Goal: Information Seeking & Learning: Find specific fact

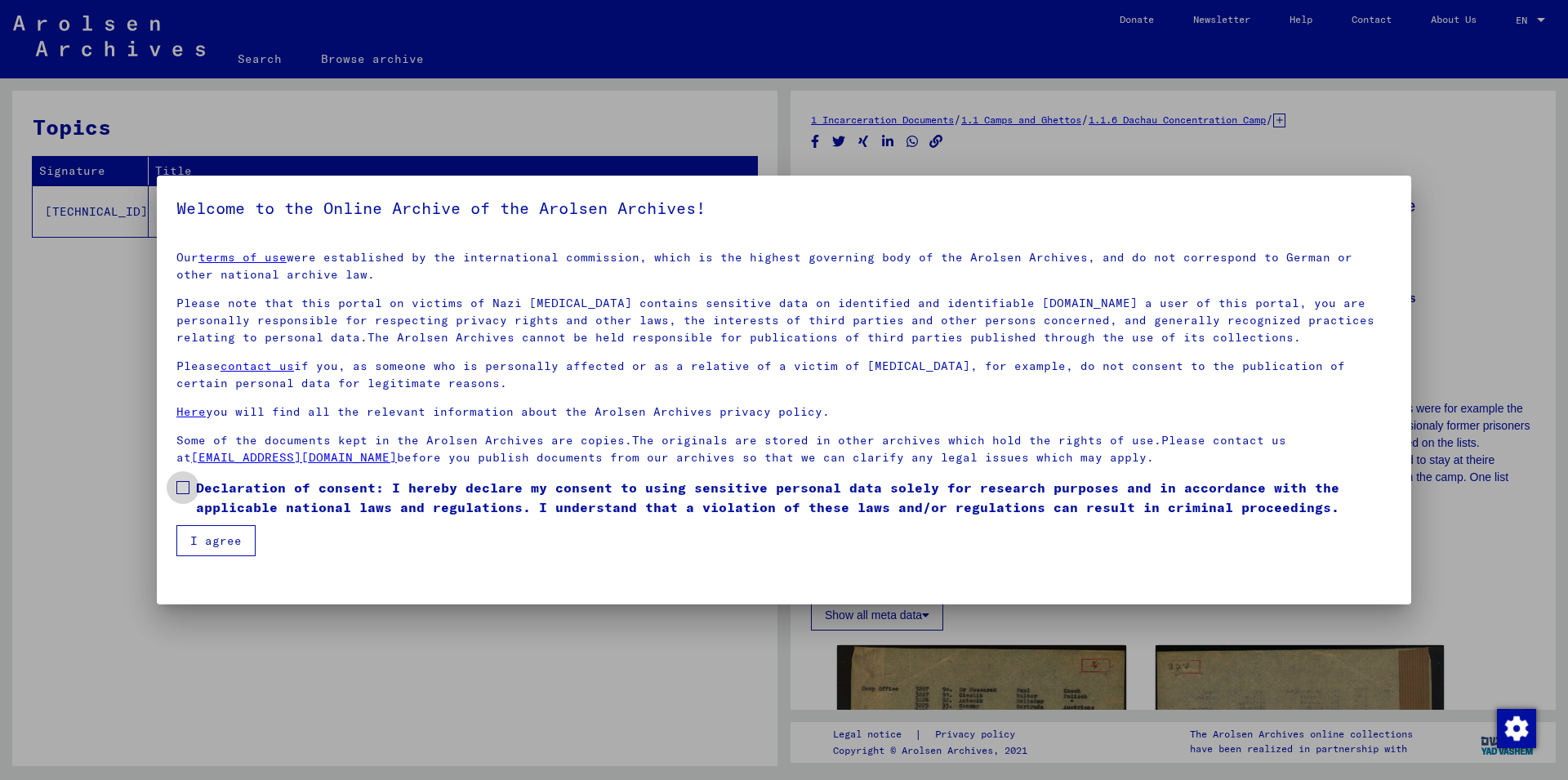
drag, startPoint x: 276, startPoint y: 499, endPoint x: 212, endPoint y: 564, distance: 91.2
click at [274, 499] on span "Declaration of consent: I hereby declare my consent to using sensitive personal…" at bounding box center [794, 497] width 1196 height 39
click at [213, 548] on button "I agree" at bounding box center [215, 540] width 79 height 31
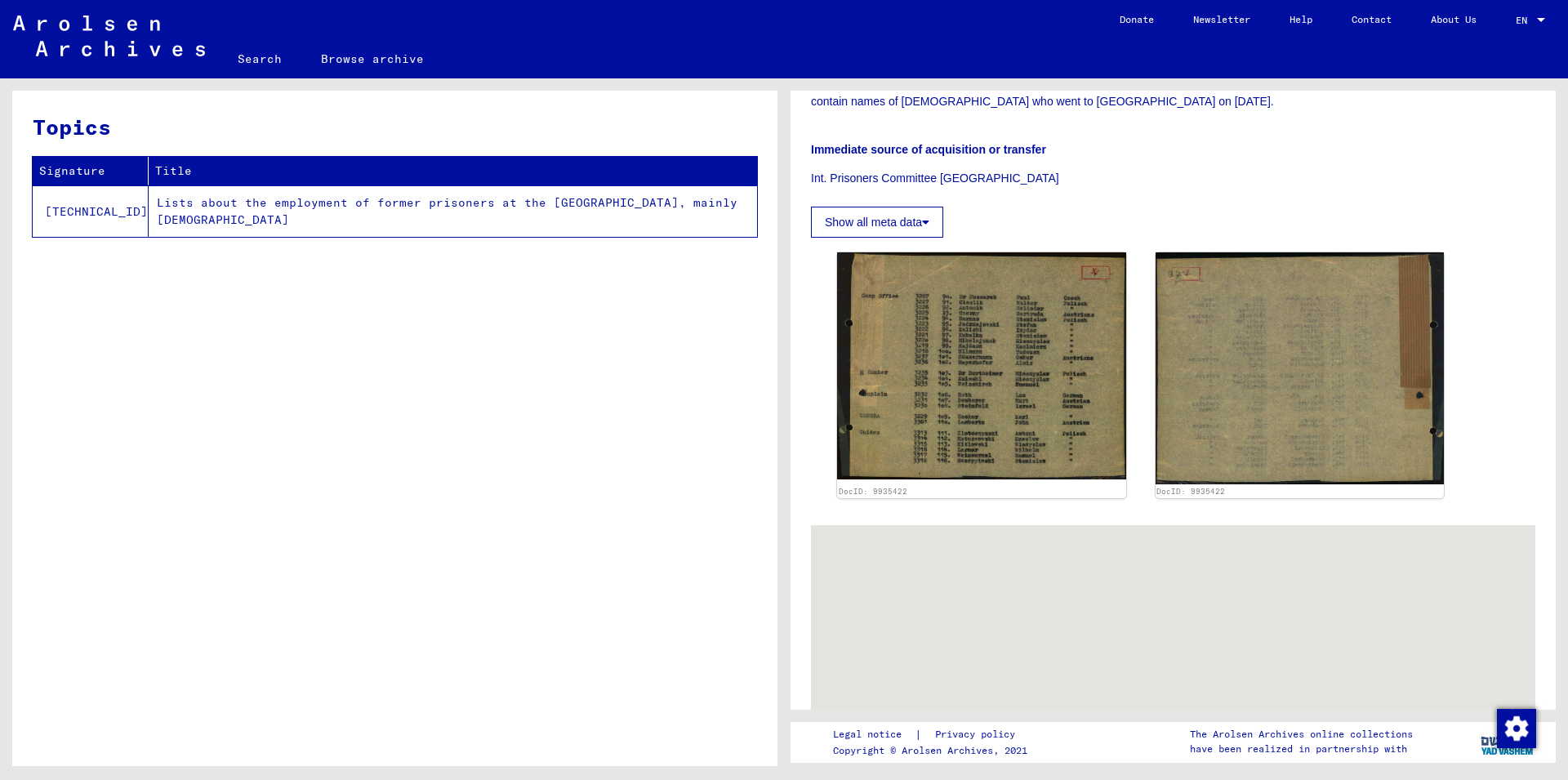
scroll to position [441, 0]
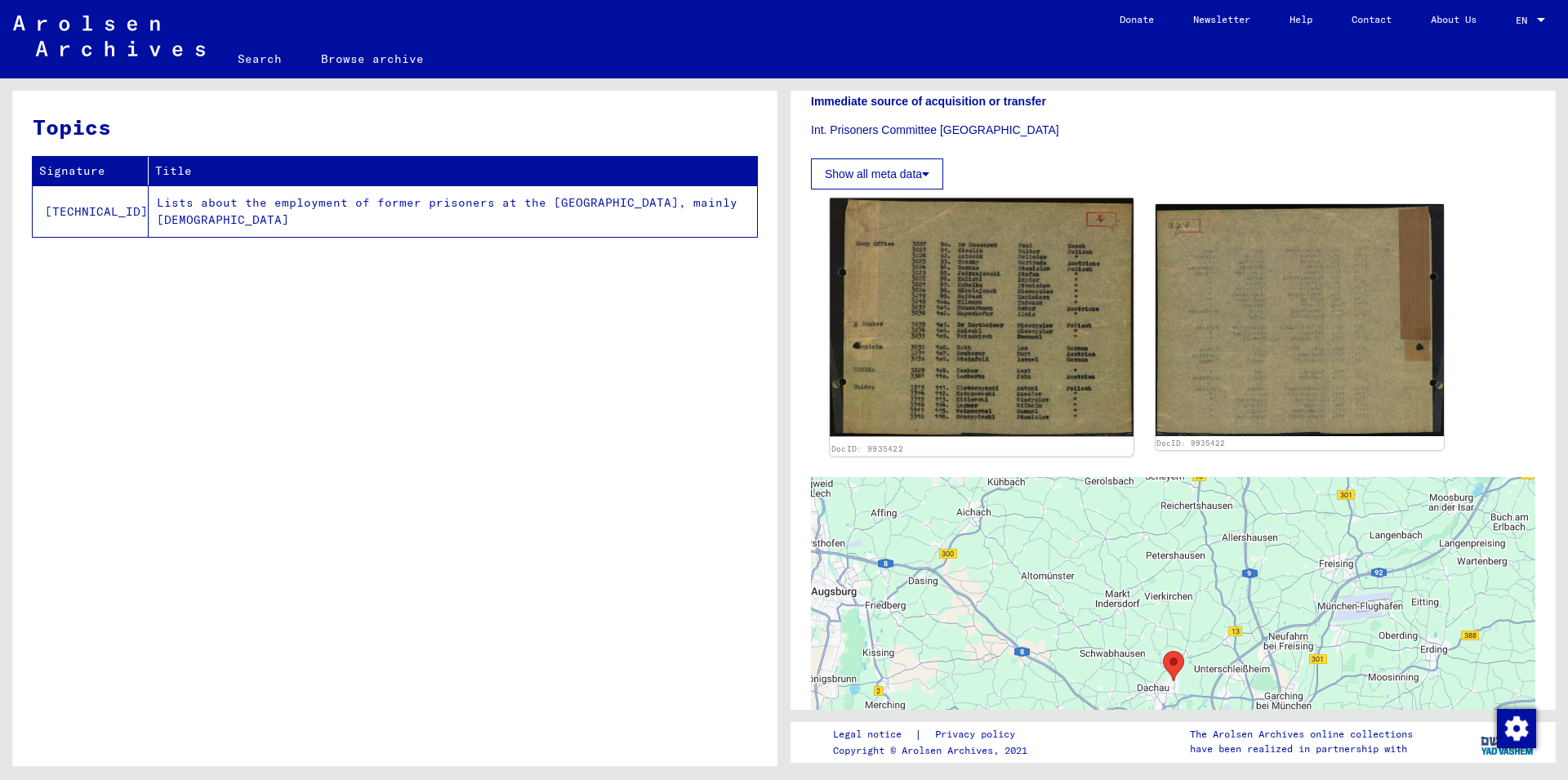
click at [1001, 264] on img at bounding box center [981, 318] width 303 height 239
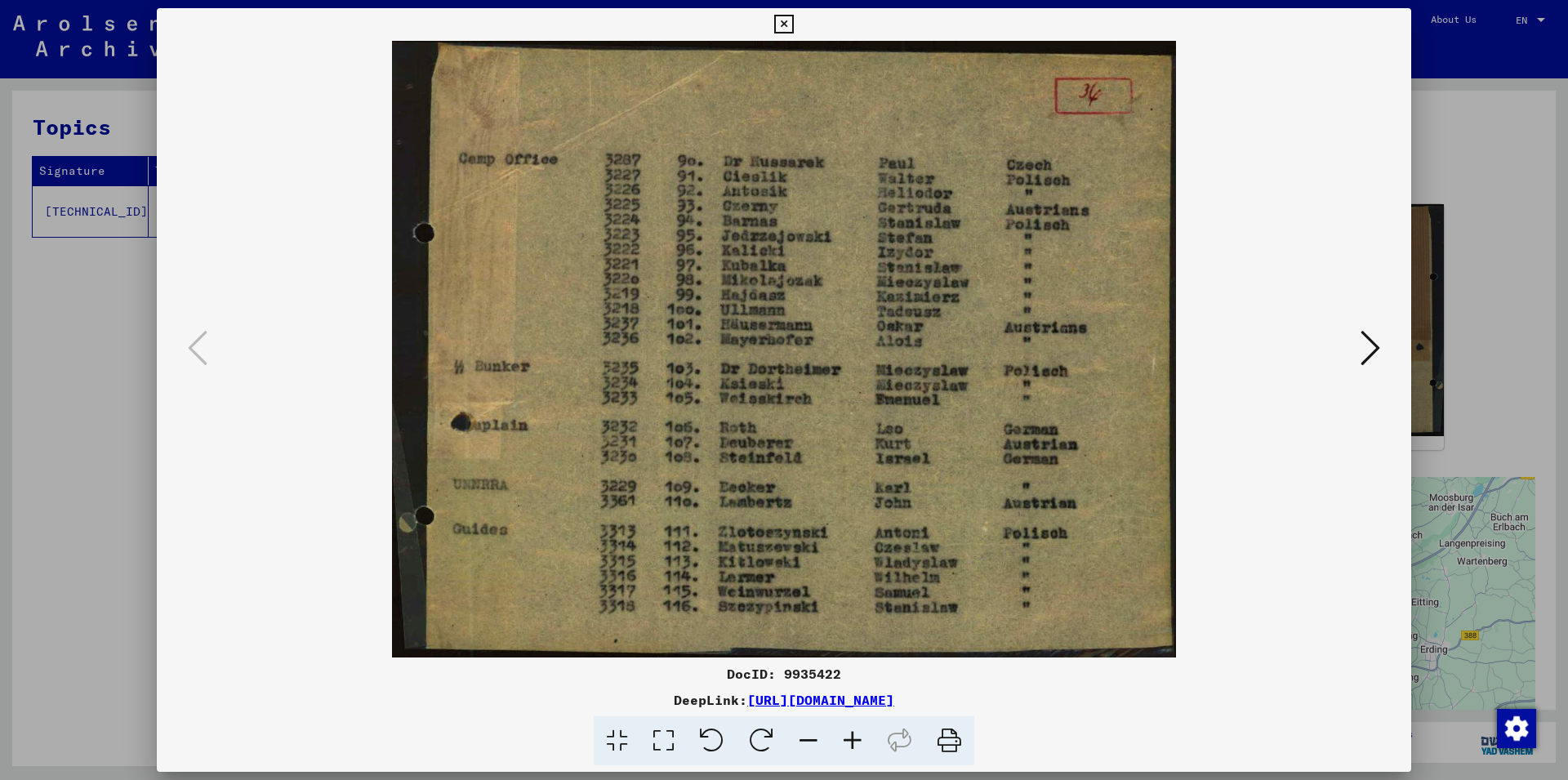
click at [949, 745] on icon at bounding box center [949, 741] width 50 height 50
click at [793, 18] on icon at bounding box center [784, 25] width 19 height 20
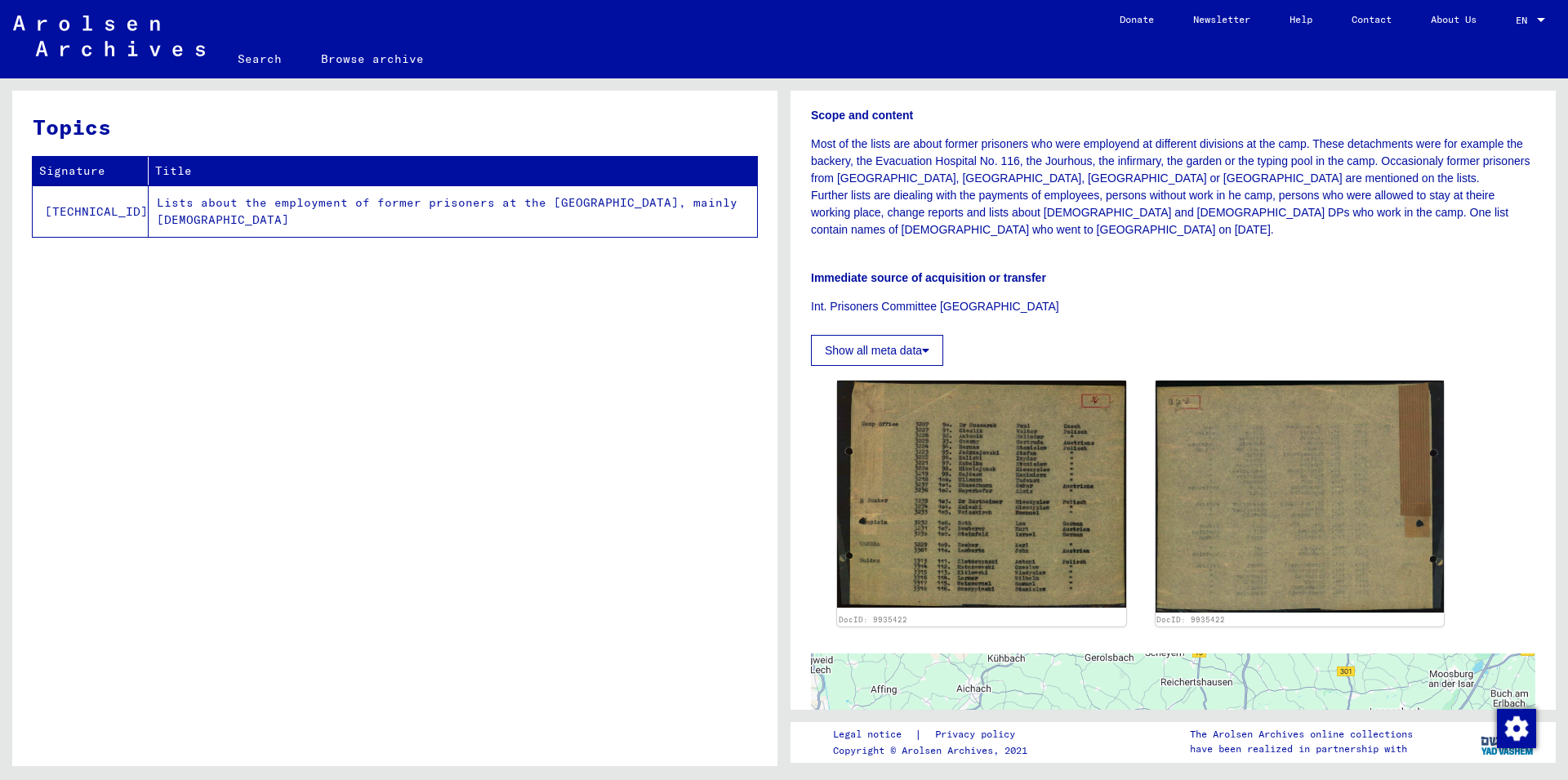
scroll to position [0, 0]
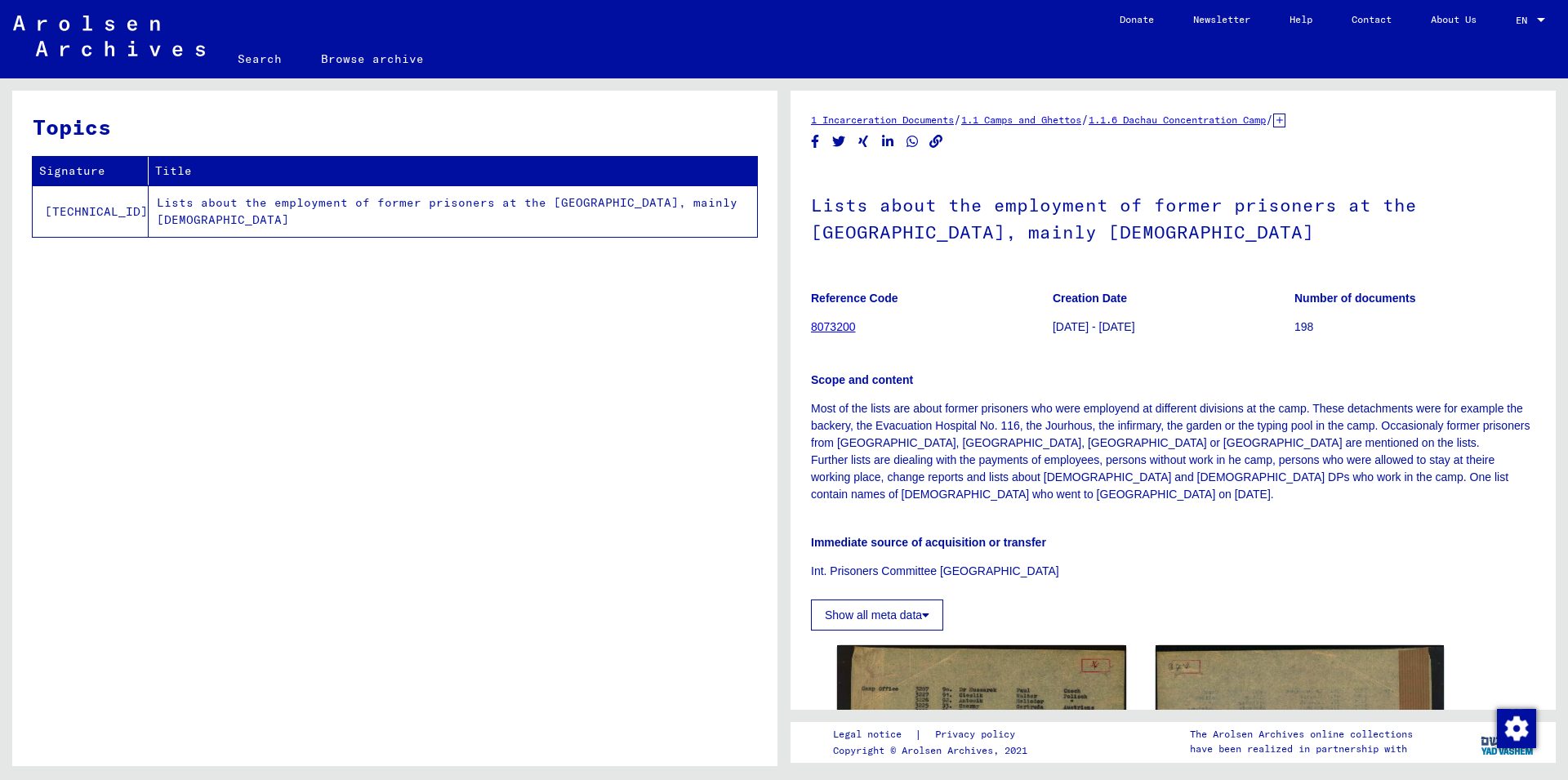
click at [1286, 118] on icon at bounding box center [1278, 120] width 12 height 14
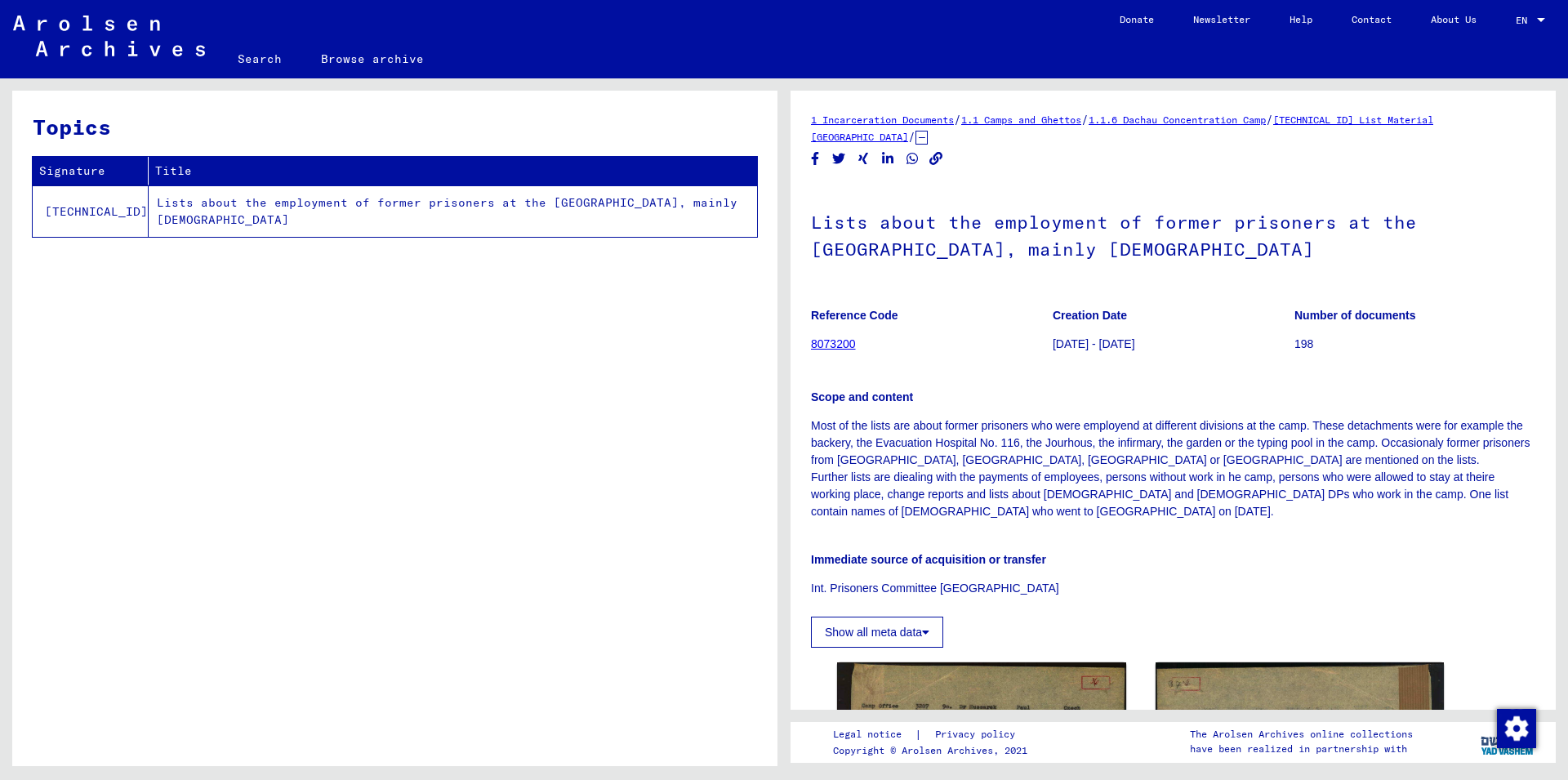
click at [237, 57] on link "Search" at bounding box center [260, 58] width 84 height 39
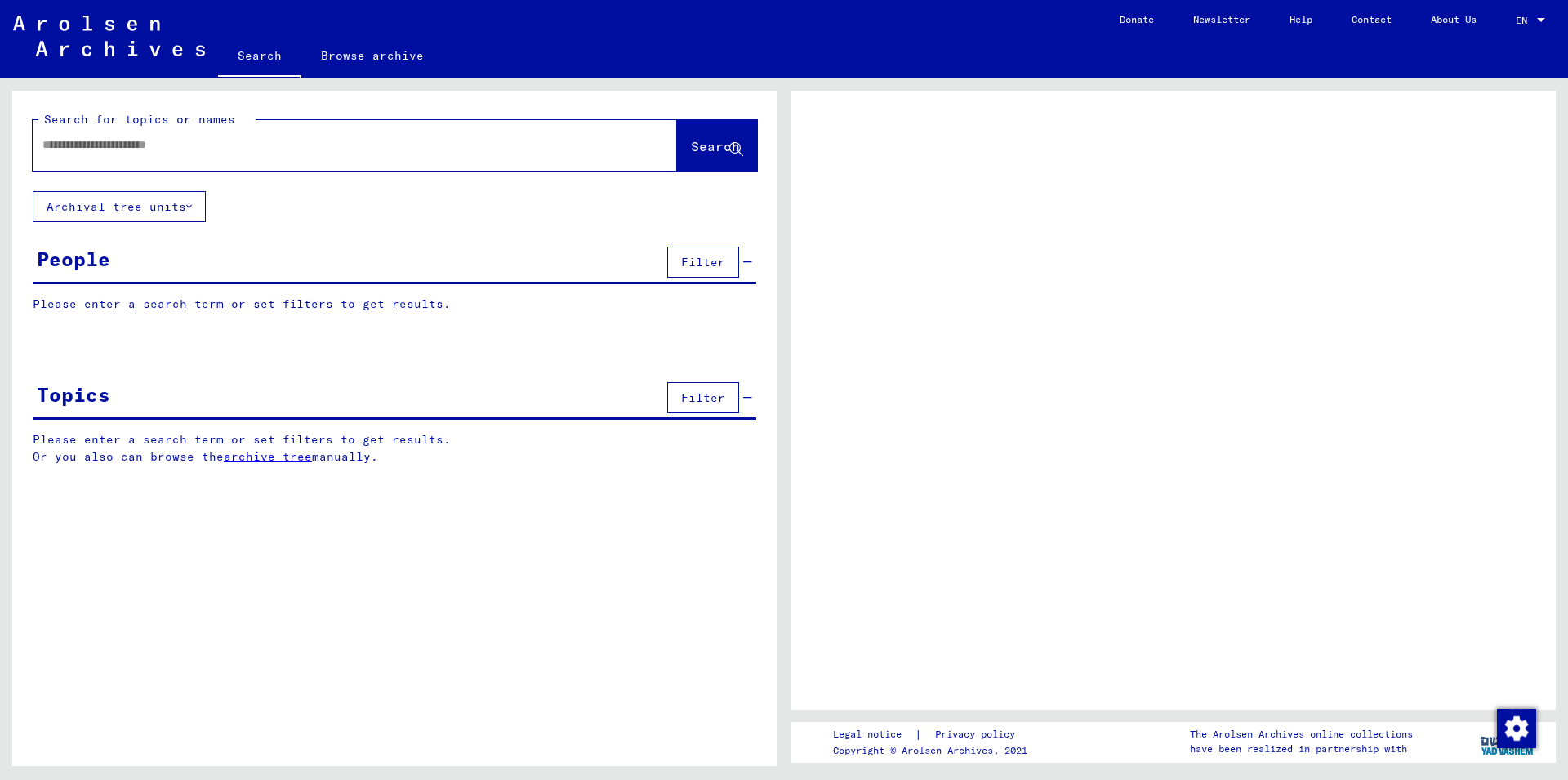
click at [173, 133] on div at bounding box center [335, 144] width 606 height 36
click at [161, 159] on div at bounding box center [335, 144] width 606 height 36
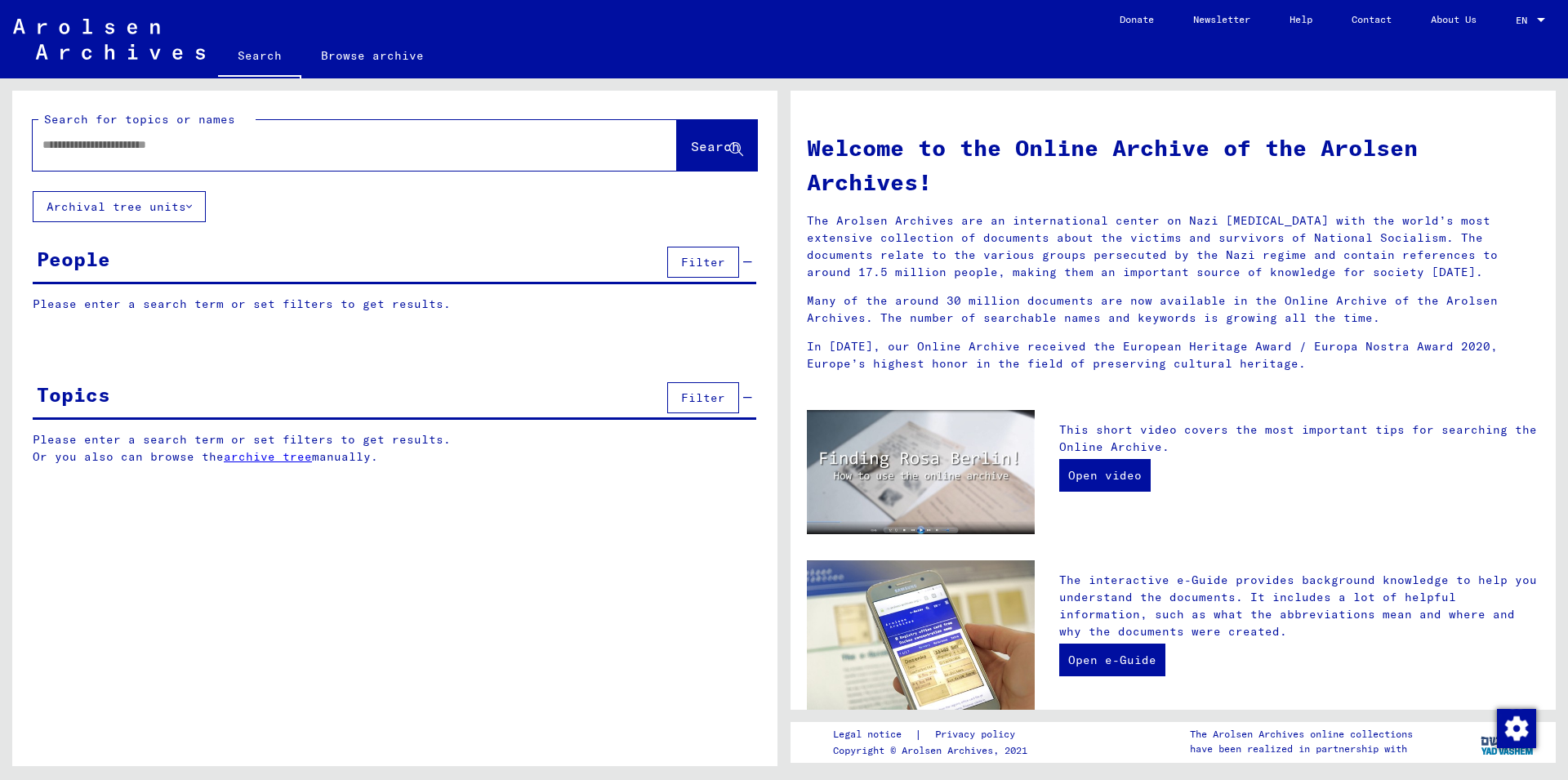
click at [159, 152] on input "text" at bounding box center [335, 144] width 586 height 17
type input "**********"
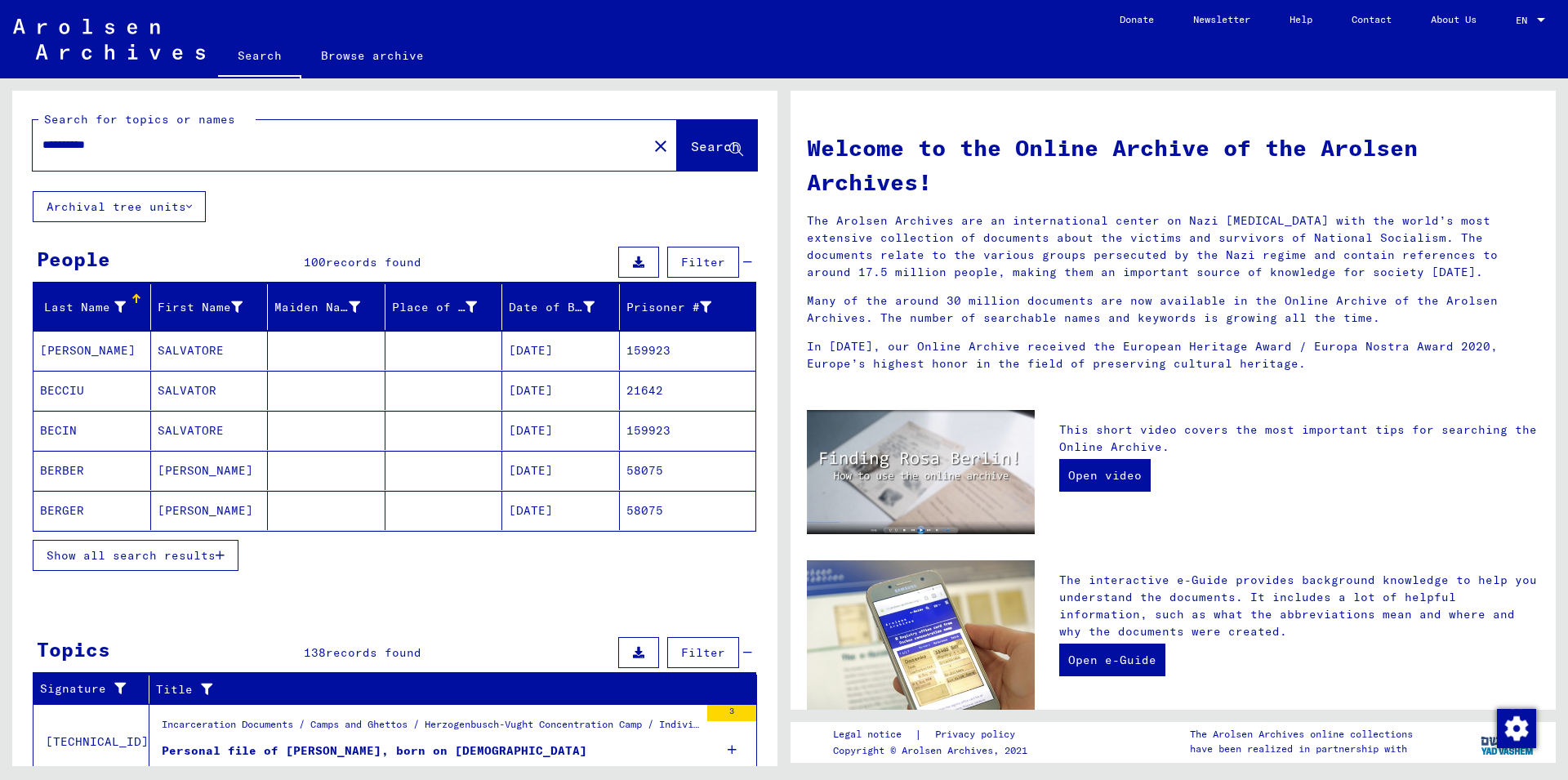
click at [80, 566] on button "Show all search results" at bounding box center [135, 556] width 206 height 31
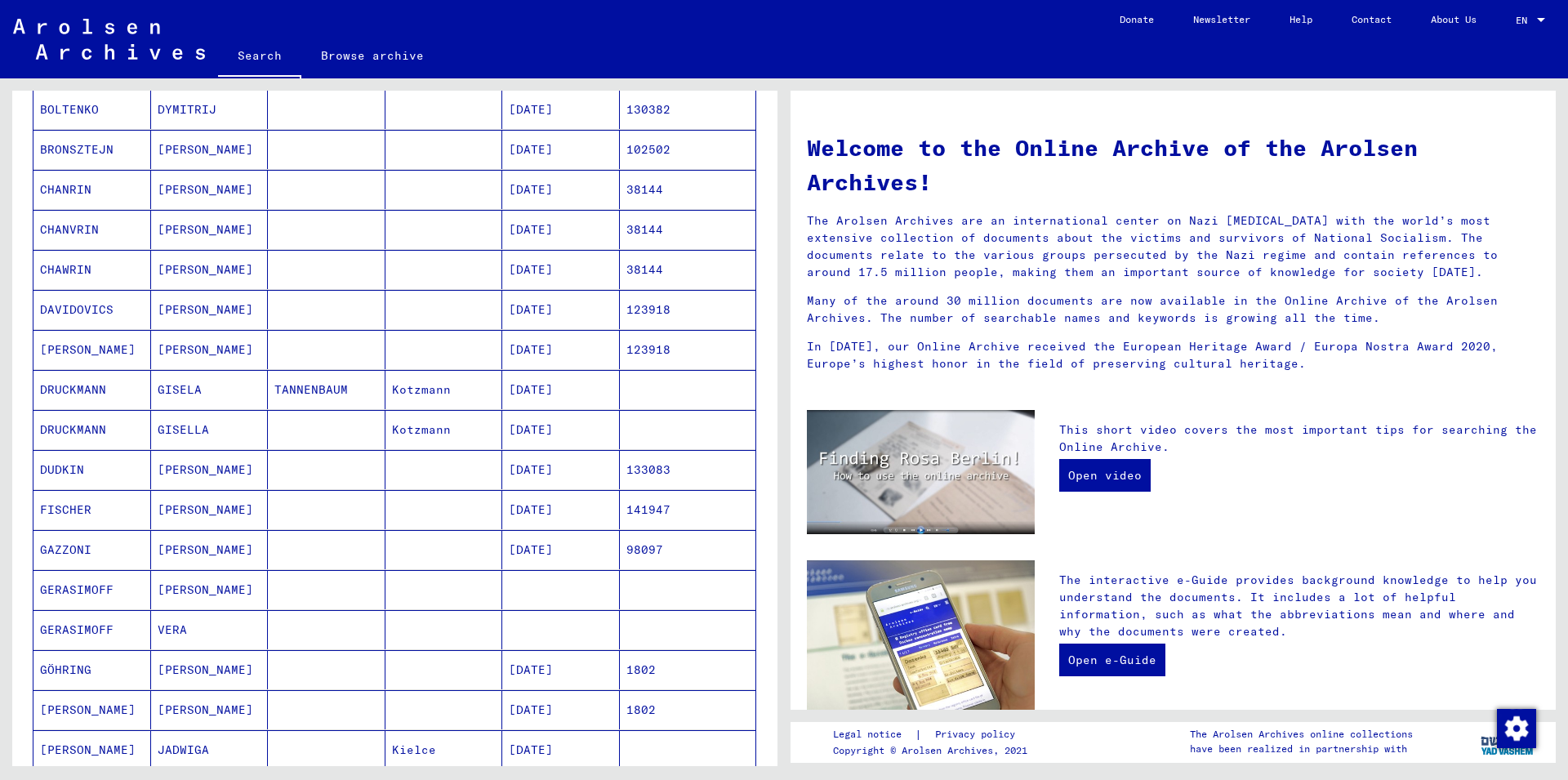
scroll to position [971, 0]
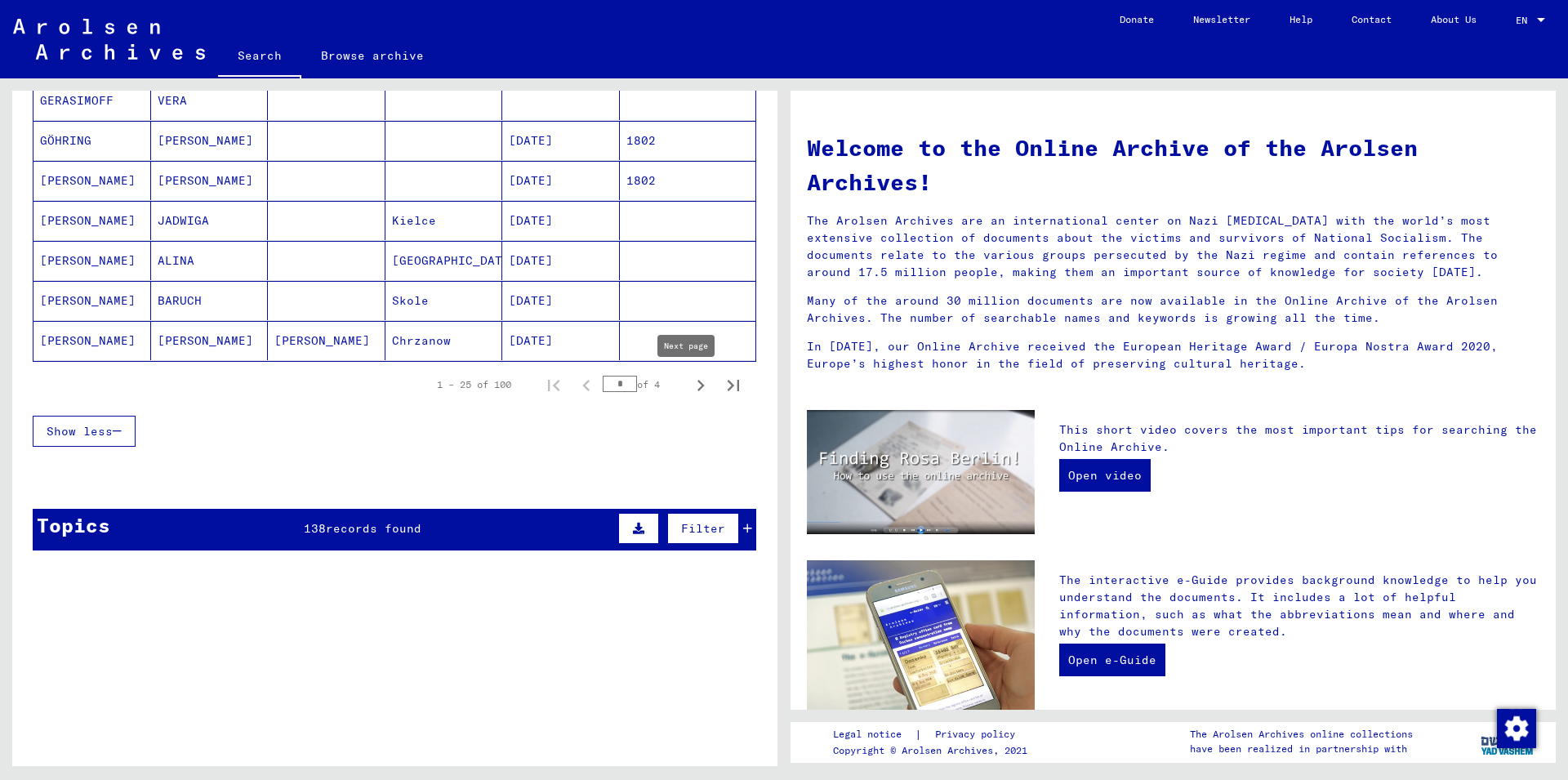
click at [689, 379] on icon "Next page" at bounding box center [700, 385] width 23 height 23
type input "*"
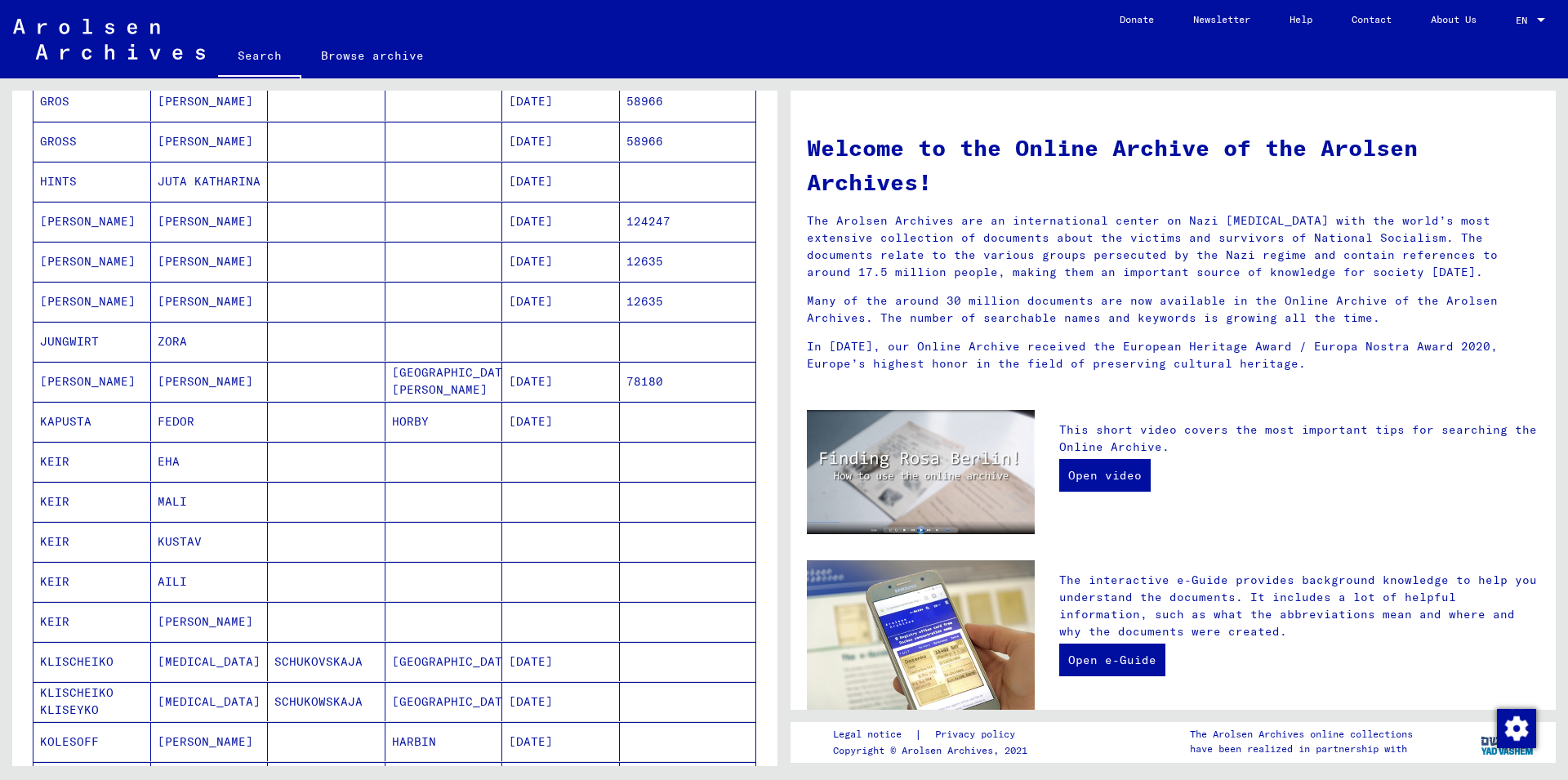
scroll to position [176, 0]
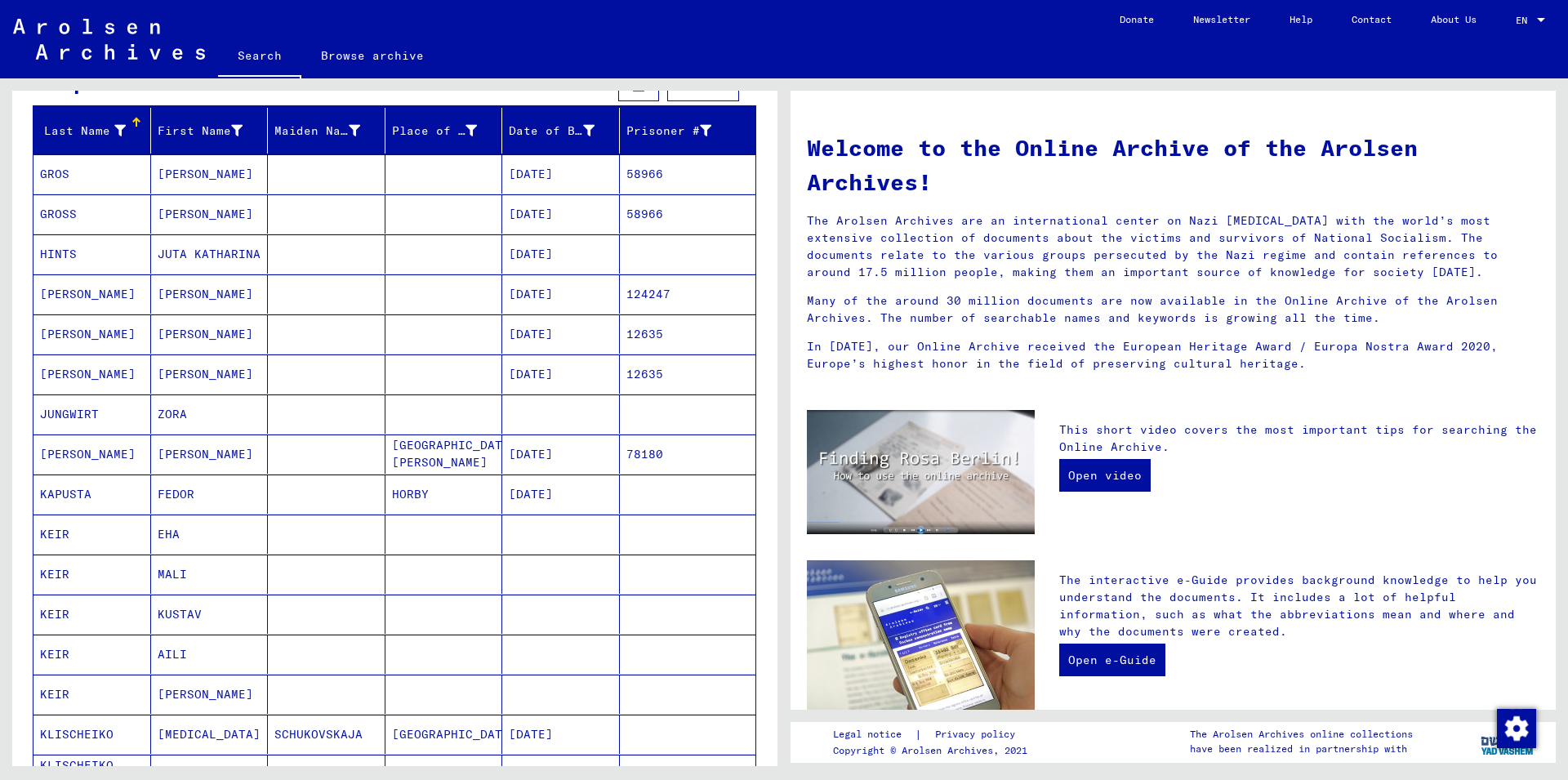
click at [157, 341] on mat-cell "[PERSON_NAME]" at bounding box center [210, 333] width 118 height 39
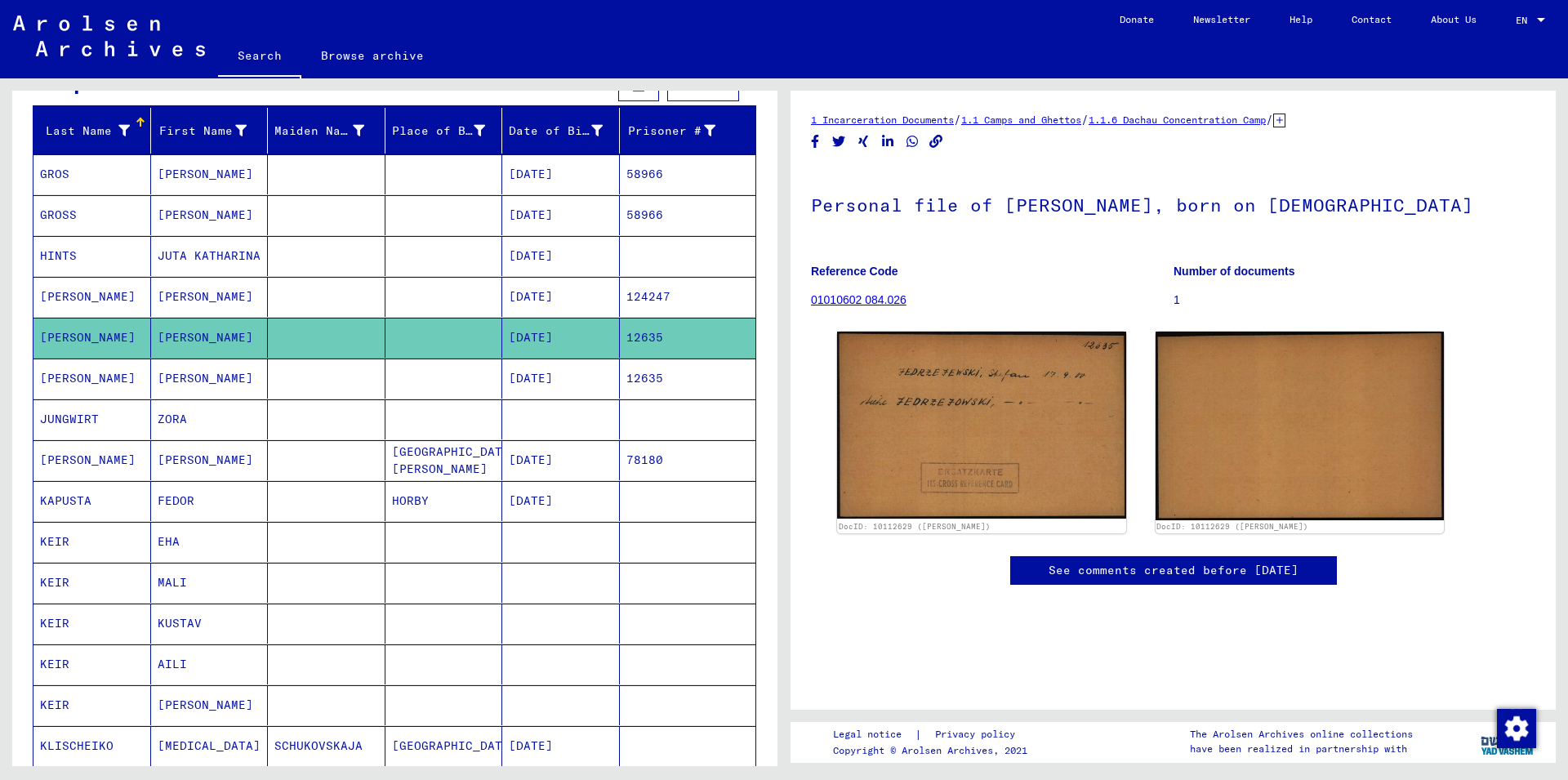
click at [170, 361] on mat-cell "[PERSON_NAME]" at bounding box center [210, 379] width 118 height 40
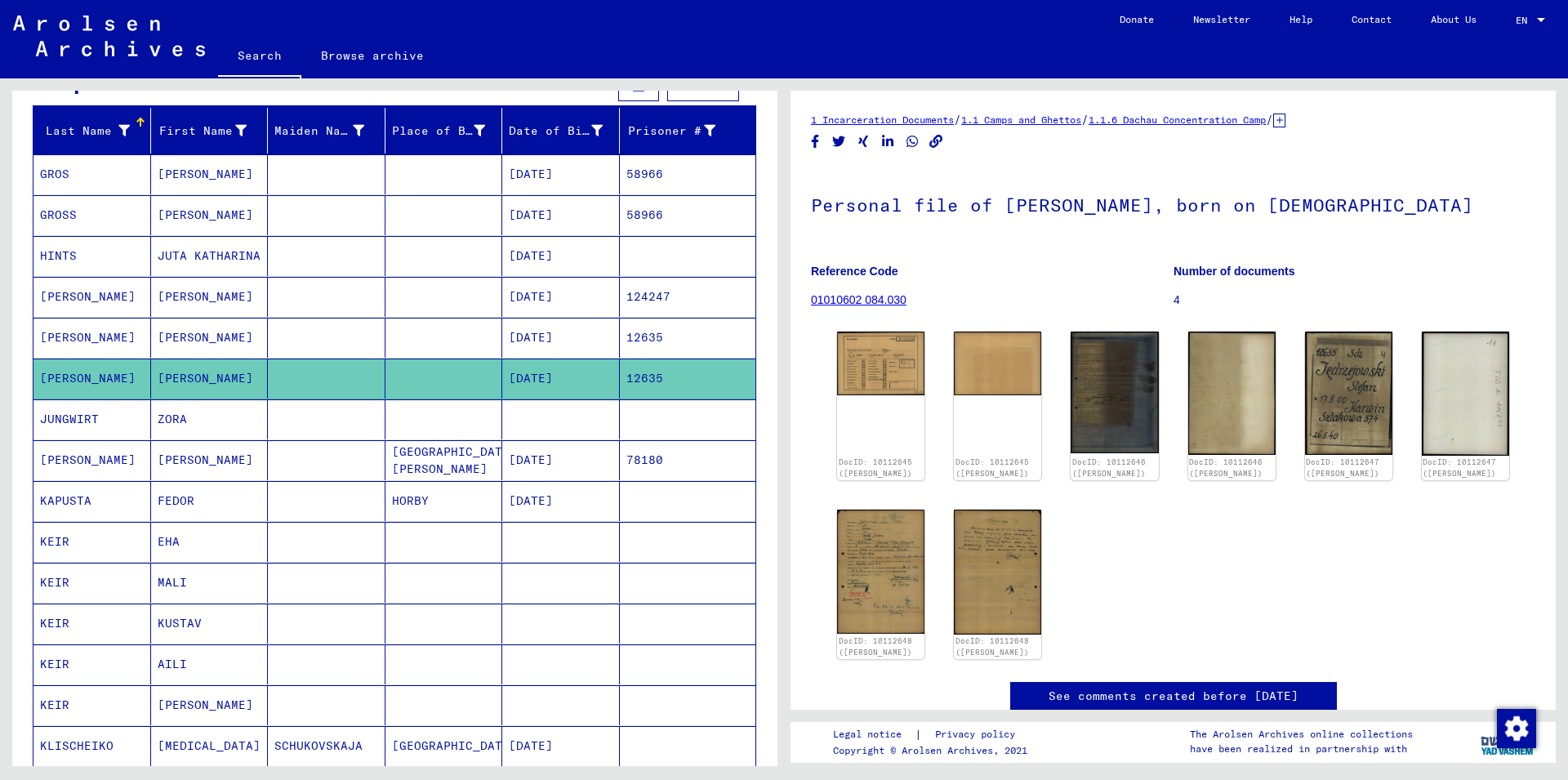
click at [589, 433] on mat-cell at bounding box center [561, 420] width 118 height 40
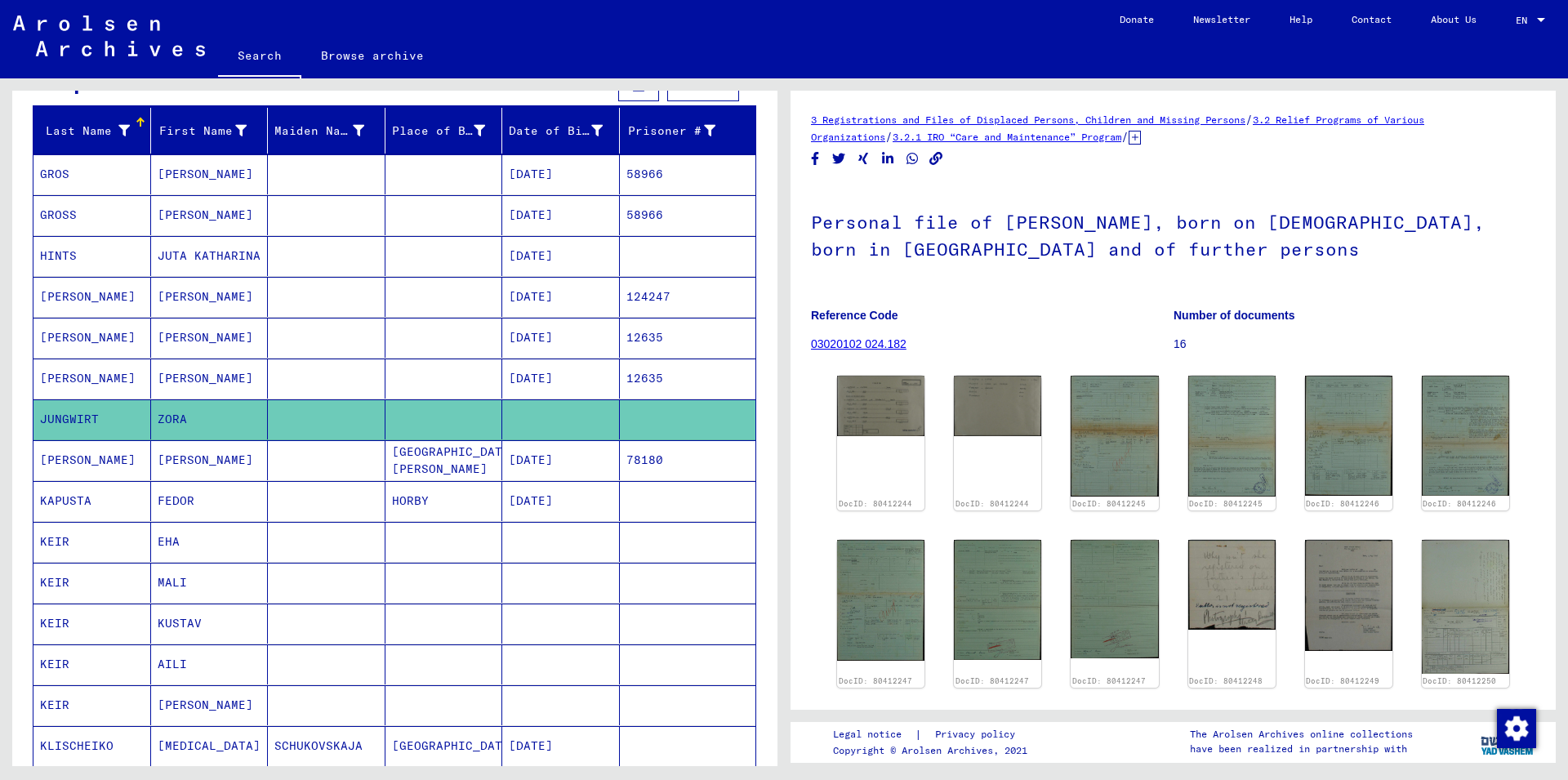
click at [350, 335] on mat-cell at bounding box center [327, 338] width 118 height 40
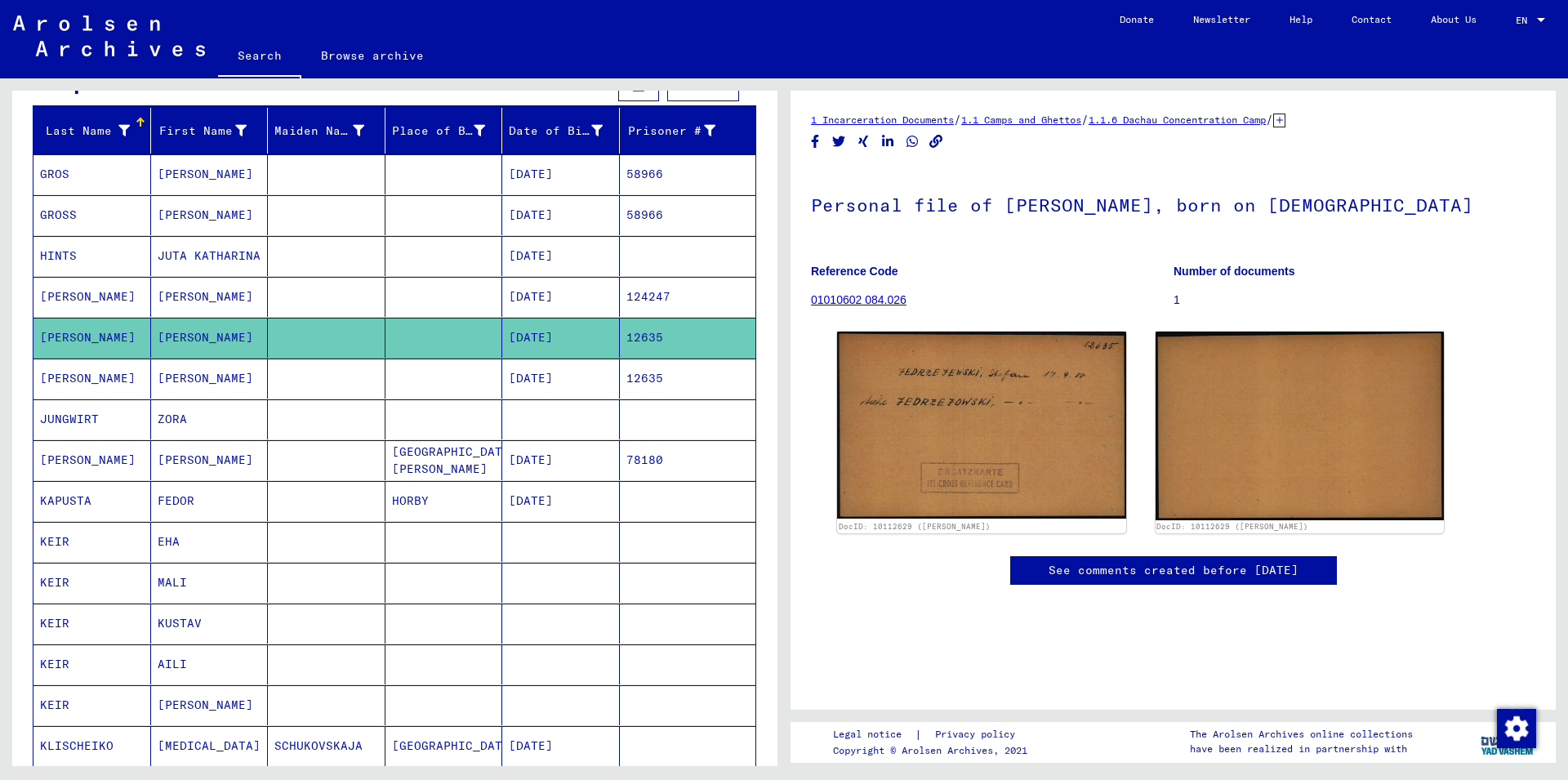
click at [581, 377] on mat-cell "[DATE]" at bounding box center [561, 379] width 118 height 40
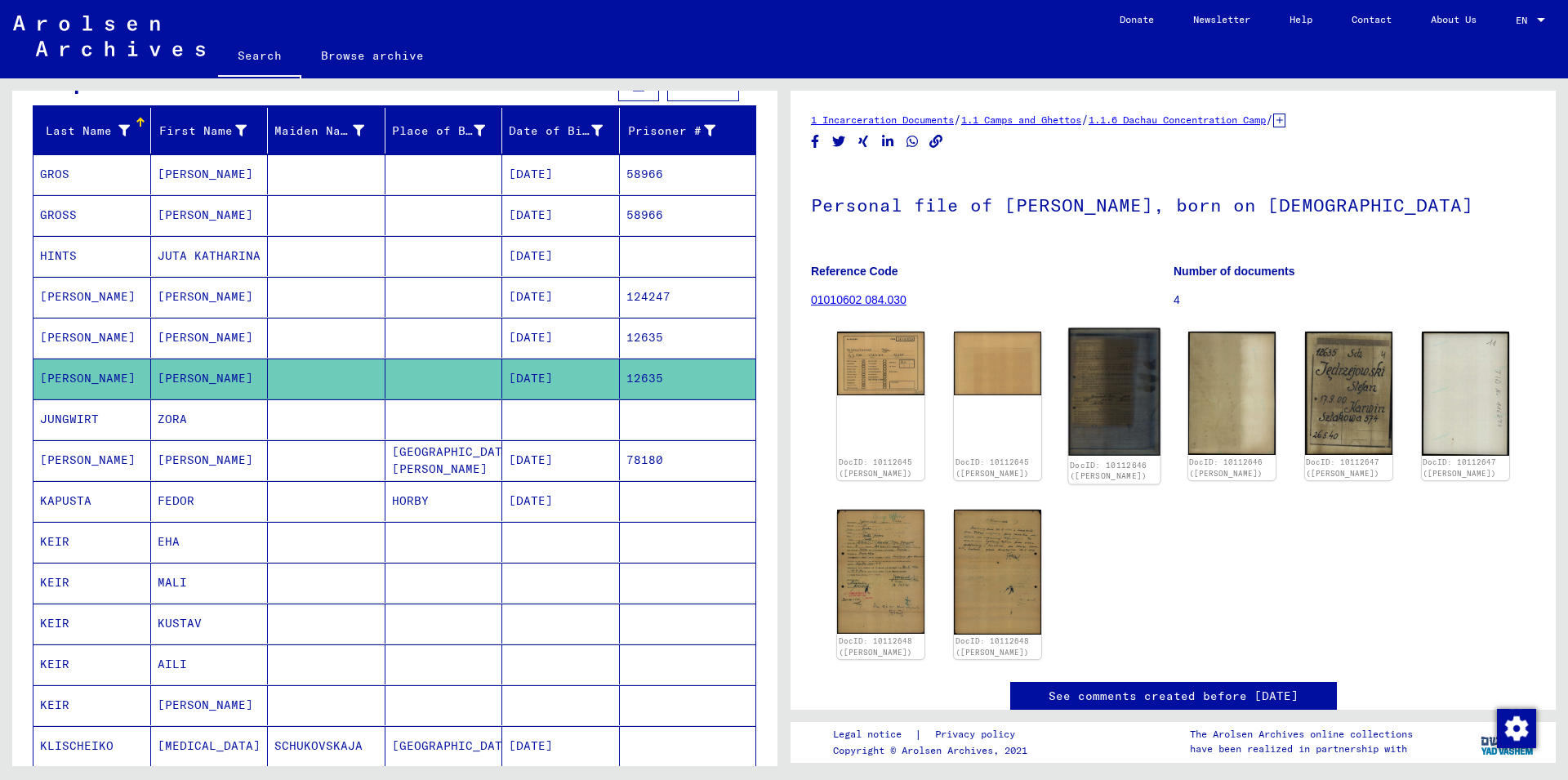
click at [1079, 386] on img at bounding box center [1115, 392] width 93 height 127
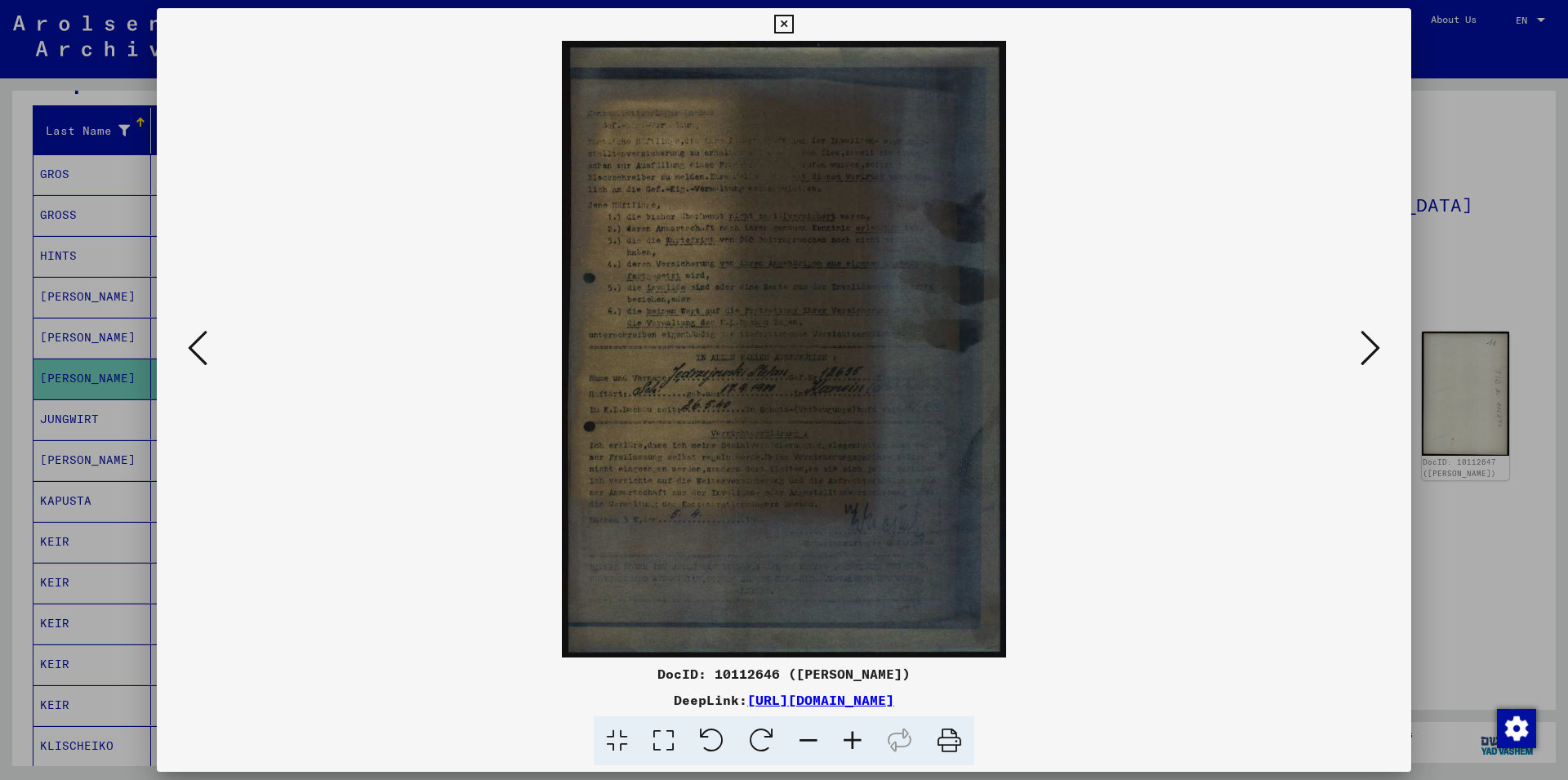
click at [1376, 345] on icon at bounding box center [1371, 348] width 20 height 39
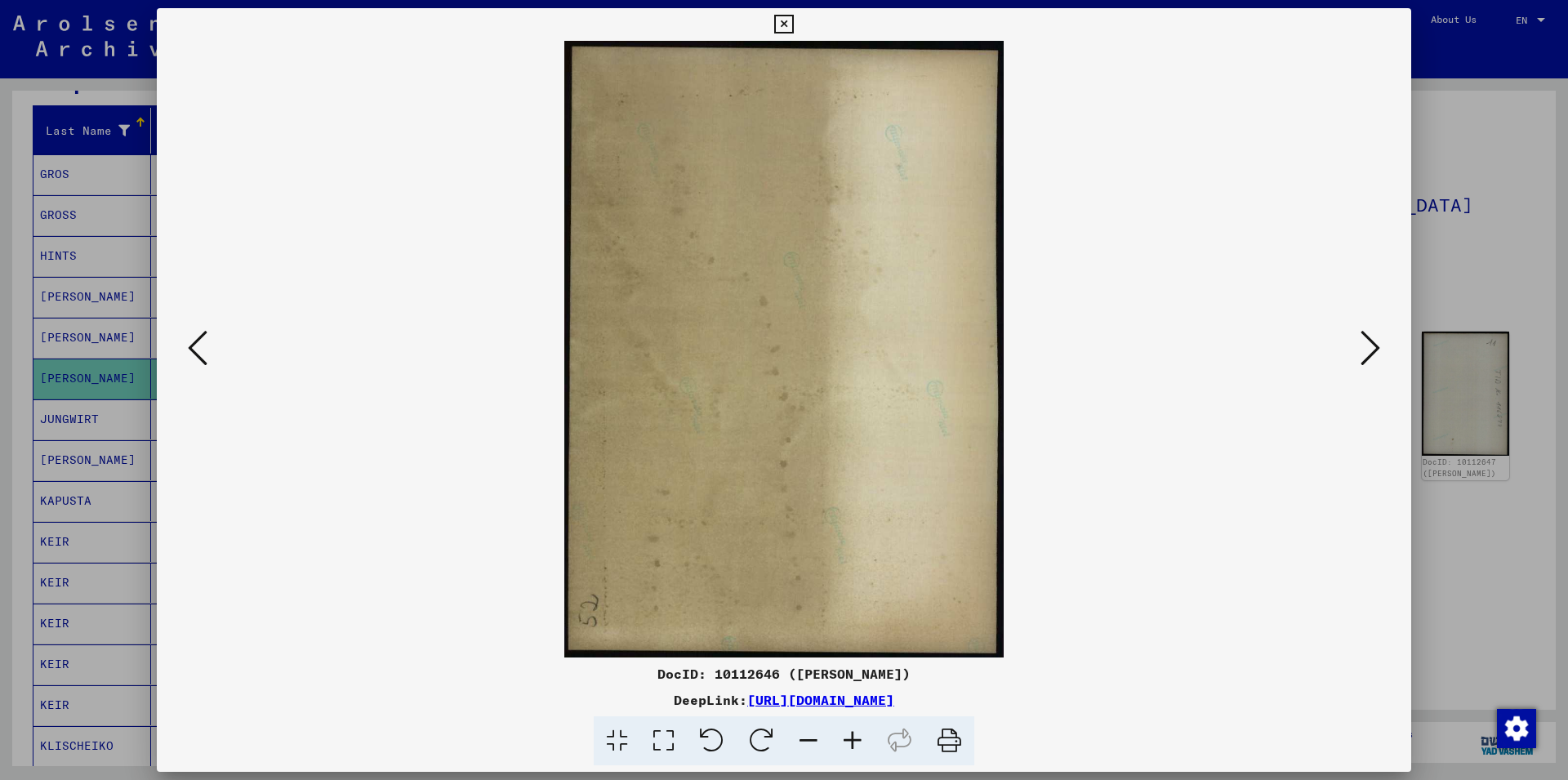
click at [1376, 345] on icon at bounding box center [1371, 348] width 20 height 39
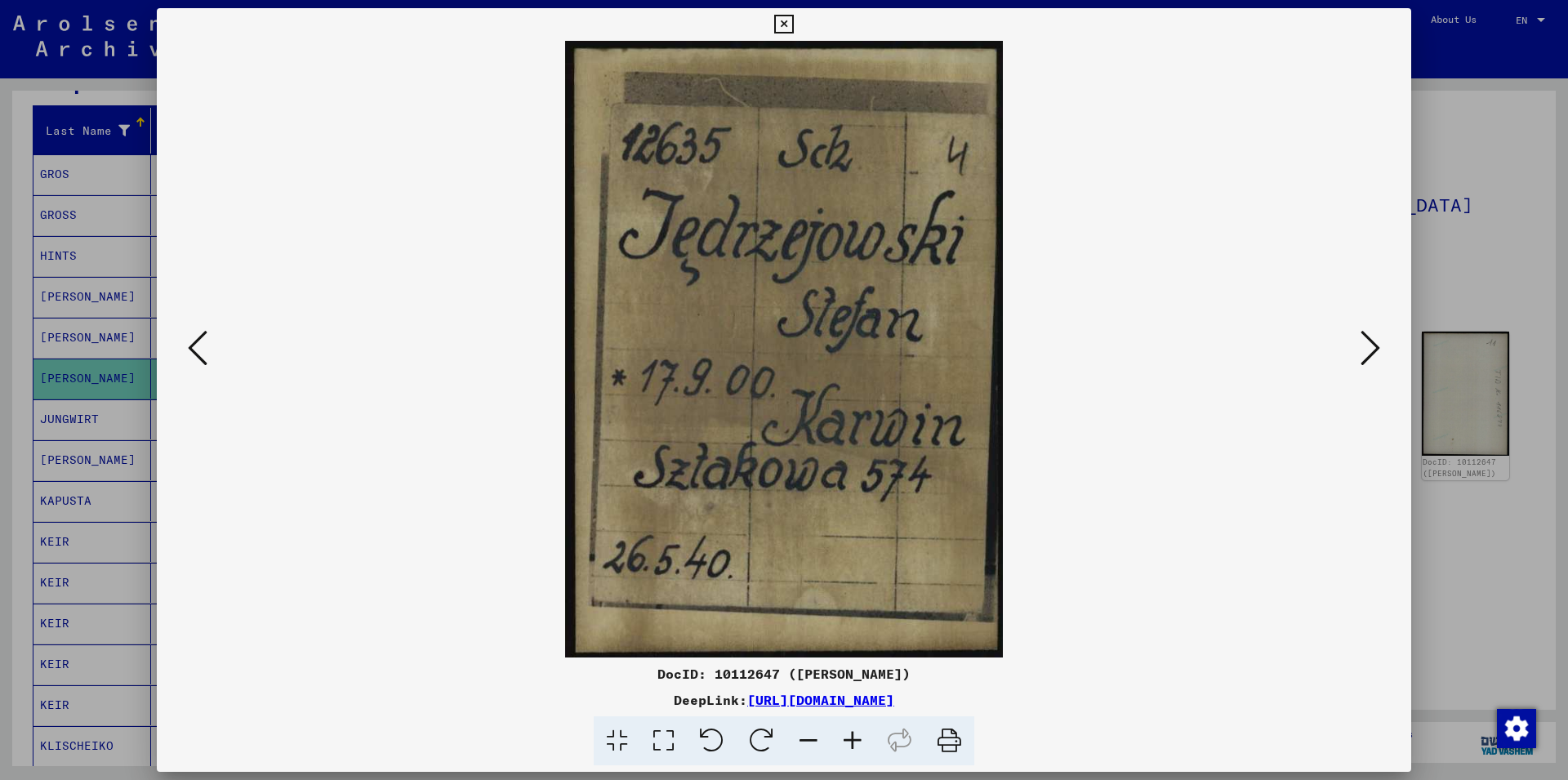
click at [1376, 345] on icon at bounding box center [1371, 348] width 20 height 39
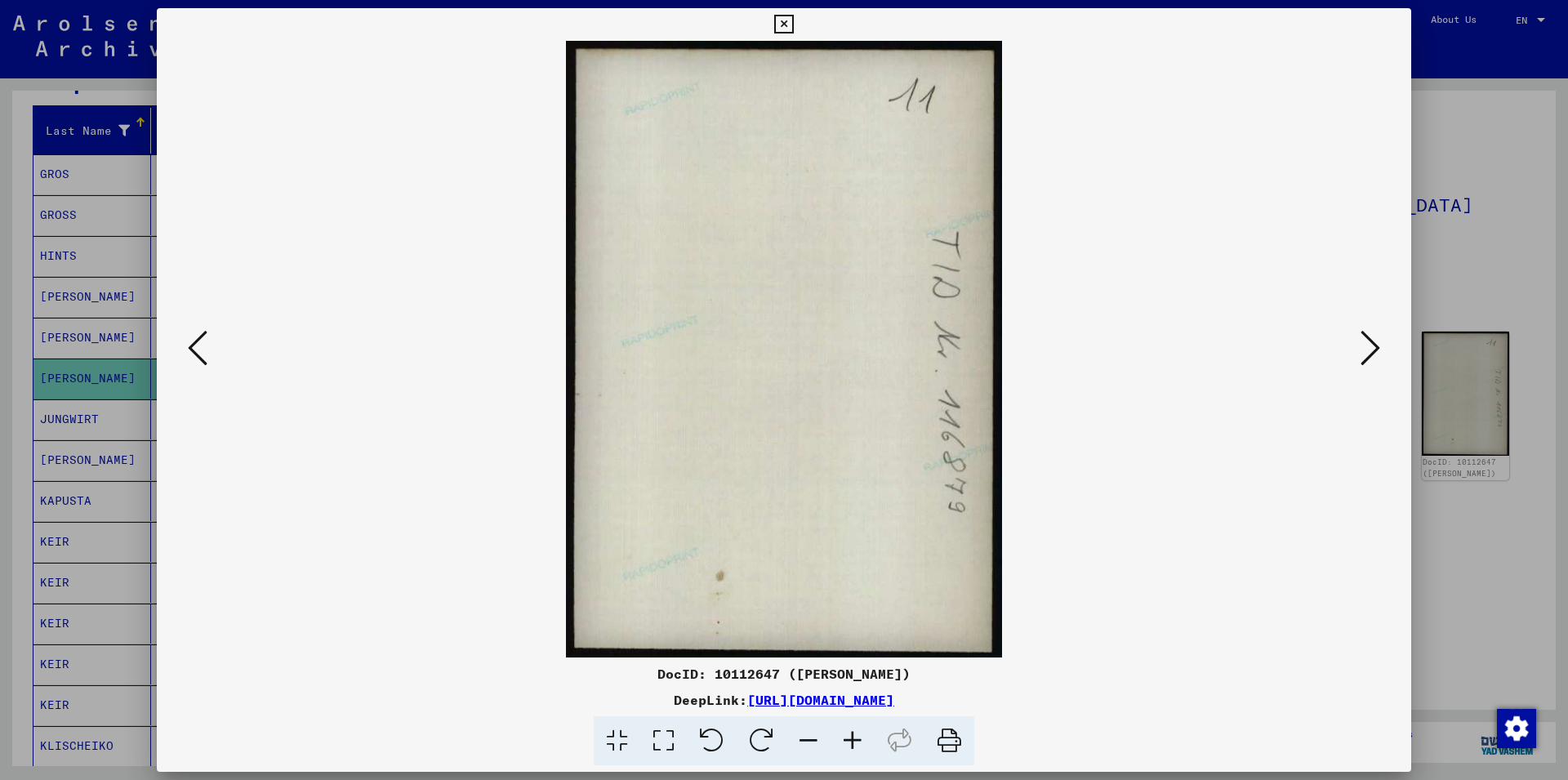
click at [1376, 345] on icon at bounding box center [1371, 348] width 20 height 39
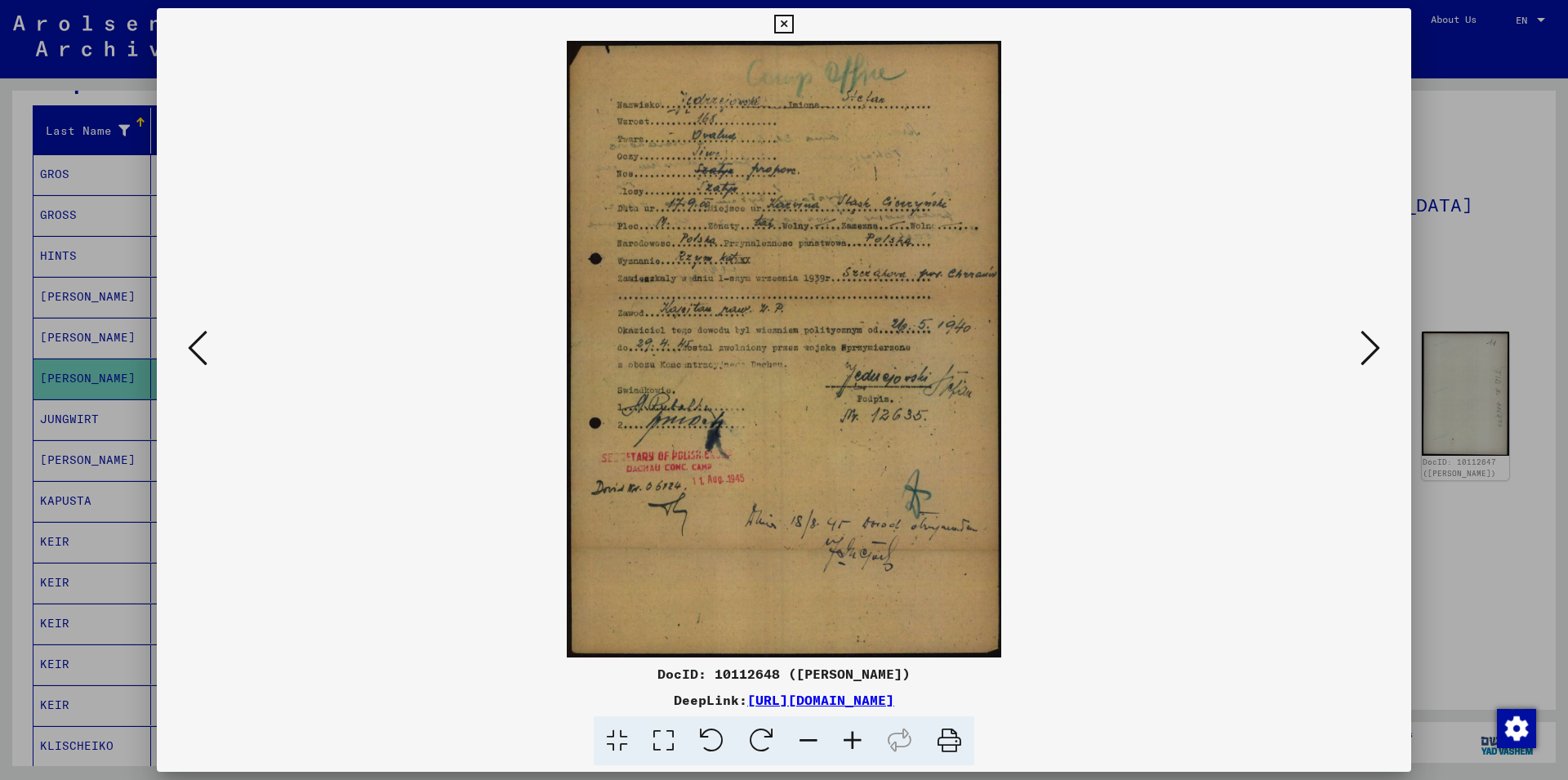
click at [1376, 345] on icon at bounding box center [1371, 348] width 20 height 39
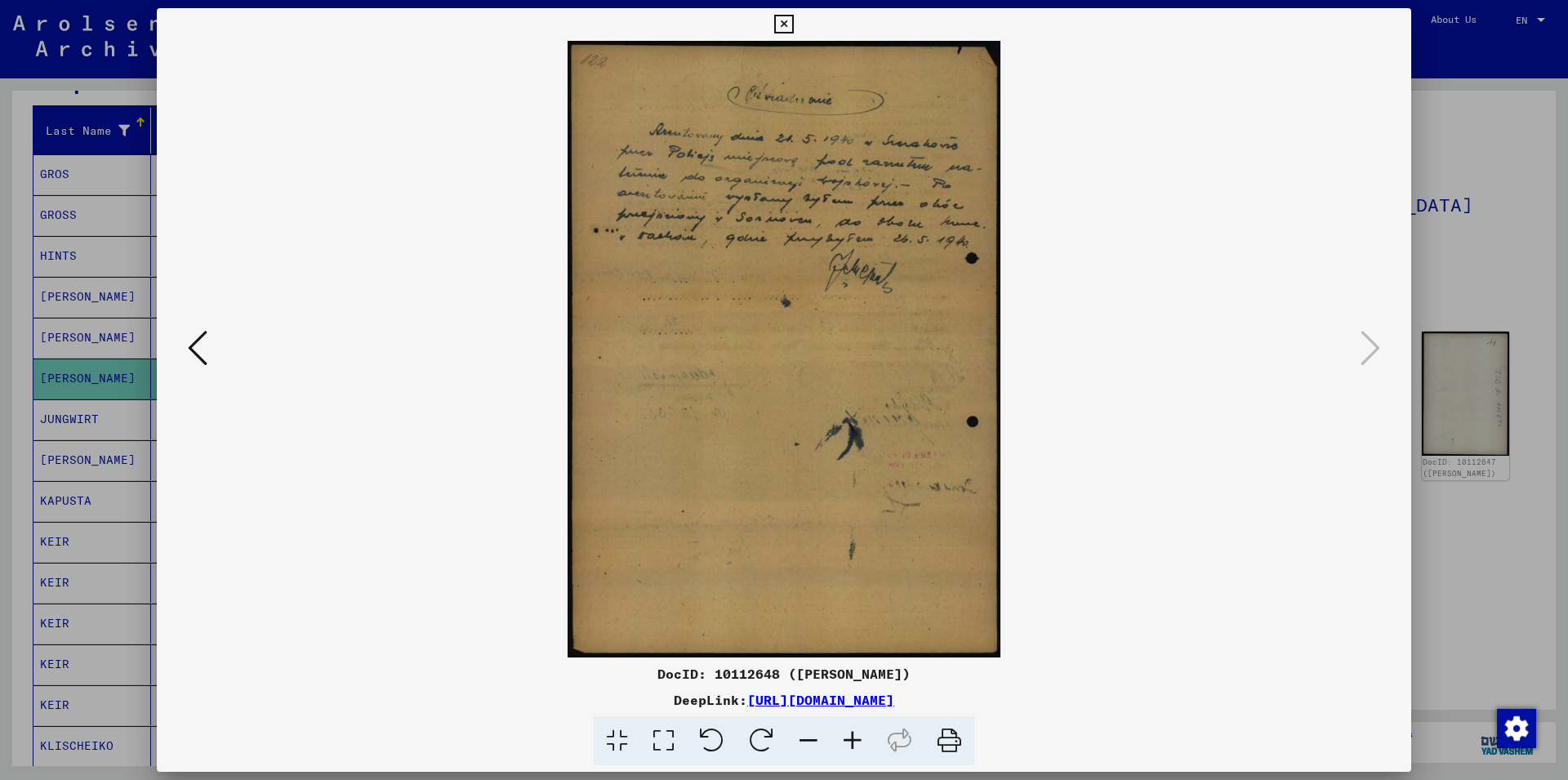
click at [199, 338] on icon at bounding box center [198, 348] width 20 height 39
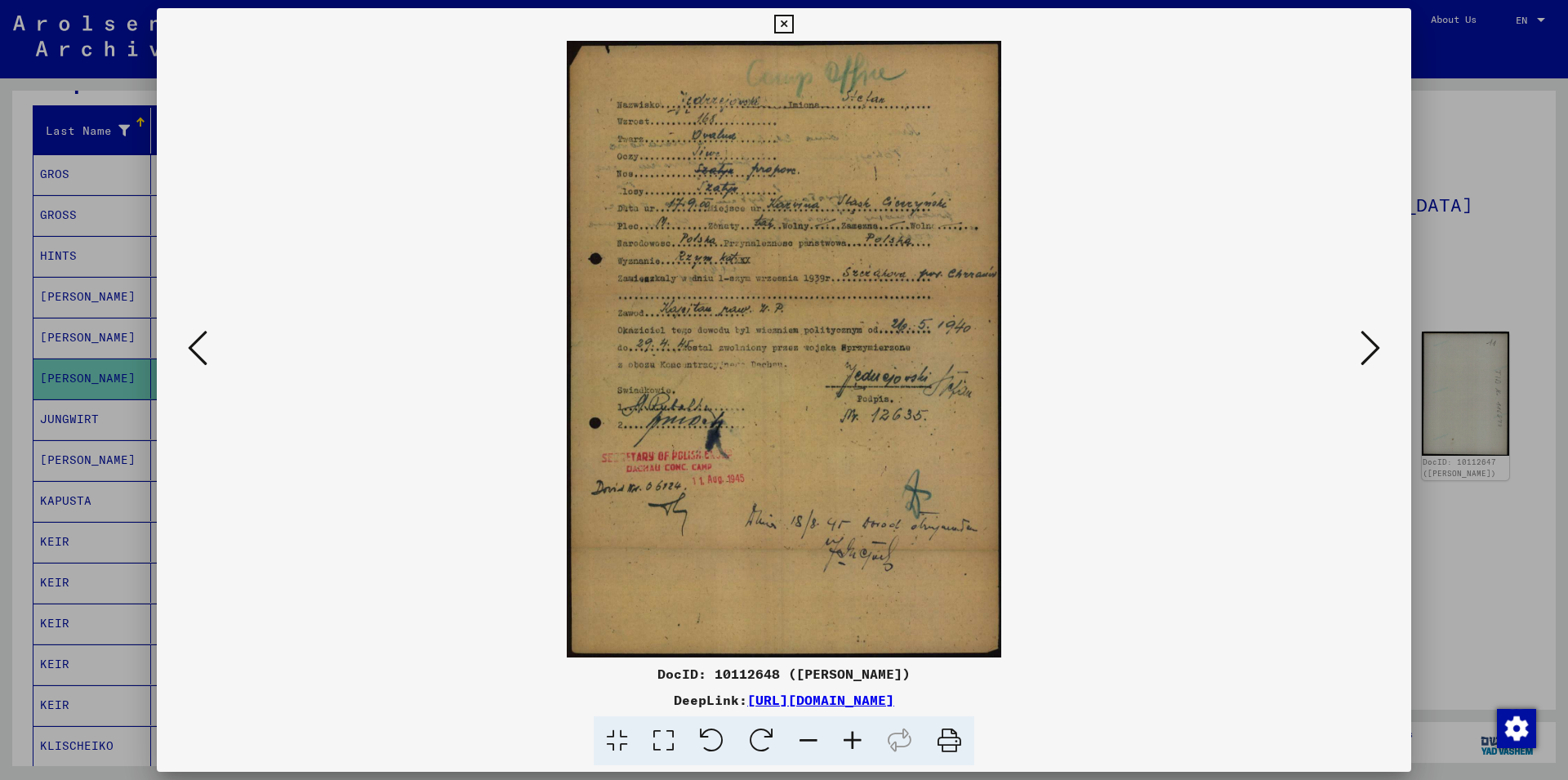
click at [199, 339] on icon at bounding box center [198, 348] width 20 height 39
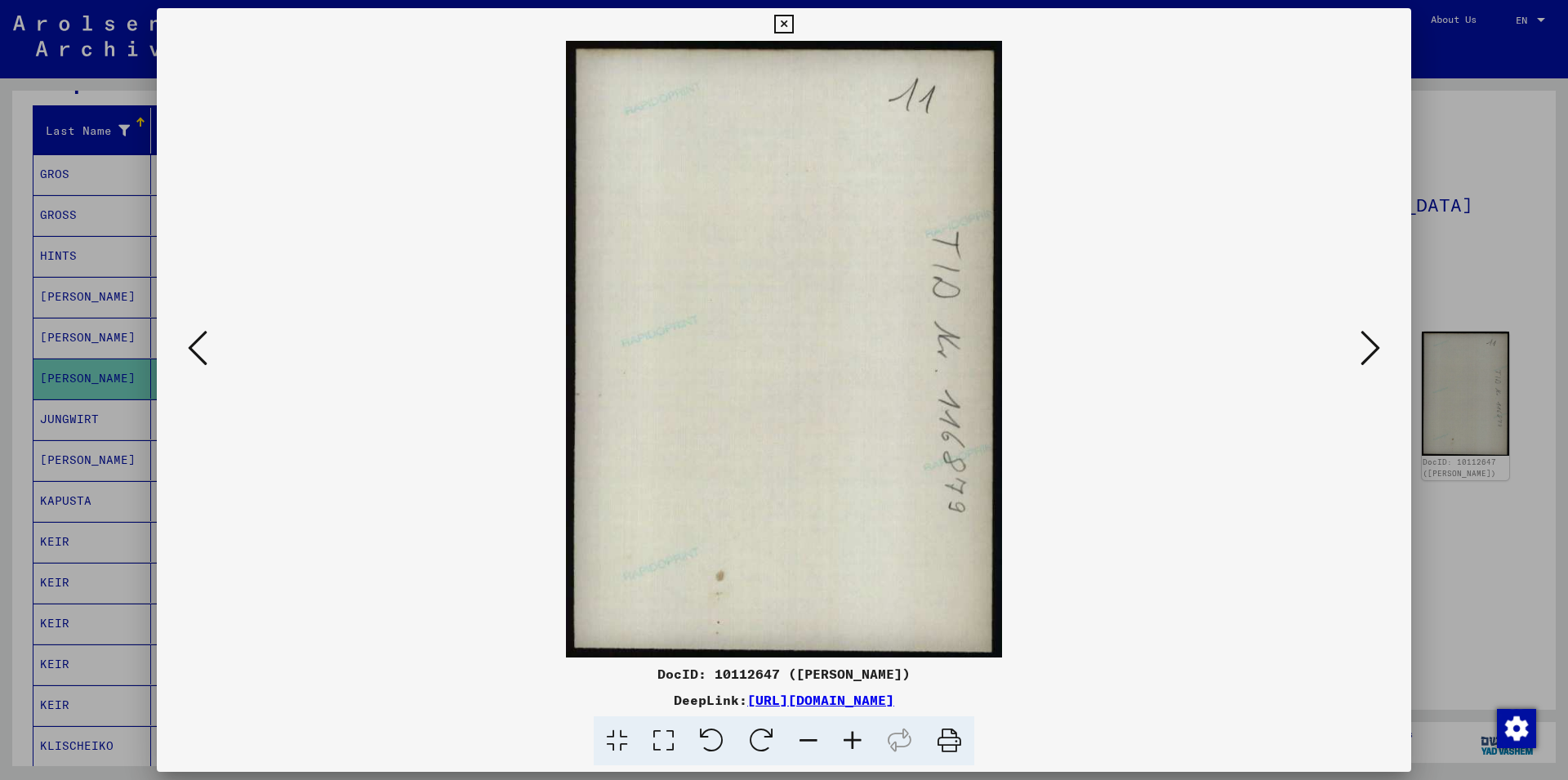
click at [1363, 361] on icon at bounding box center [1371, 348] width 20 height 39
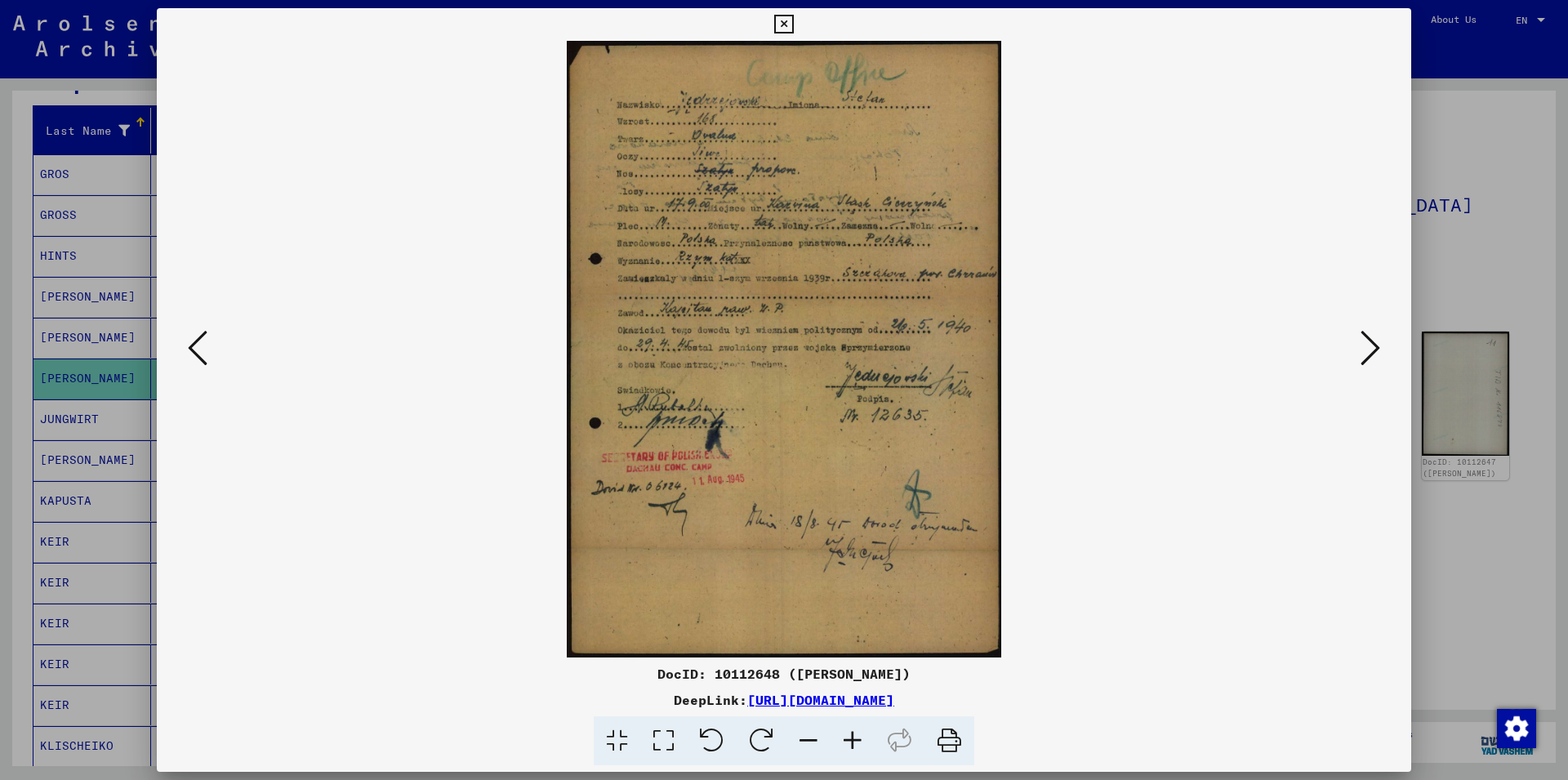
click at [191, 353] on icon at bounding box center [198, 348] width 20 height 39
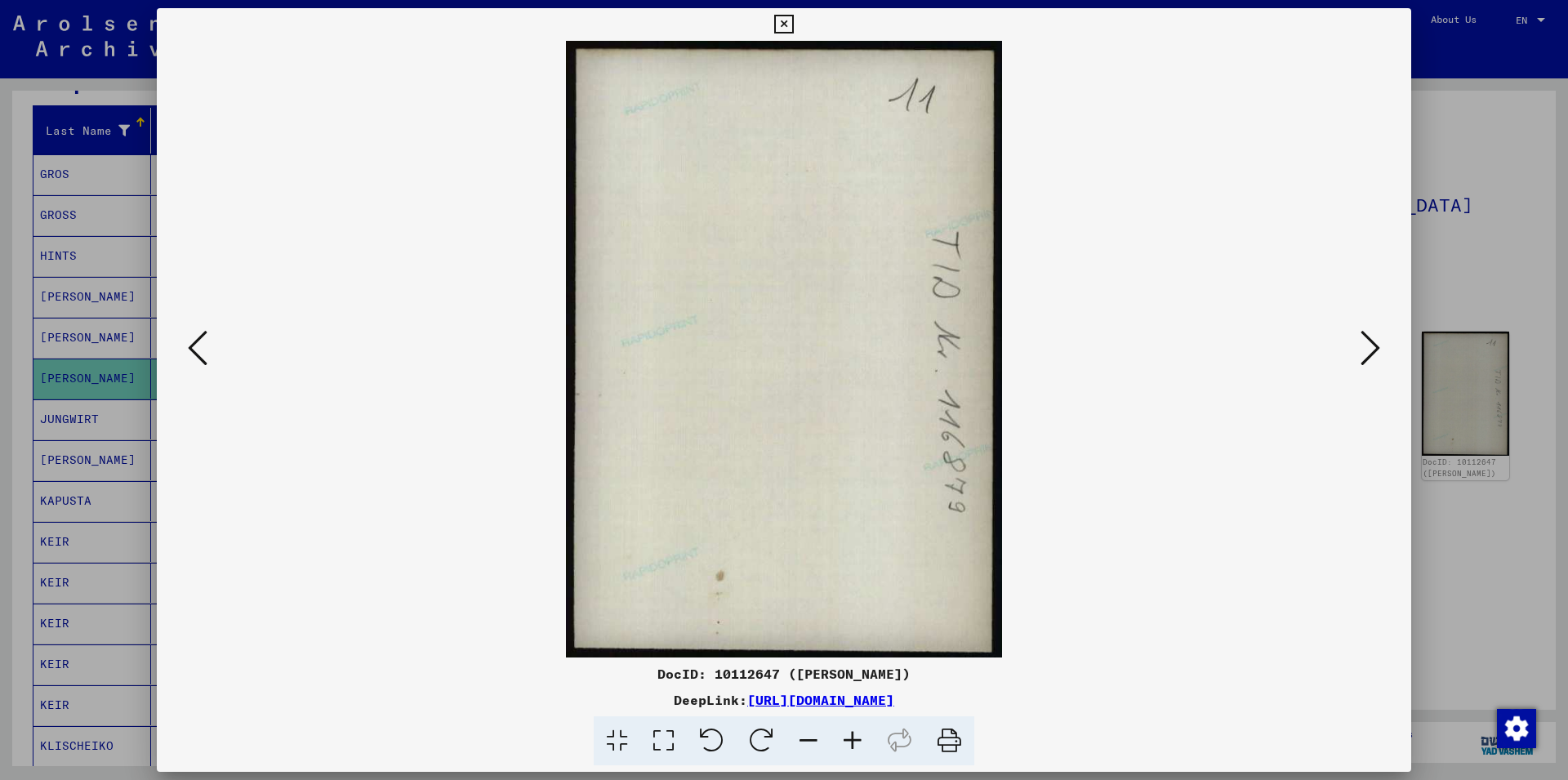
click at [199, 350] on icon at bounding box center [198, 348] width 20 height 39
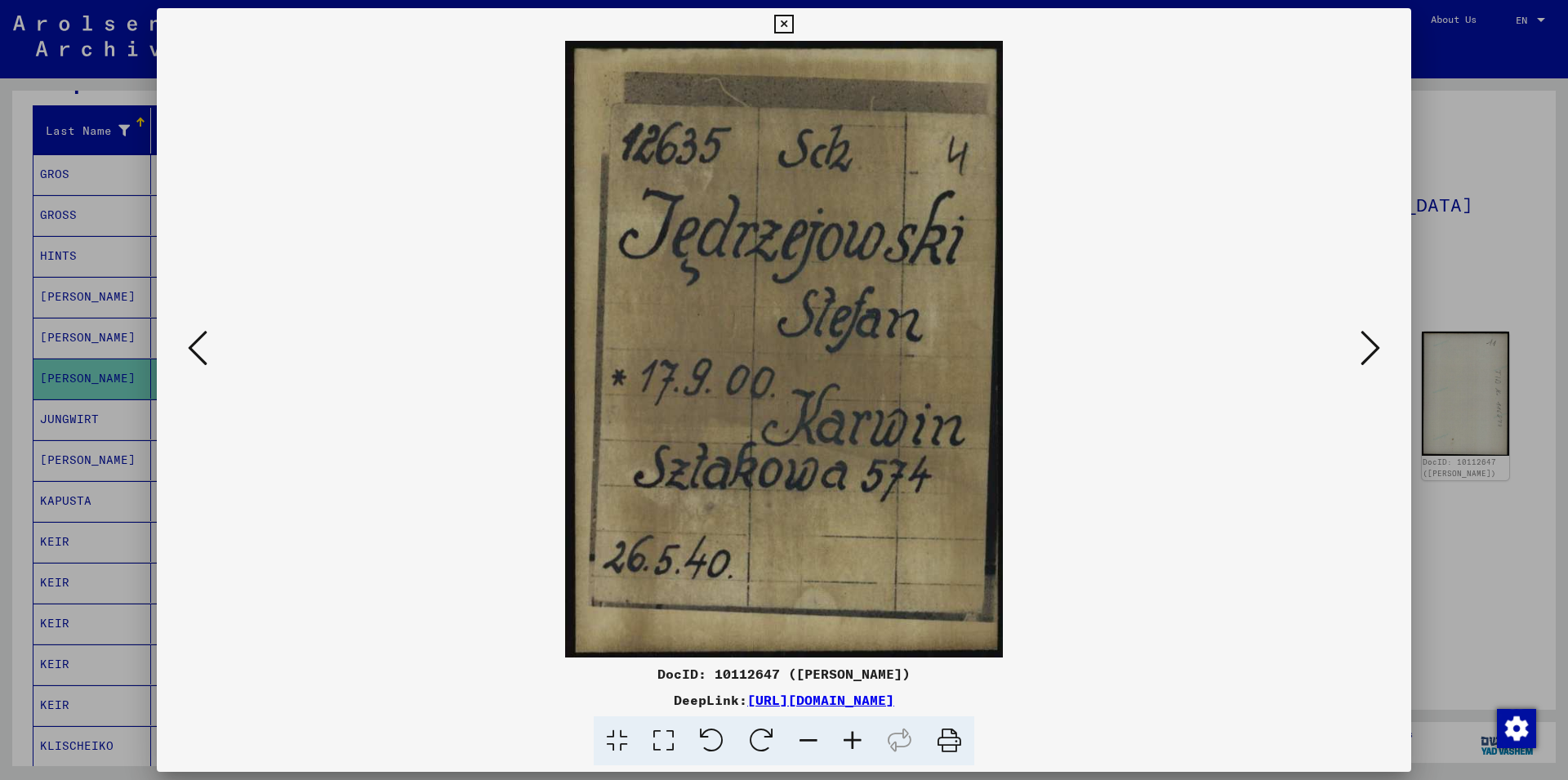
click at [798, 19] on button at bounding box center [783, 25] width 28 height 33
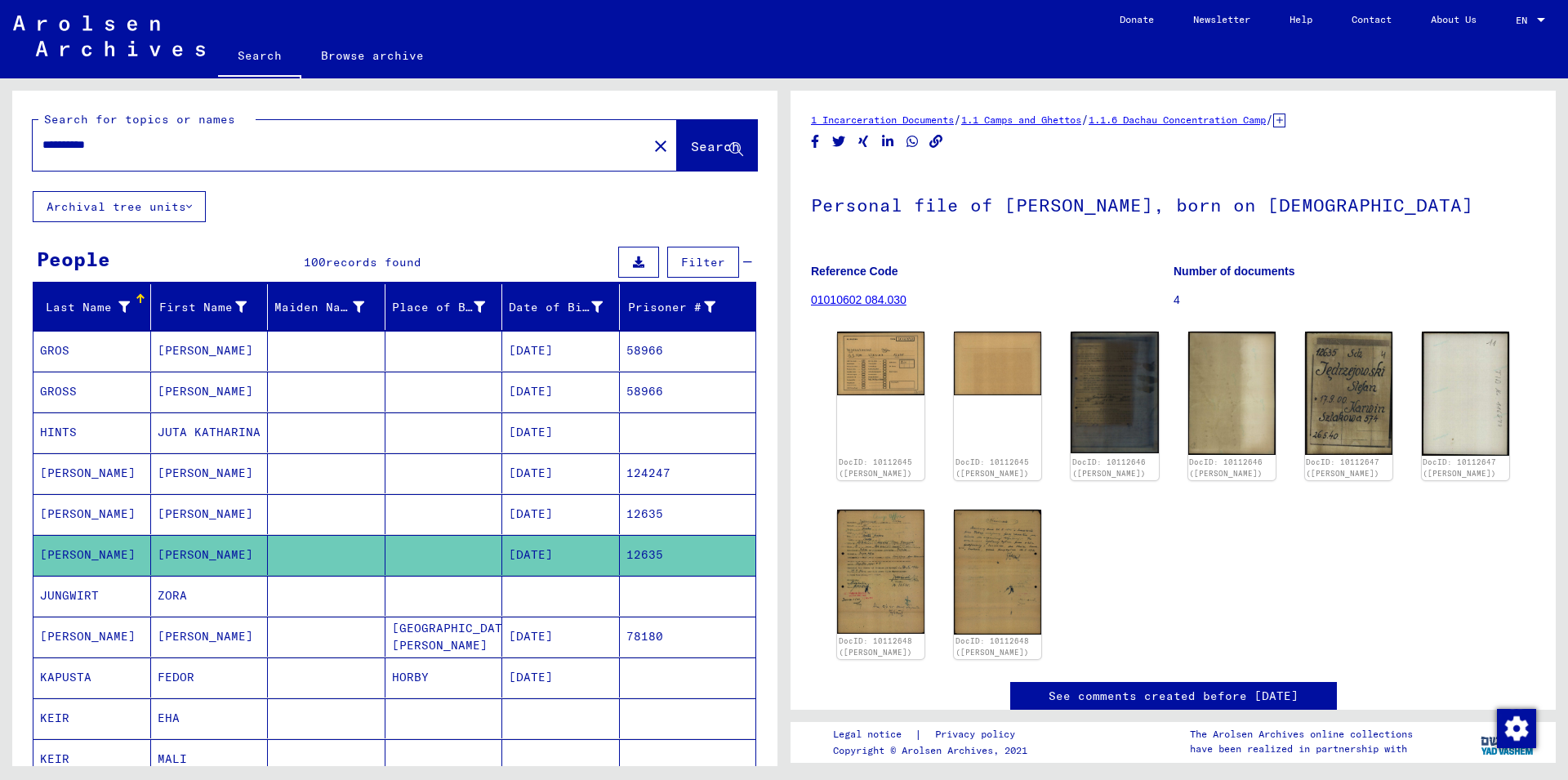
click at [307, 102] on div "**********" at bounding box center [394, 141] width 765 height 101
click at [245, 144] on input "**********" at bounding box center [340, 144] width 596 height 17
type input "*"
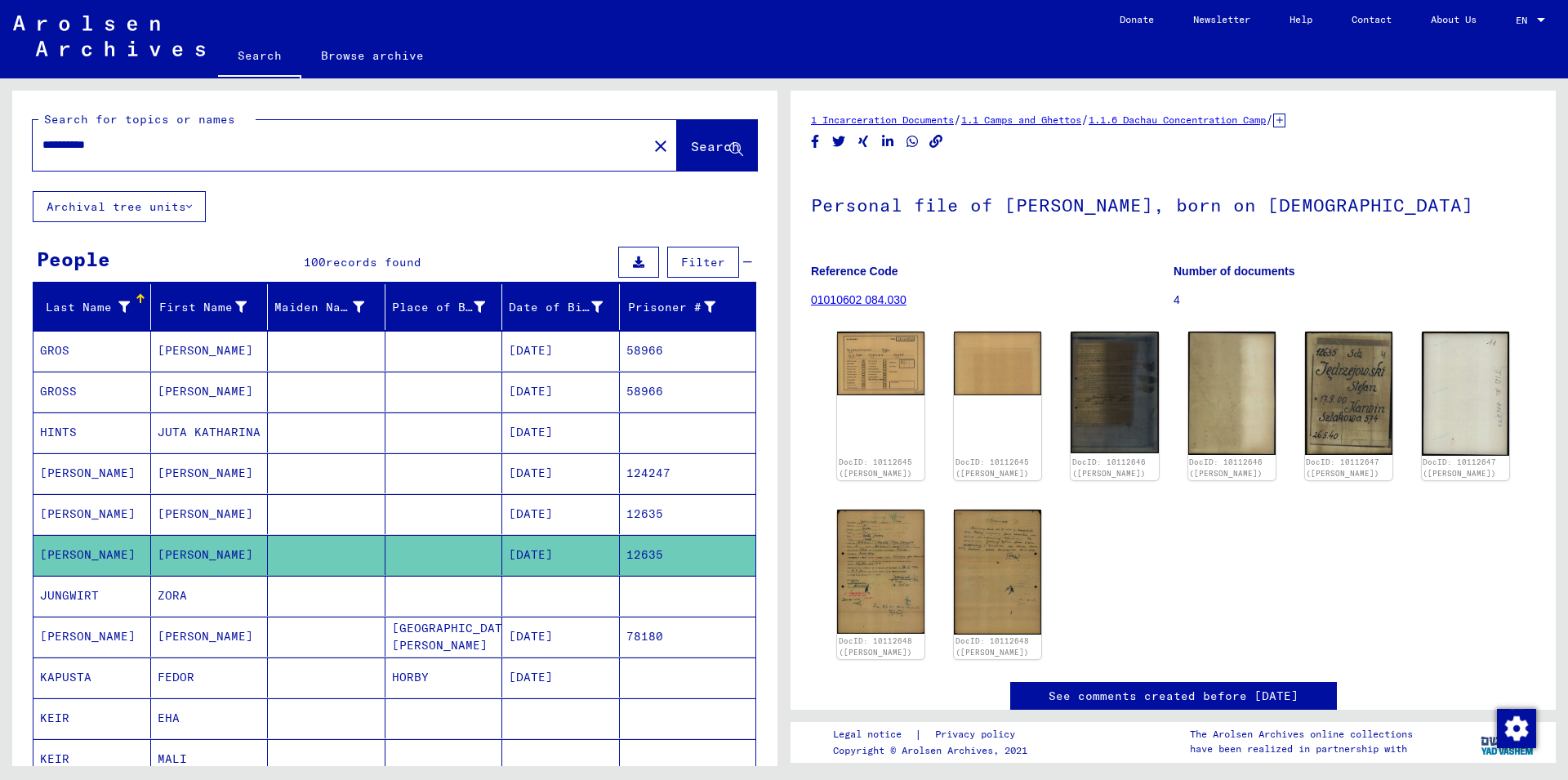
type input "**********"
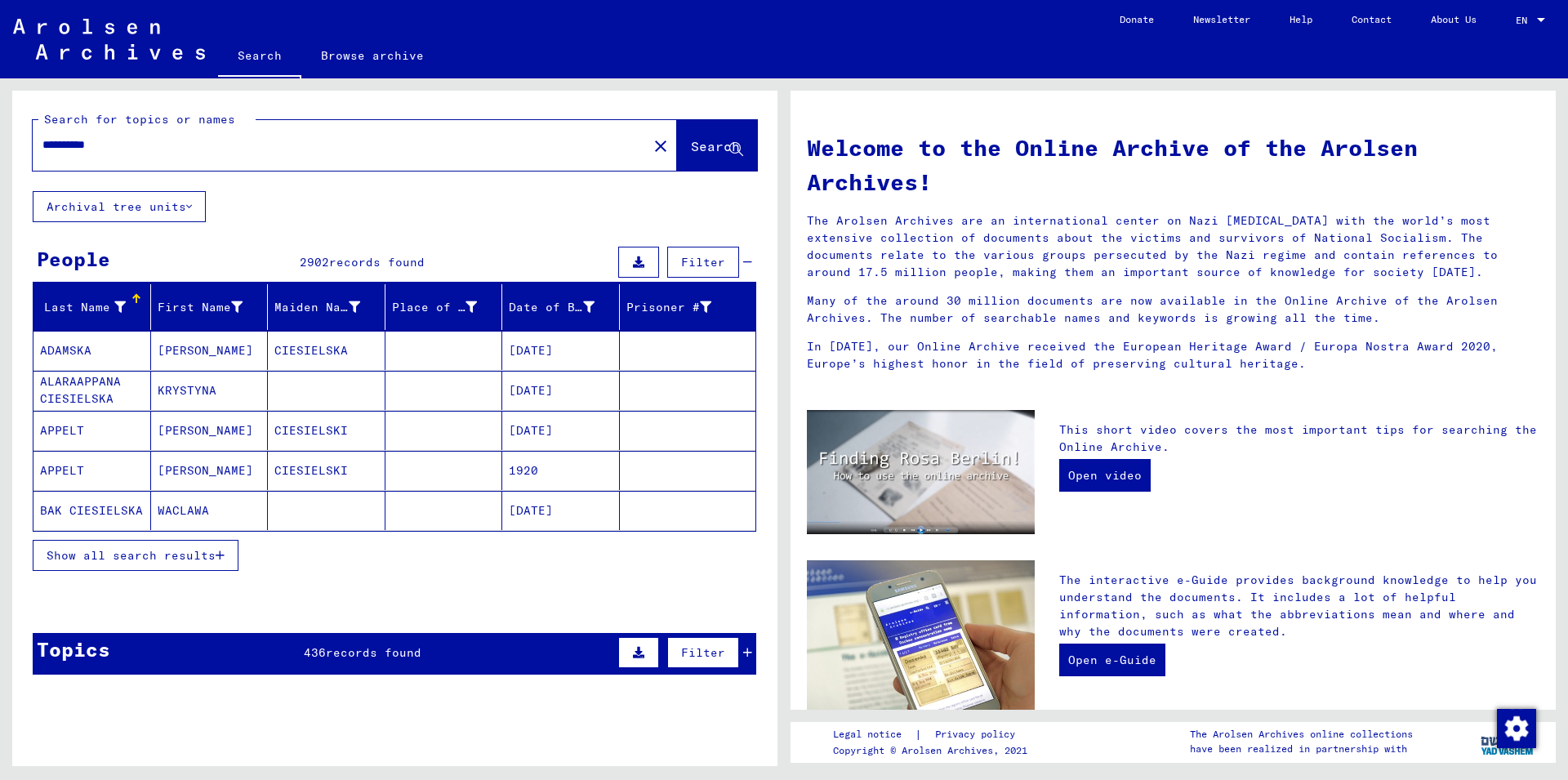
click at [152, 553] on span "Show all search results" at bounding box center [131, 556] width 169 height 15
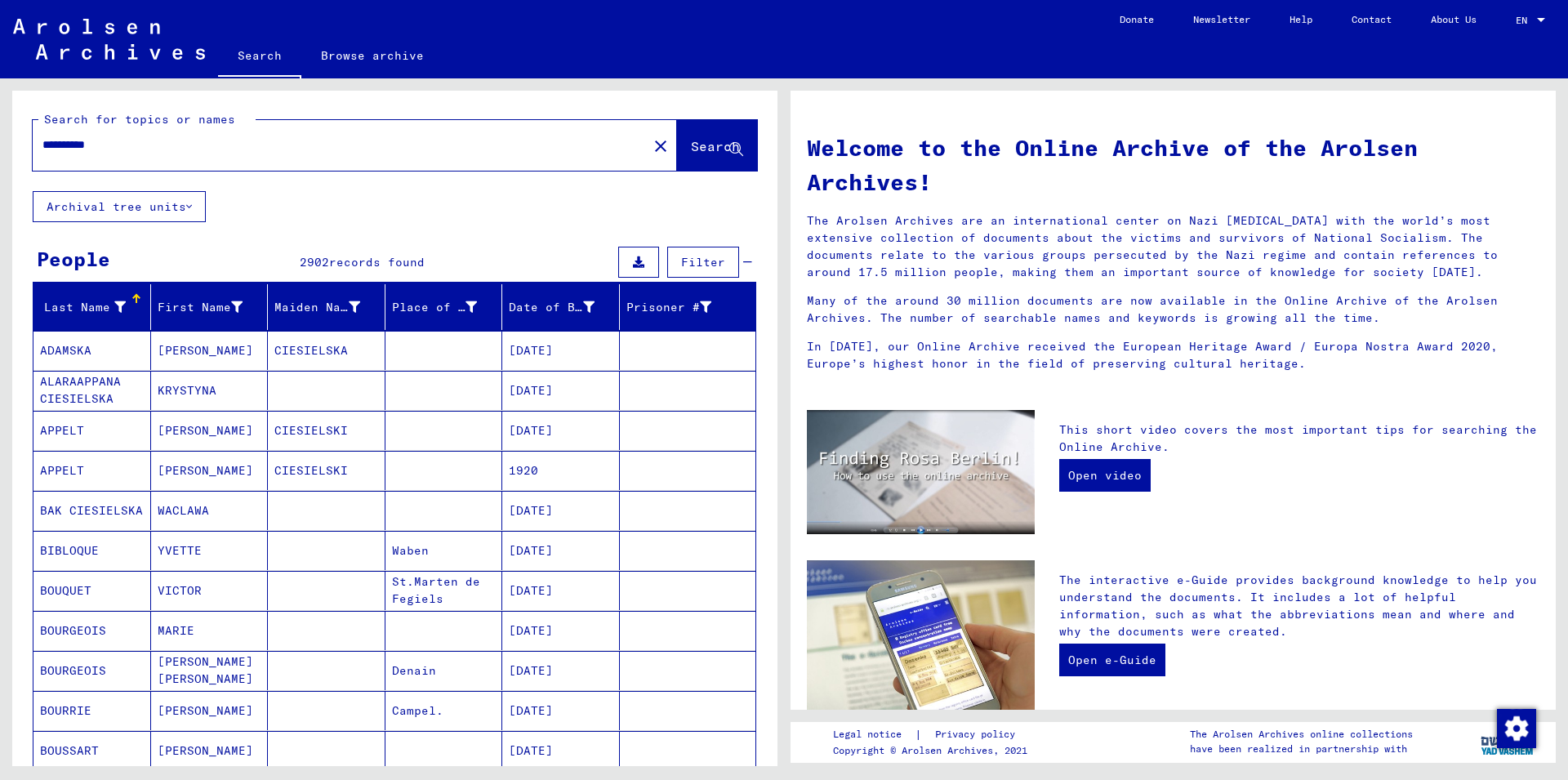
drag, startPoint x: 106, startPoint y: 298, endPoint x: 99, endPoint y: 302, distance: 8.1
click at [99, 302] on div "Last Name" at bounding box center [94, 307] width 110 height 26
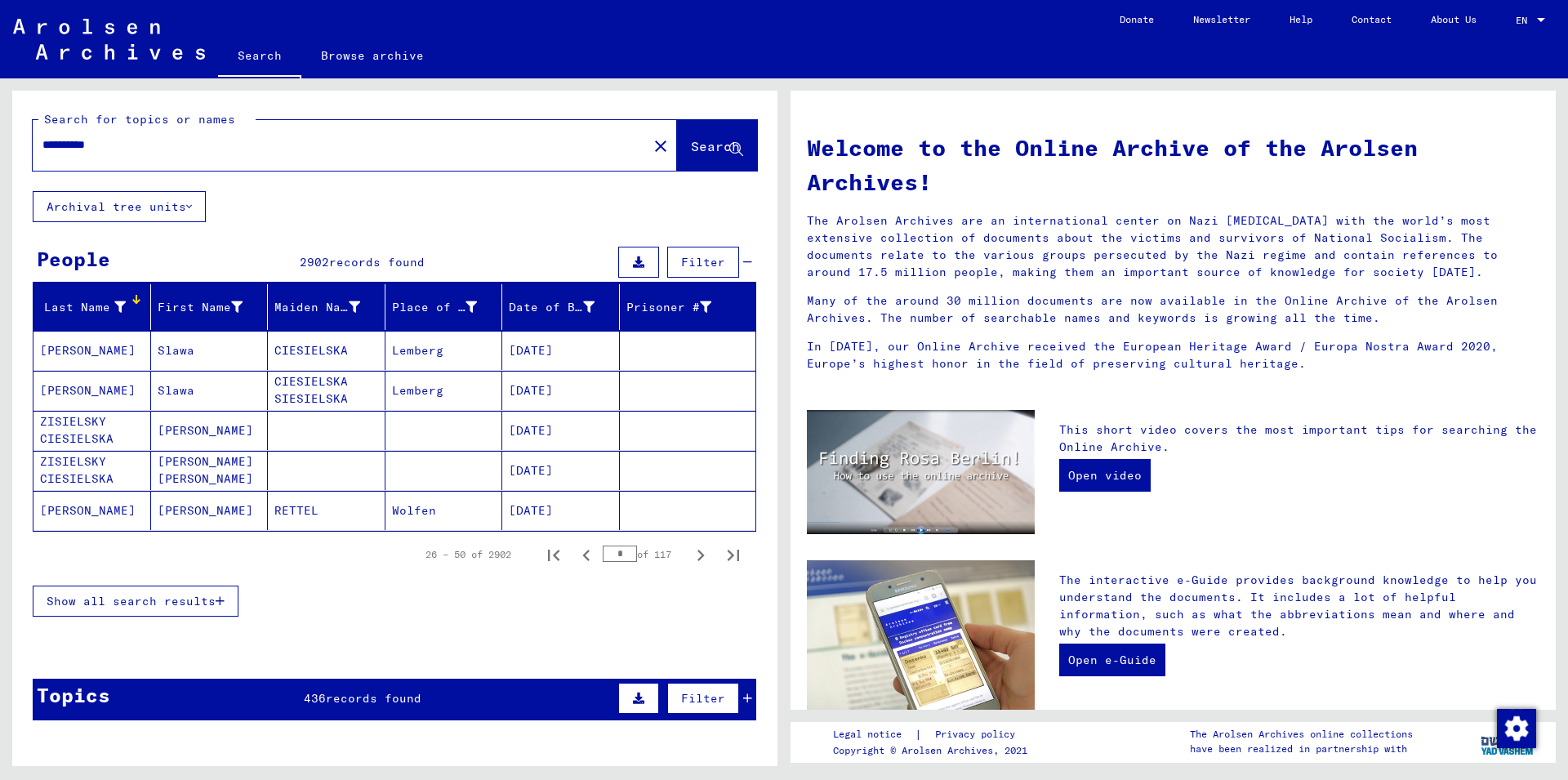
click at [77, 304] on div "Last Name" at bounding box center [83, 307] width 85 height 17
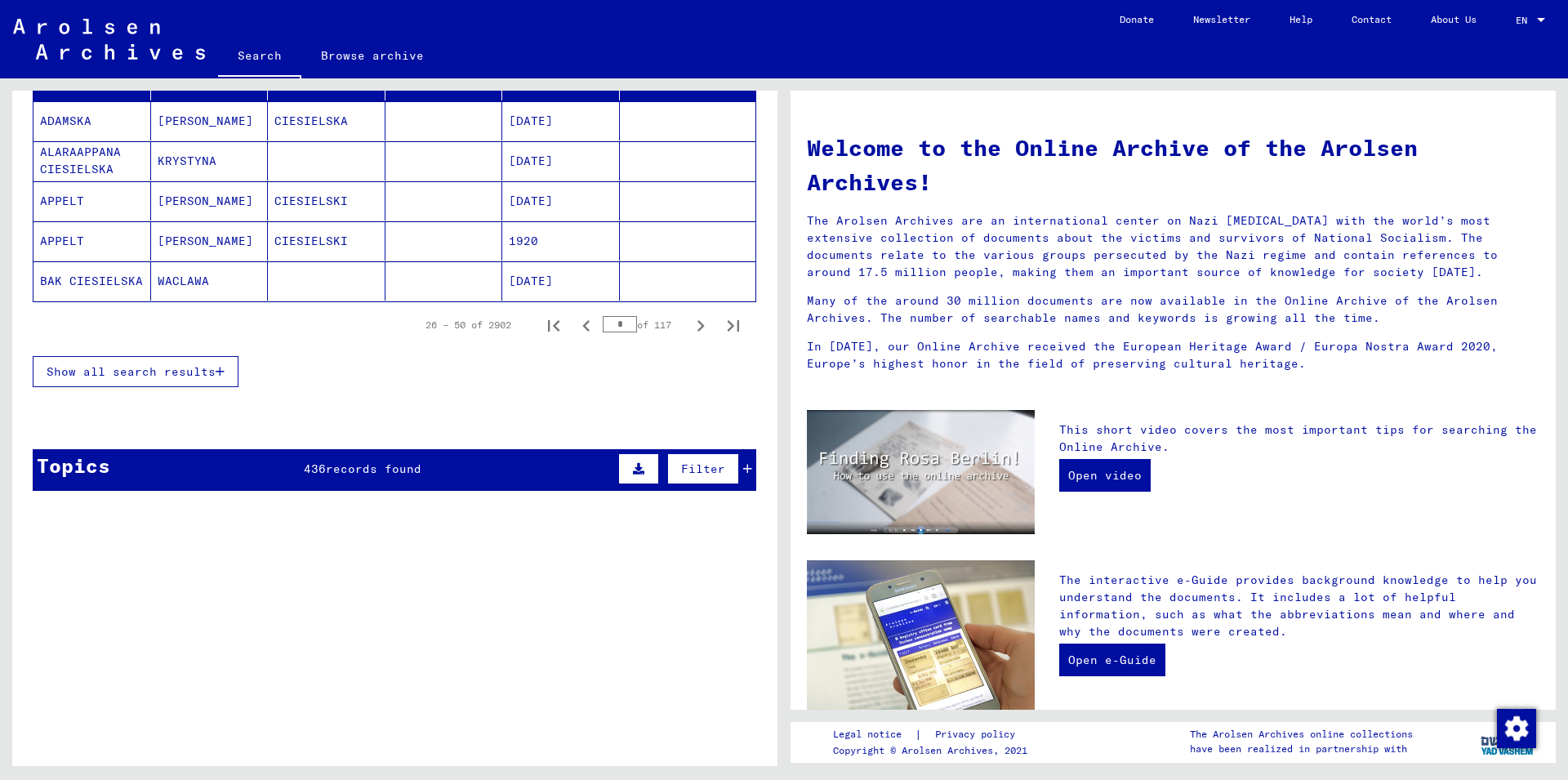
scroll to position [131, 0]
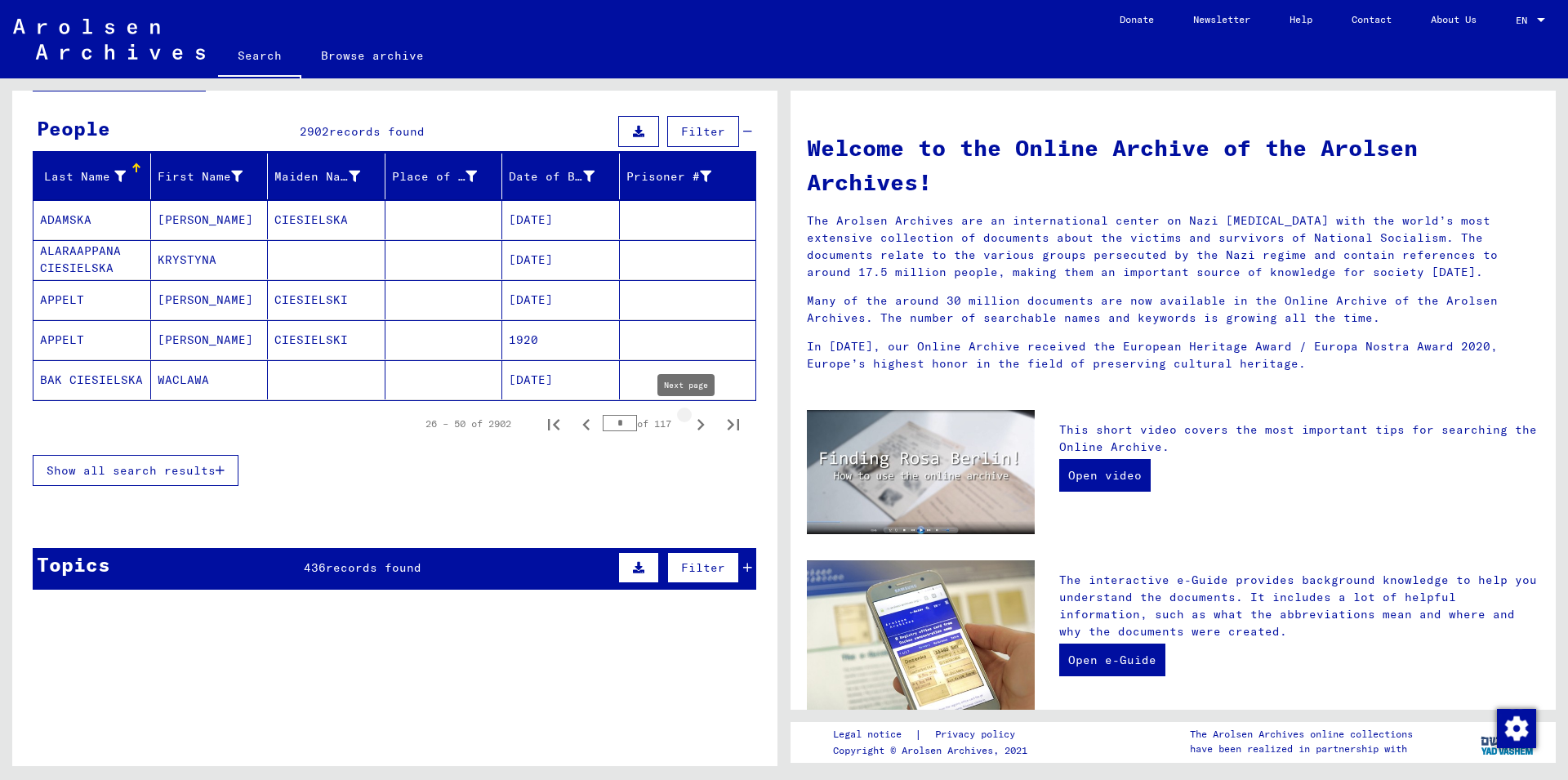
click at [689, 416] on icon "Next page" at bounding box center [700, 424] width 23 height 23
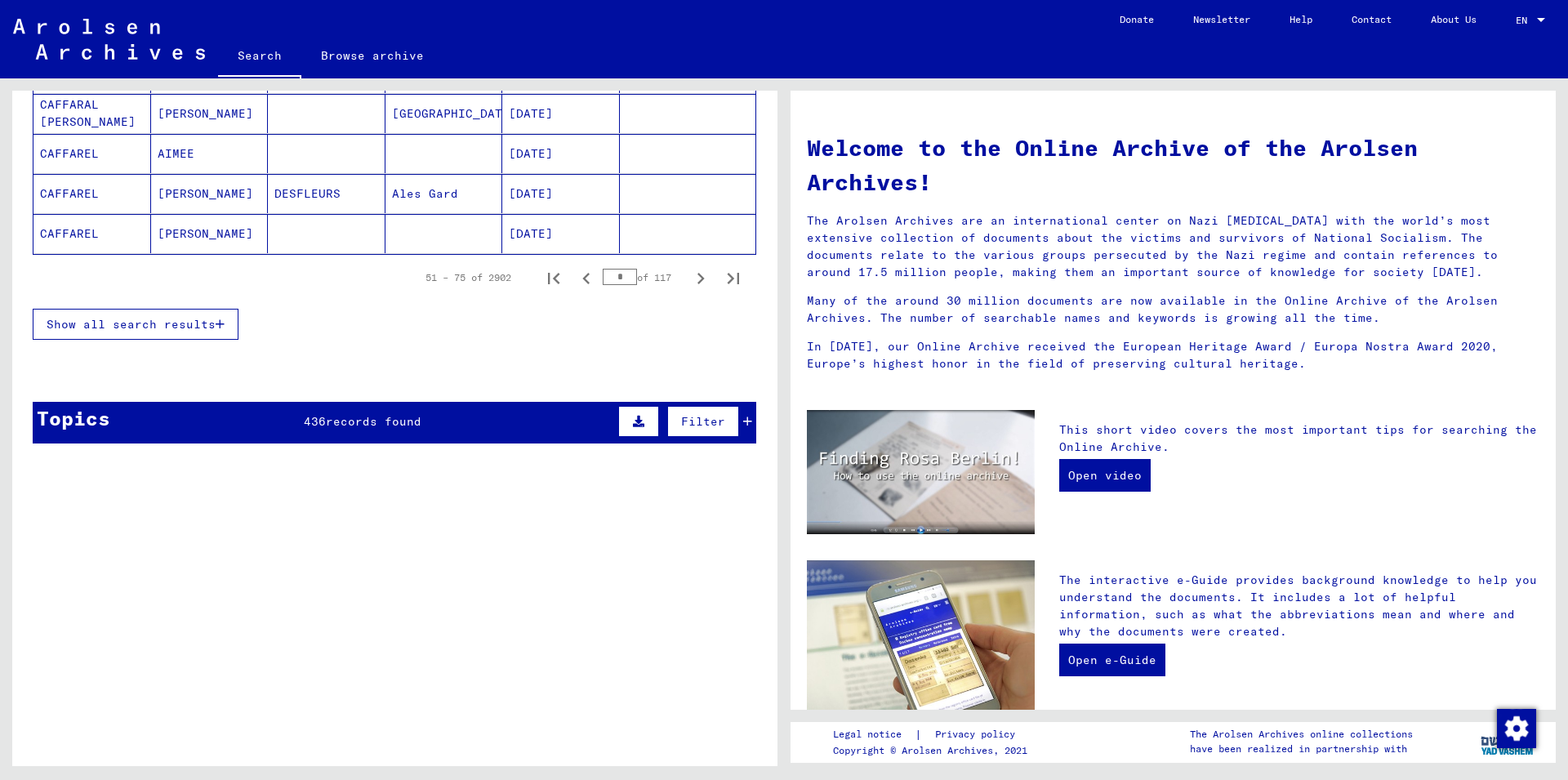
scroll to position [1101, 0]
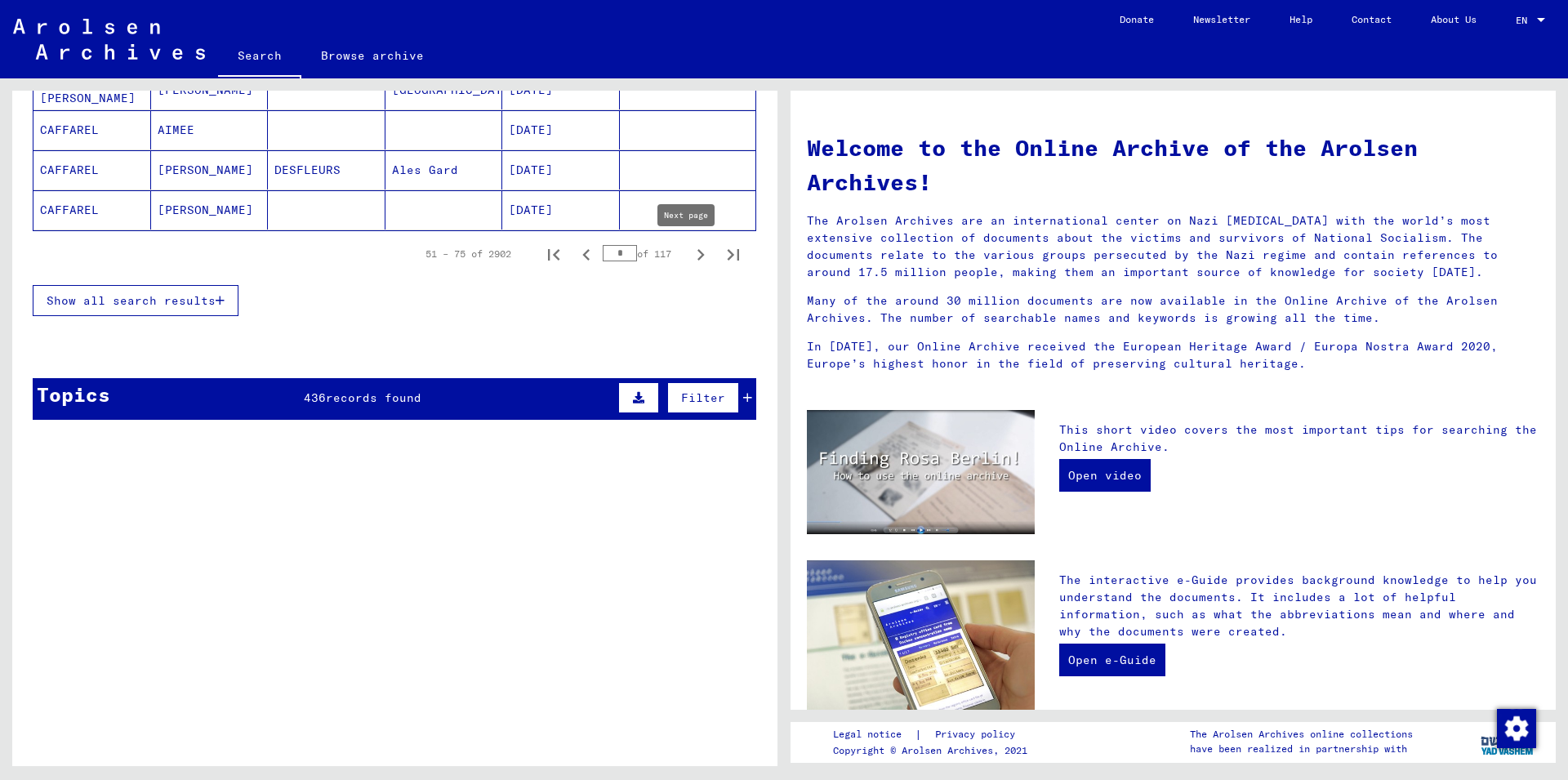
click at [689, 257] on icon "Next page" at bounding box center [700, 254] width 23 height 23
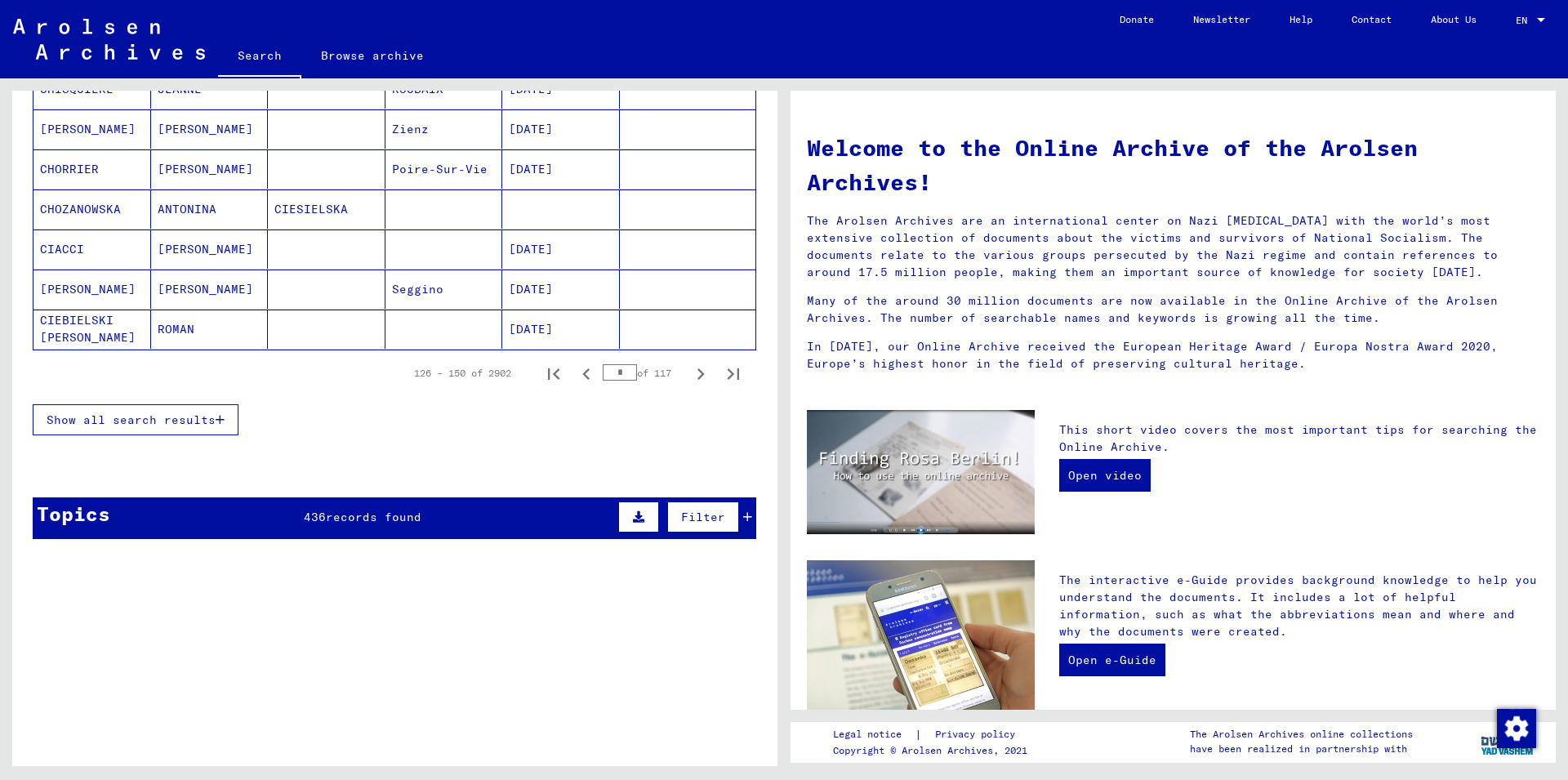
scroll to position [924, 0]
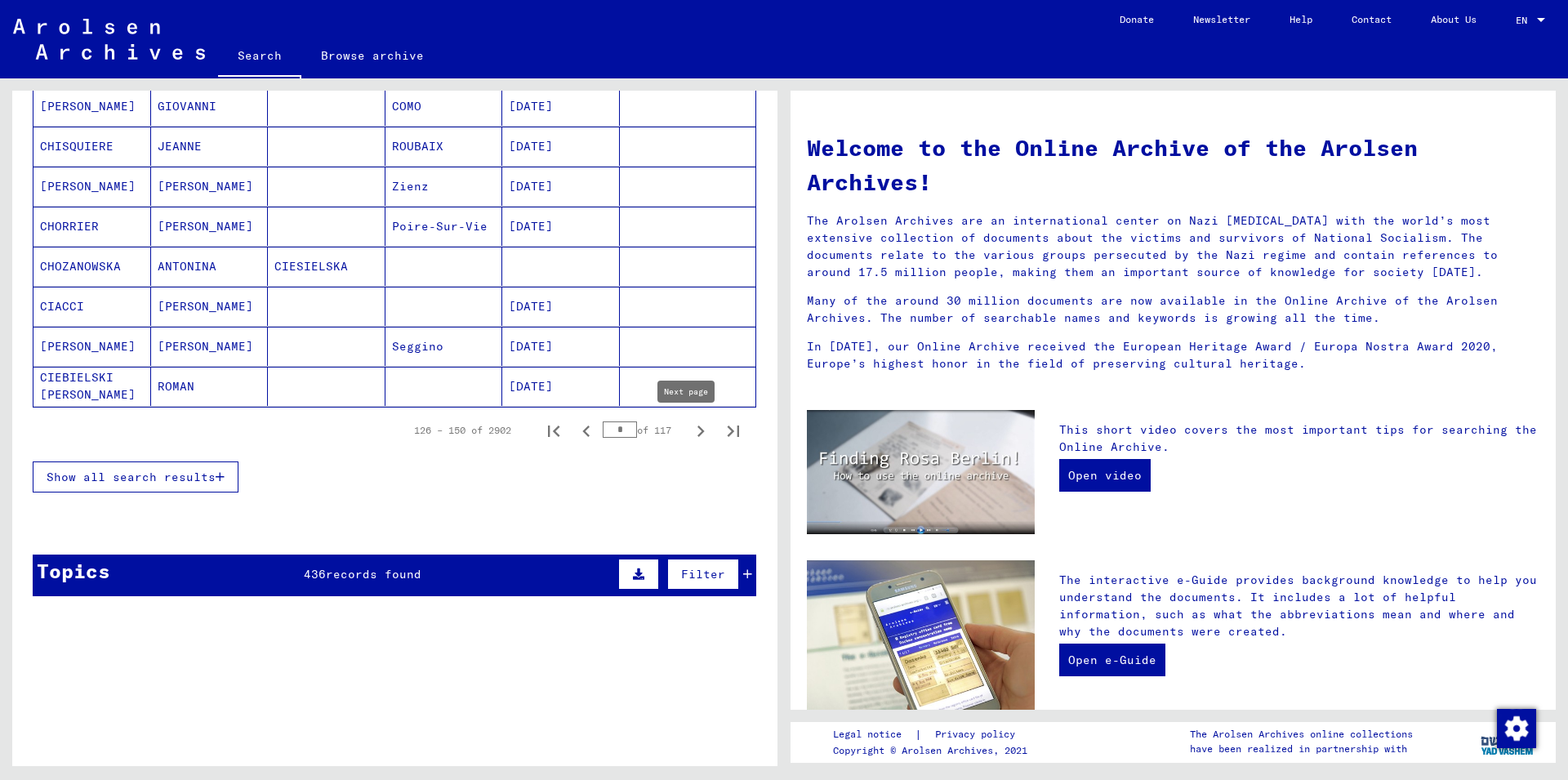
click at [692, 438] on icon "Next page" at bounding box center [700, 430] width 23 height 23
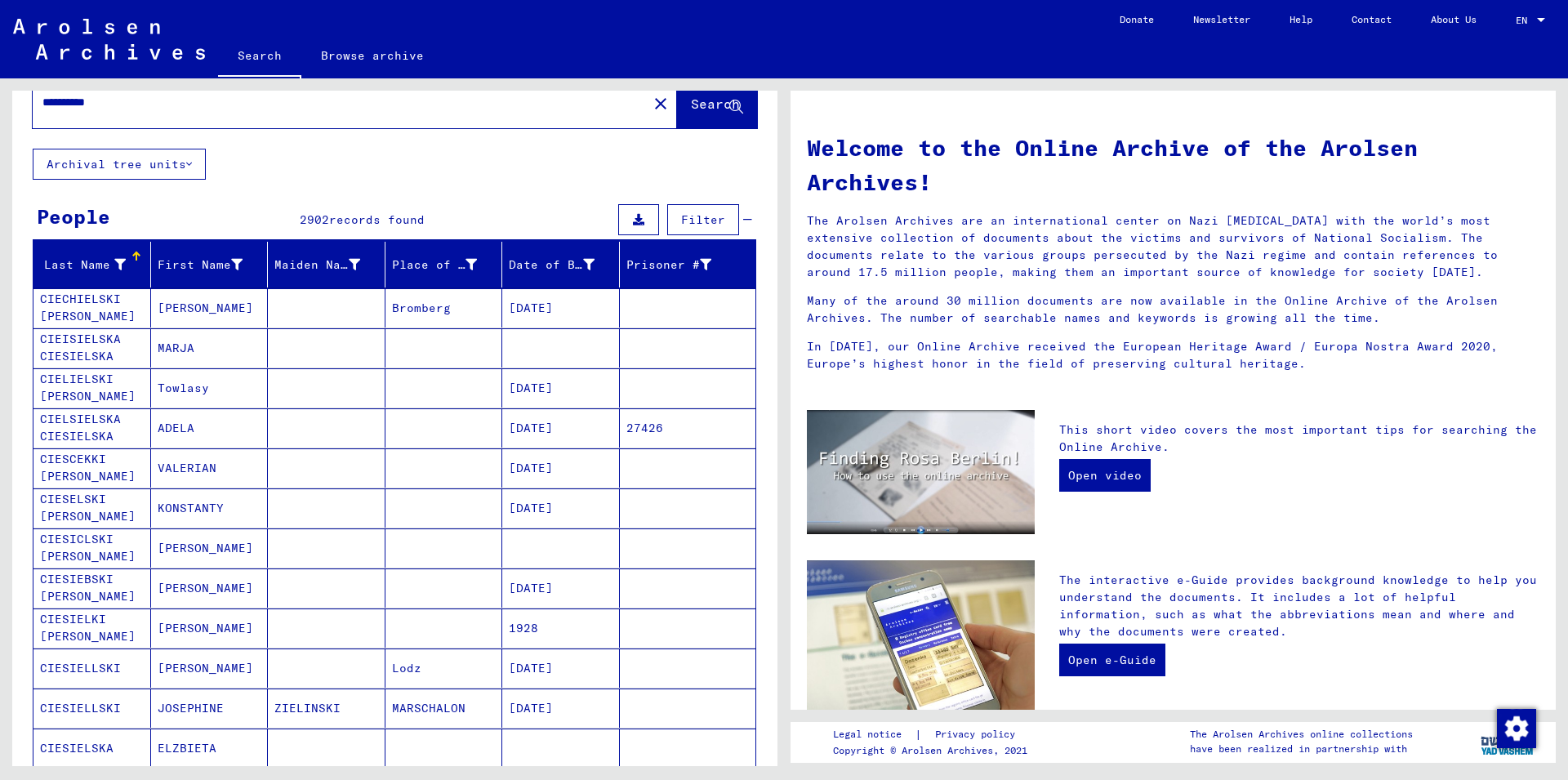
scroll to position [836, 0]
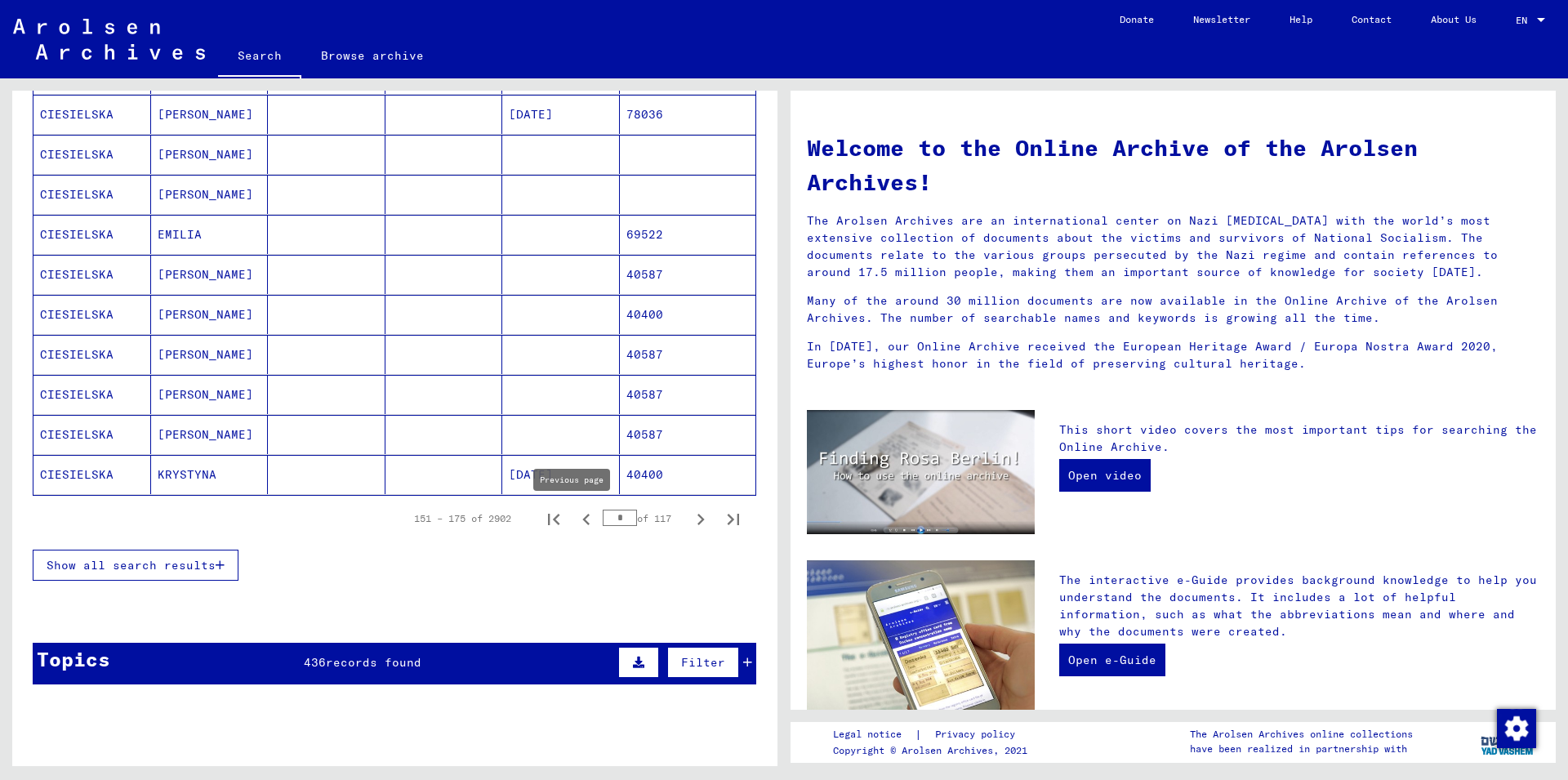
click at [570, 511] on button "Previous page" at bounding box center [587, 518] width 33 height 33
type input "*"
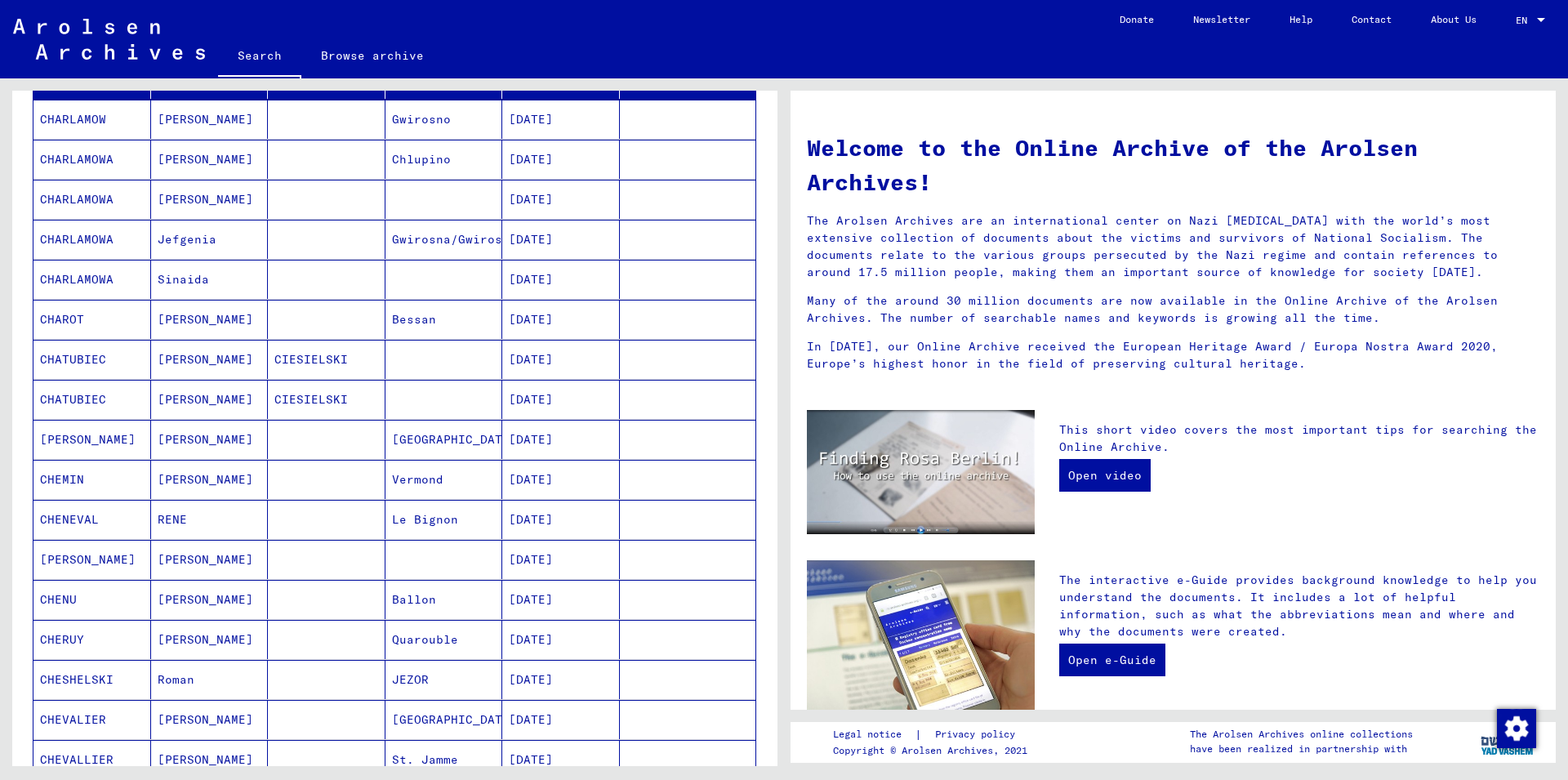
scroll to position [131, 0]
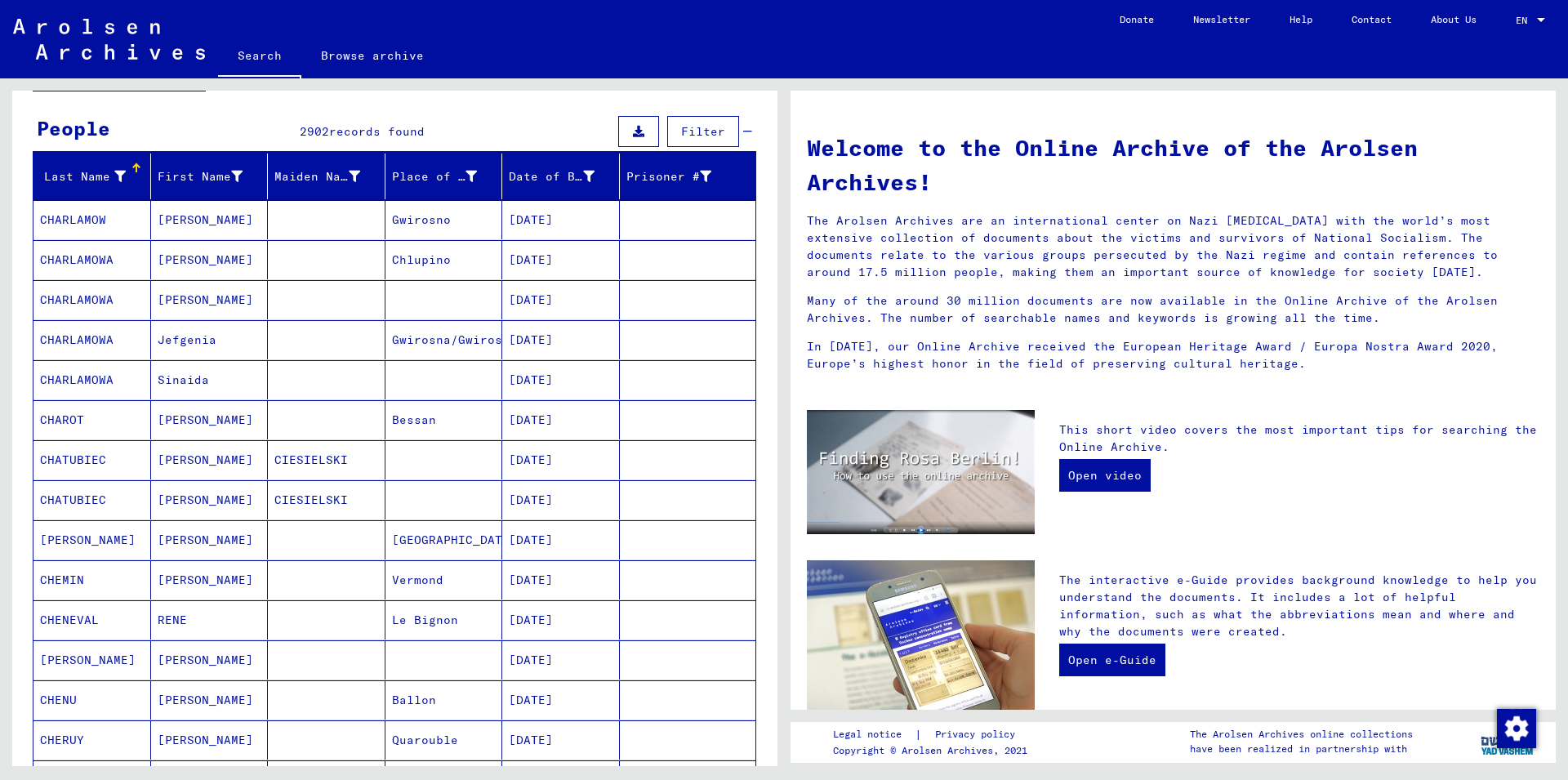
click at [681, 125] on span "Filter" at bounding box center [703, 132] width 44 height 15
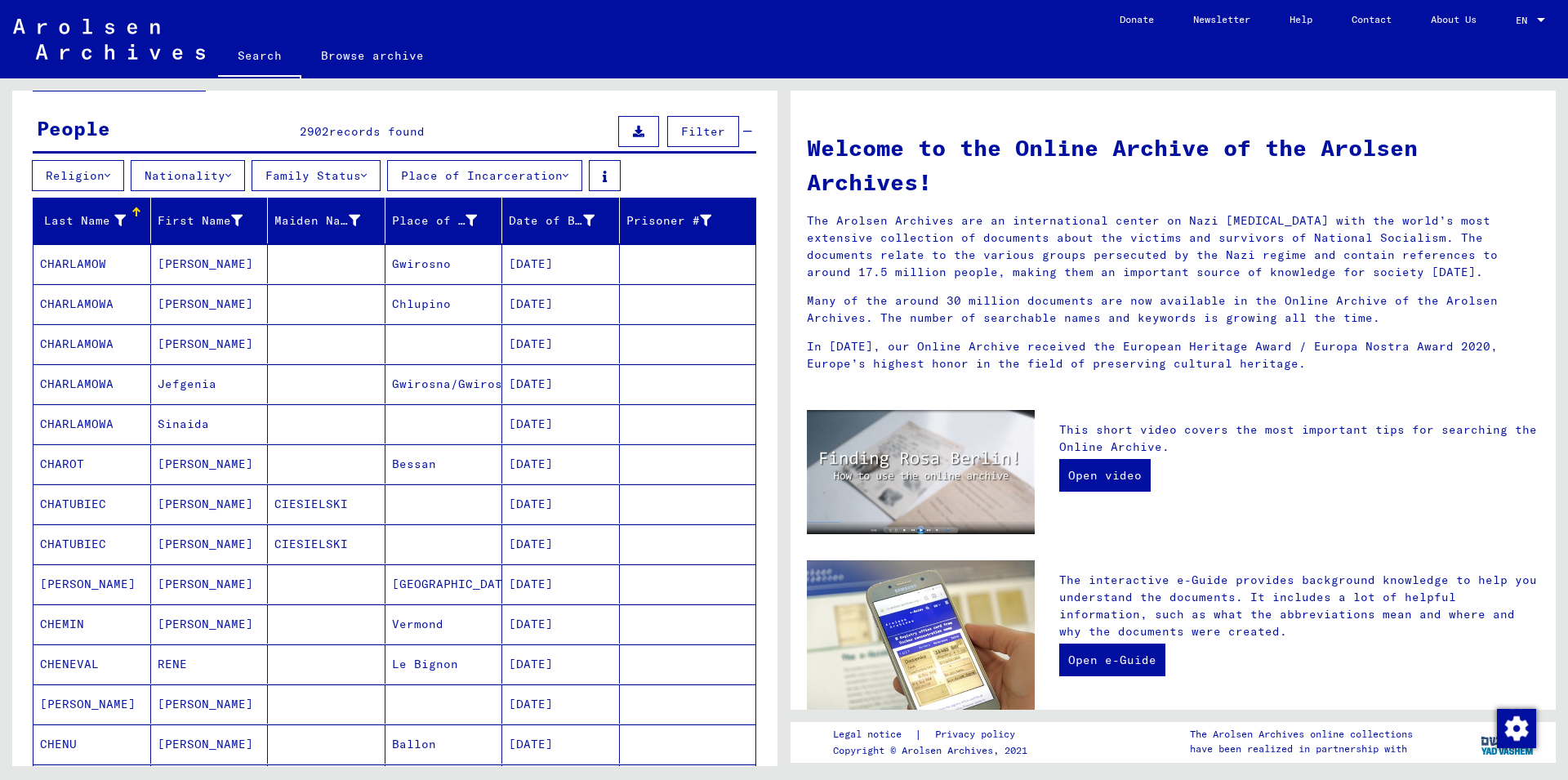
click at [508, 171] on button "Place of Incarceration" at bounding box center [484, 175] width 195 height 31
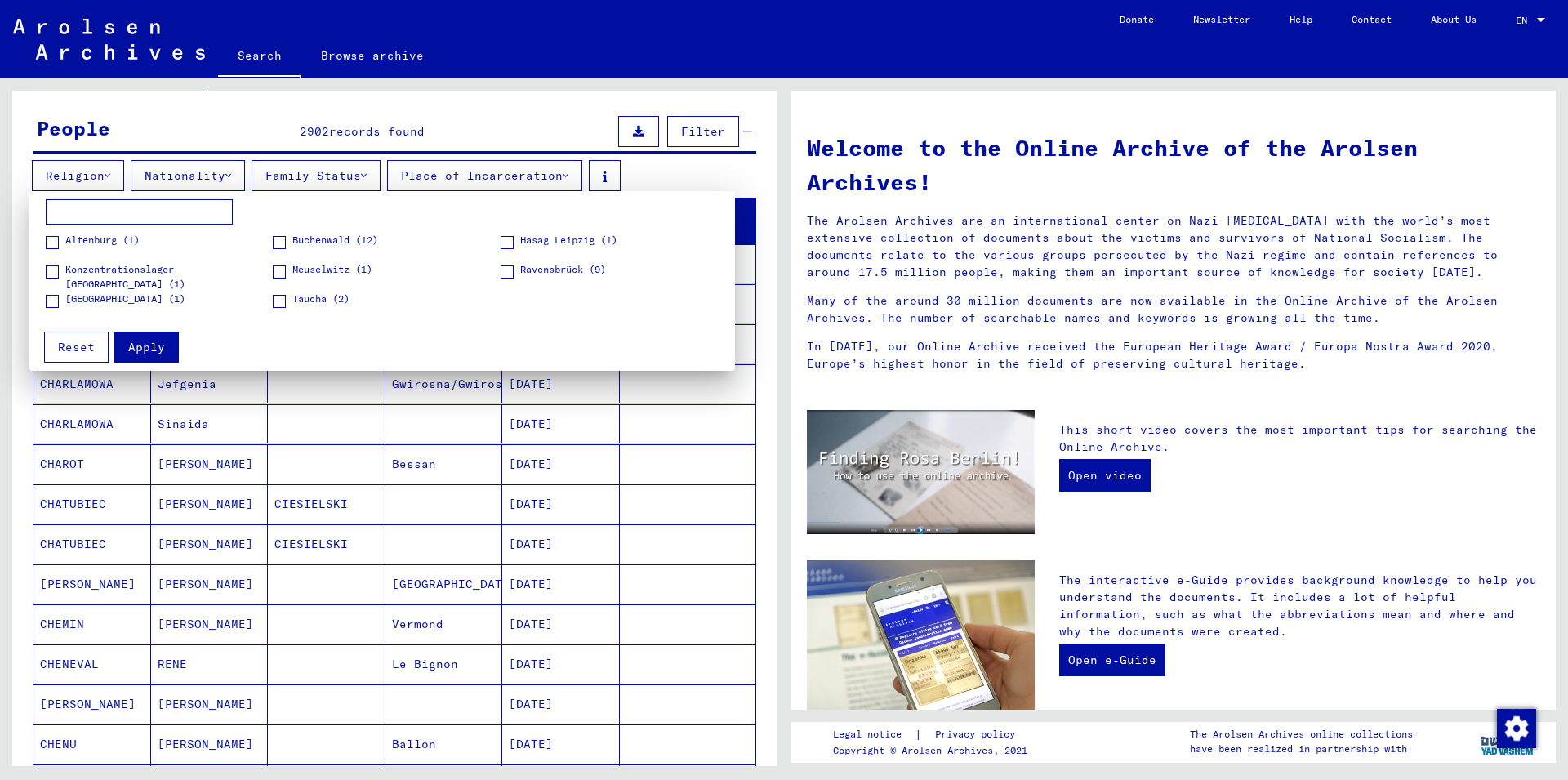
click at [482, 103] on div at bounding box center [784, 390] width 1568 height 780
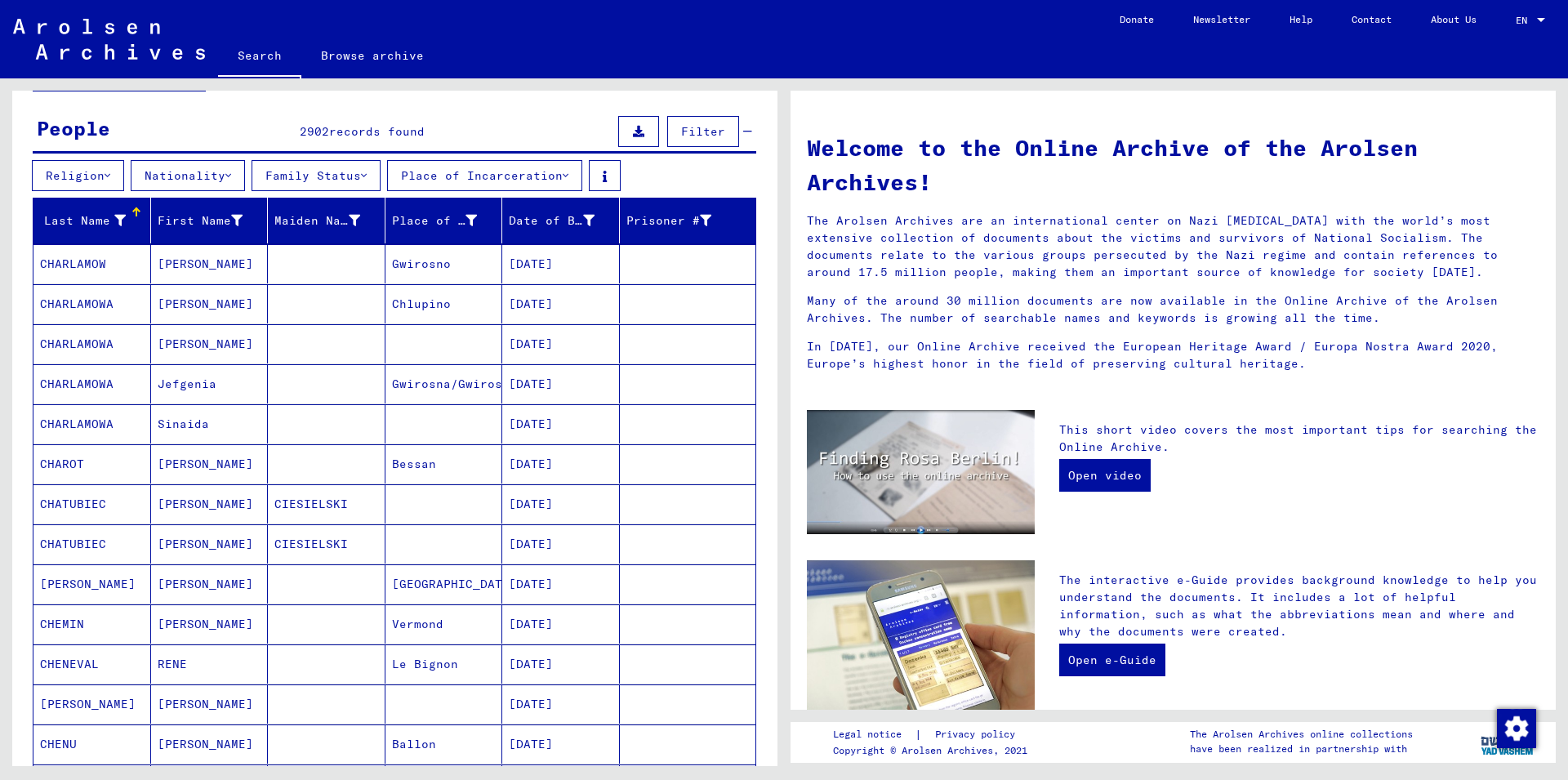
click at [552, 172] on button "Place of Incarceration" at bounding box center [484, 175] width 195 height 31
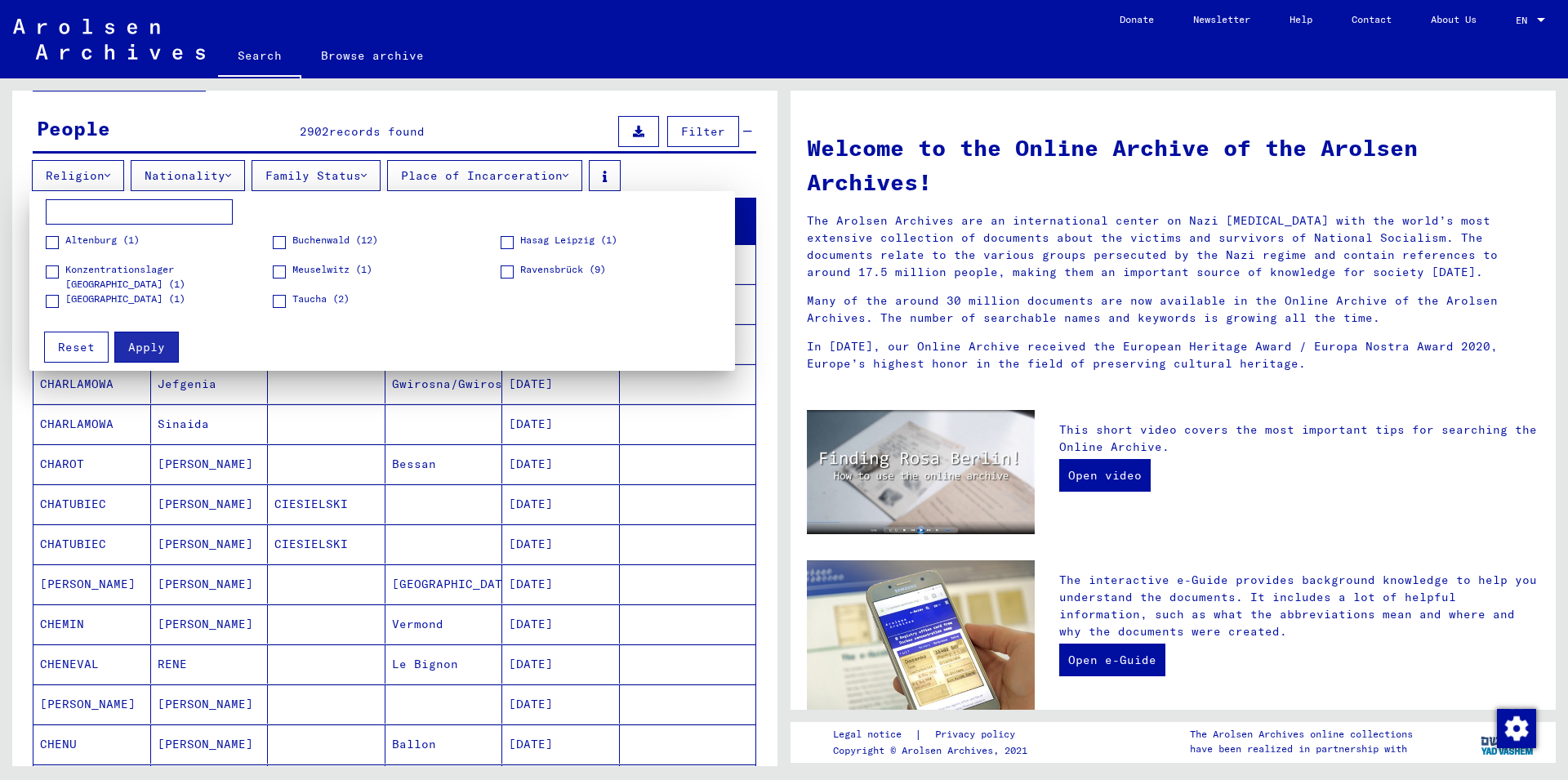
click at [261, 103] on div at bounding box center [784, 390] width 1568 height 780
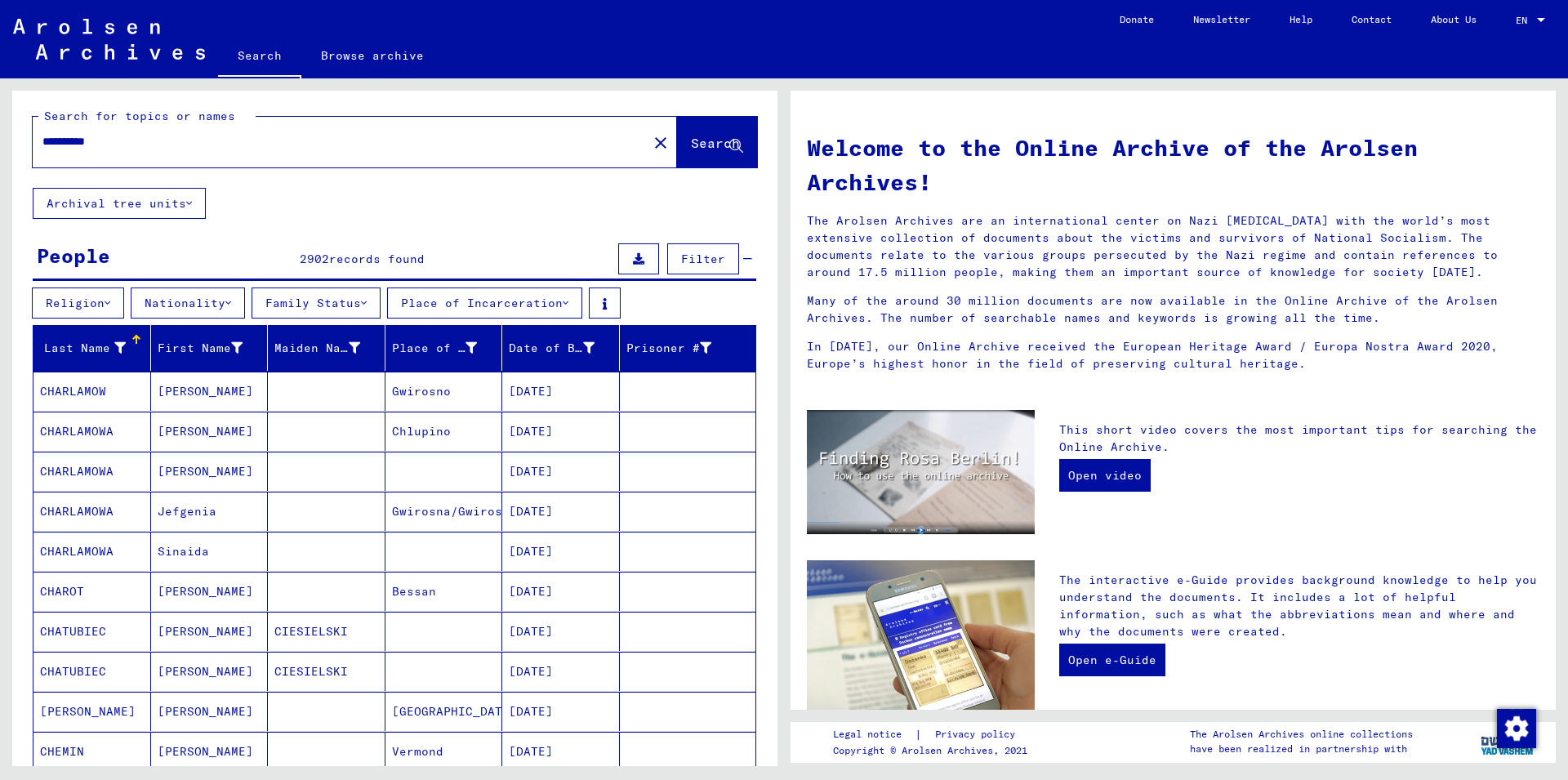
scroll to position [0, 0]
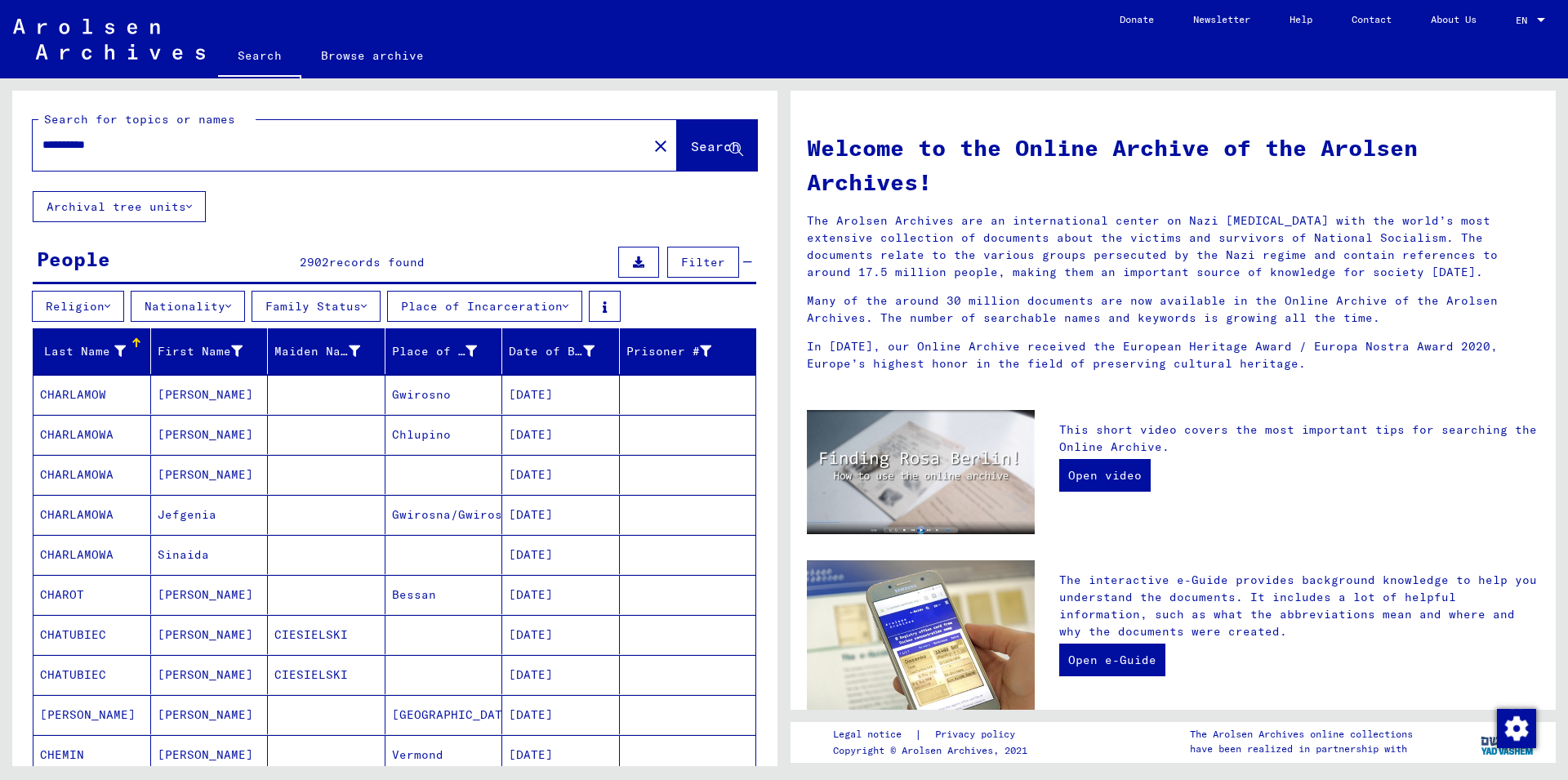
click at [169, 146] on input "**********" at bounding box center [335, 144] width 586 height 17
type input "**********"
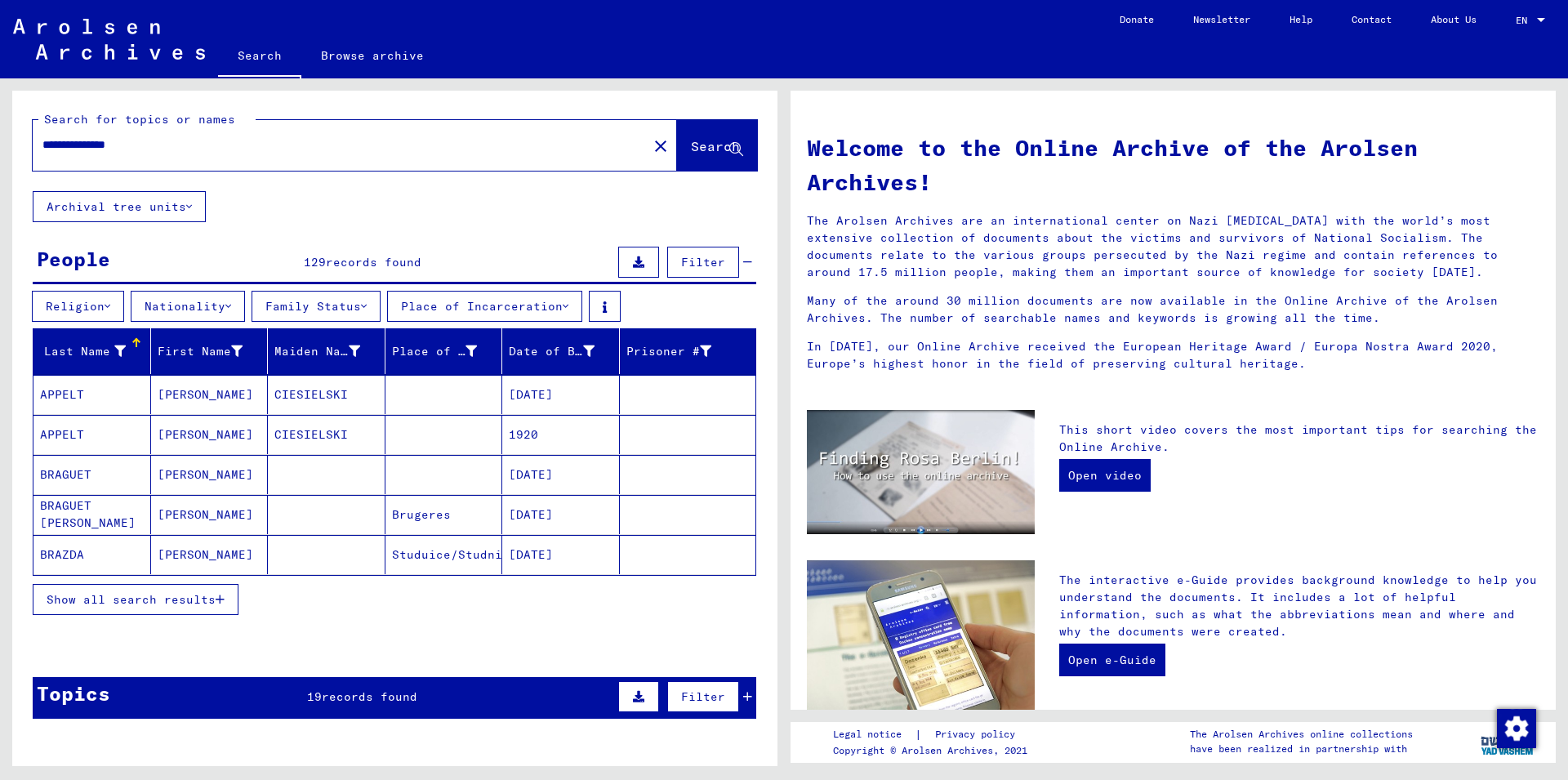
click at [142, 596] on span "Show all search results" at bounding box center [131, 599] width 169 height 15
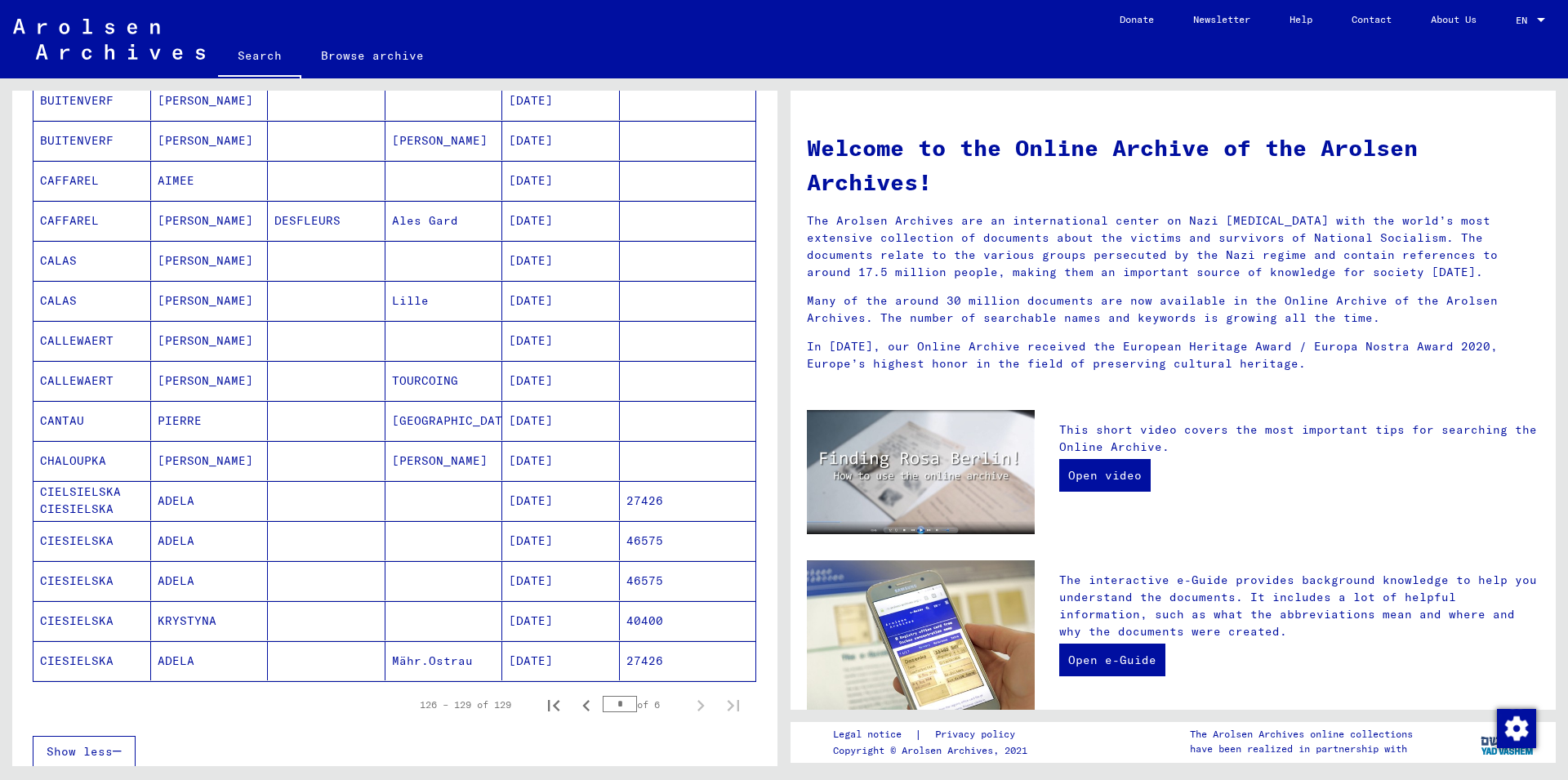
scroll to position [706, 0]
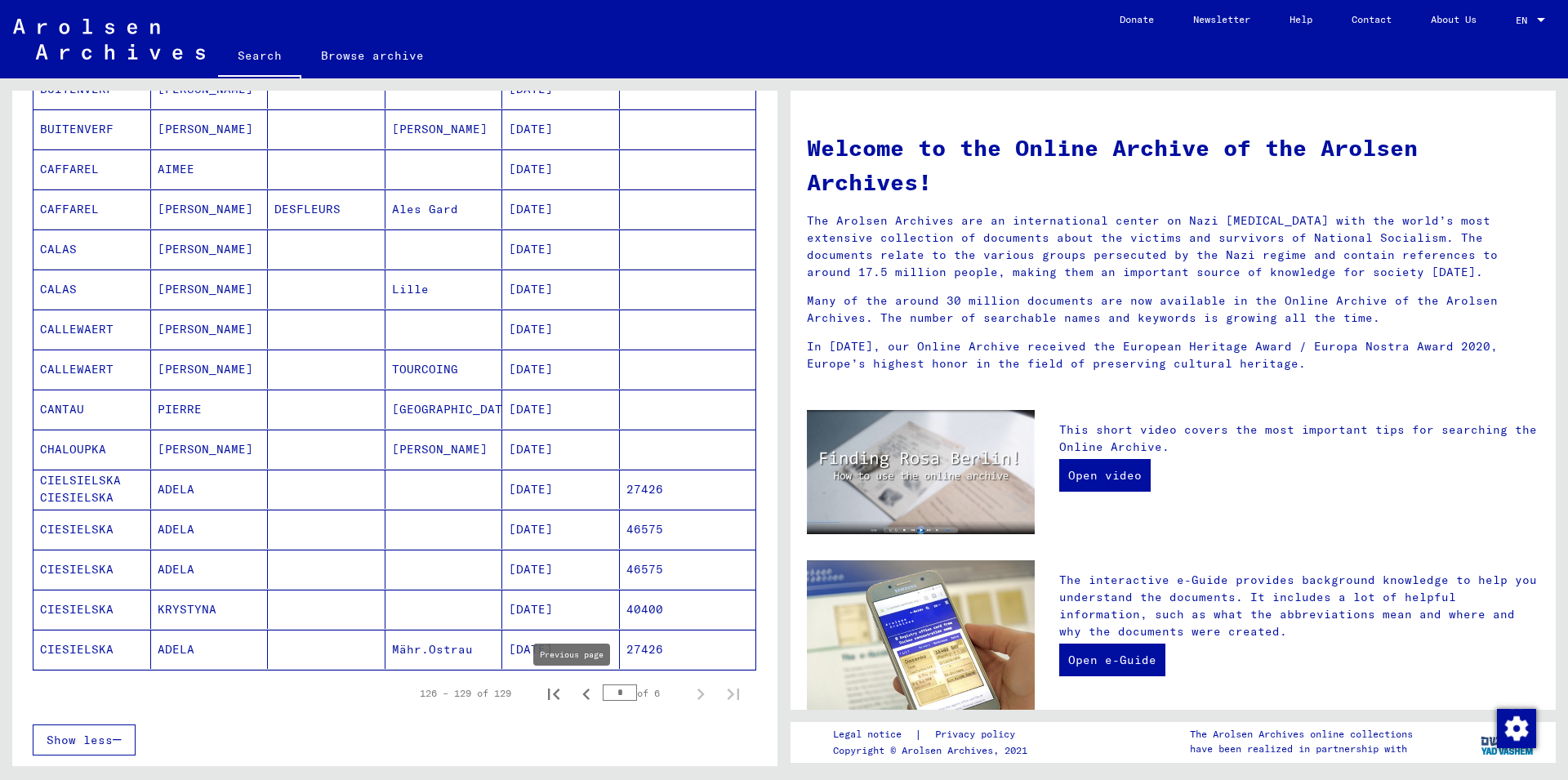
click at [577, 696] on icon "Previous page" at bounding box center [586, 694] width 23 height 23
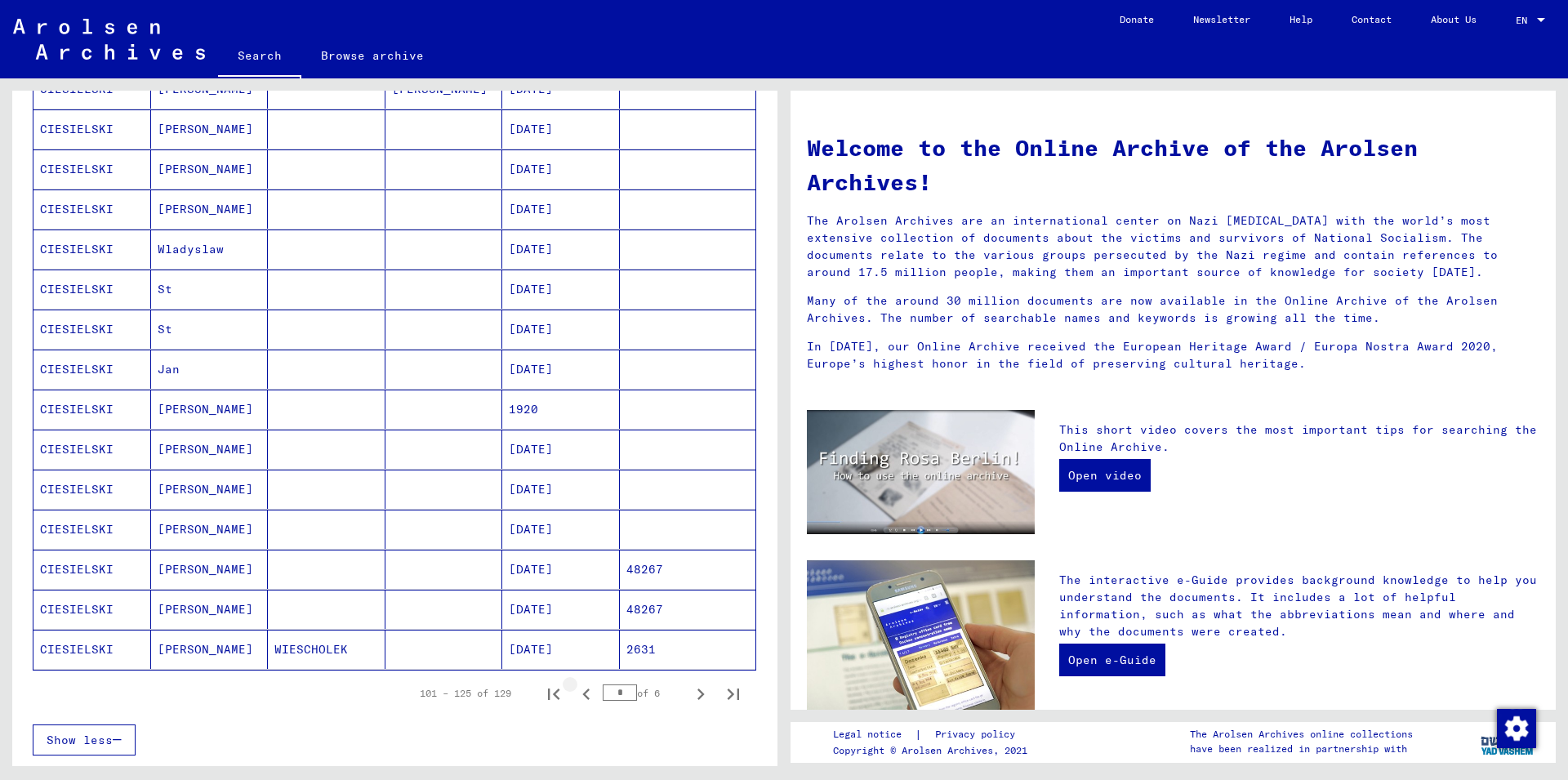
click at [578, 695] on icon "Previous page" at bounding box center [586, 694] width 23 height 23
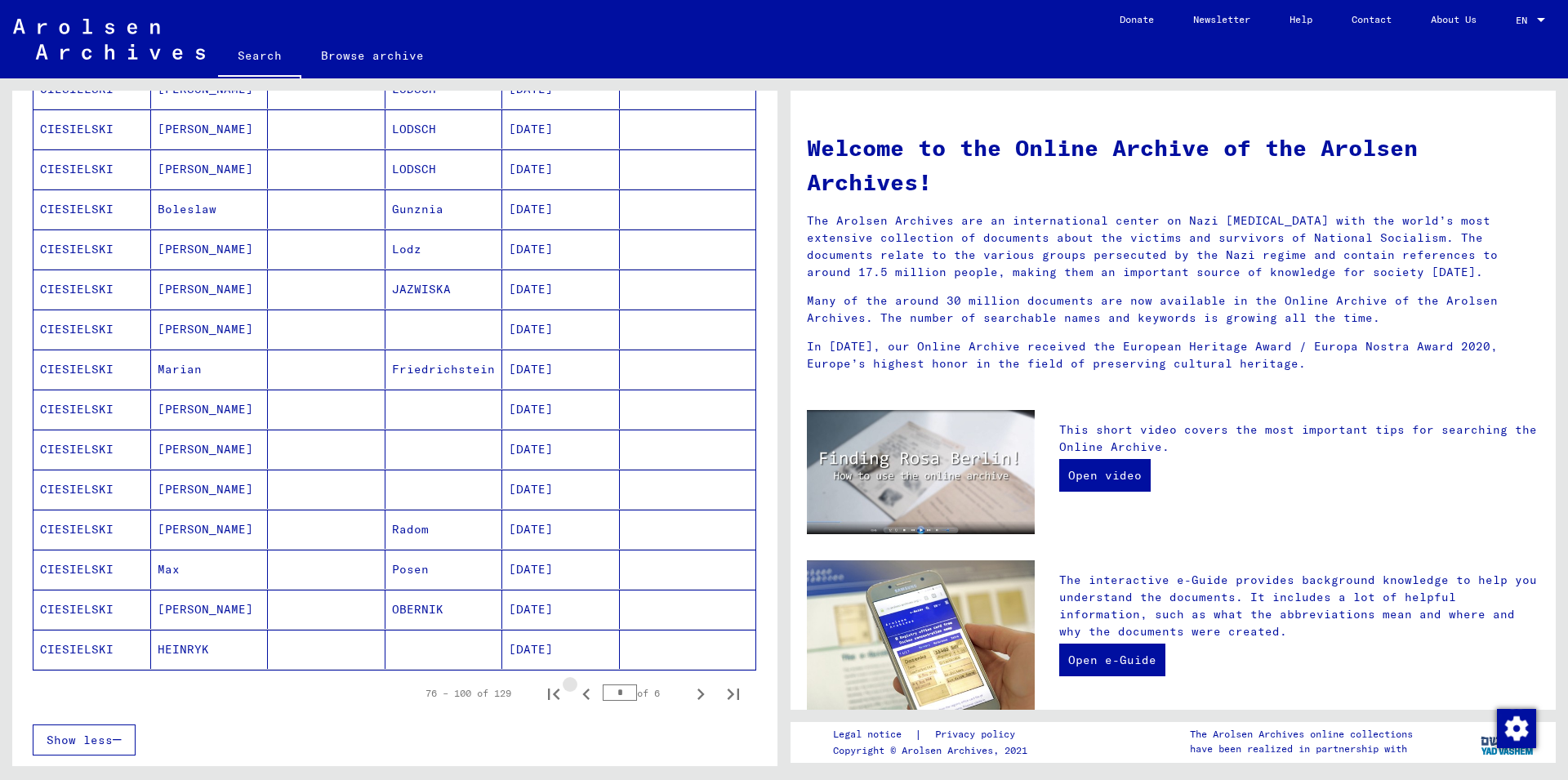
click at [578, 695] on icon "Previous page" at bounding box center [586, 694] width 23 height 23
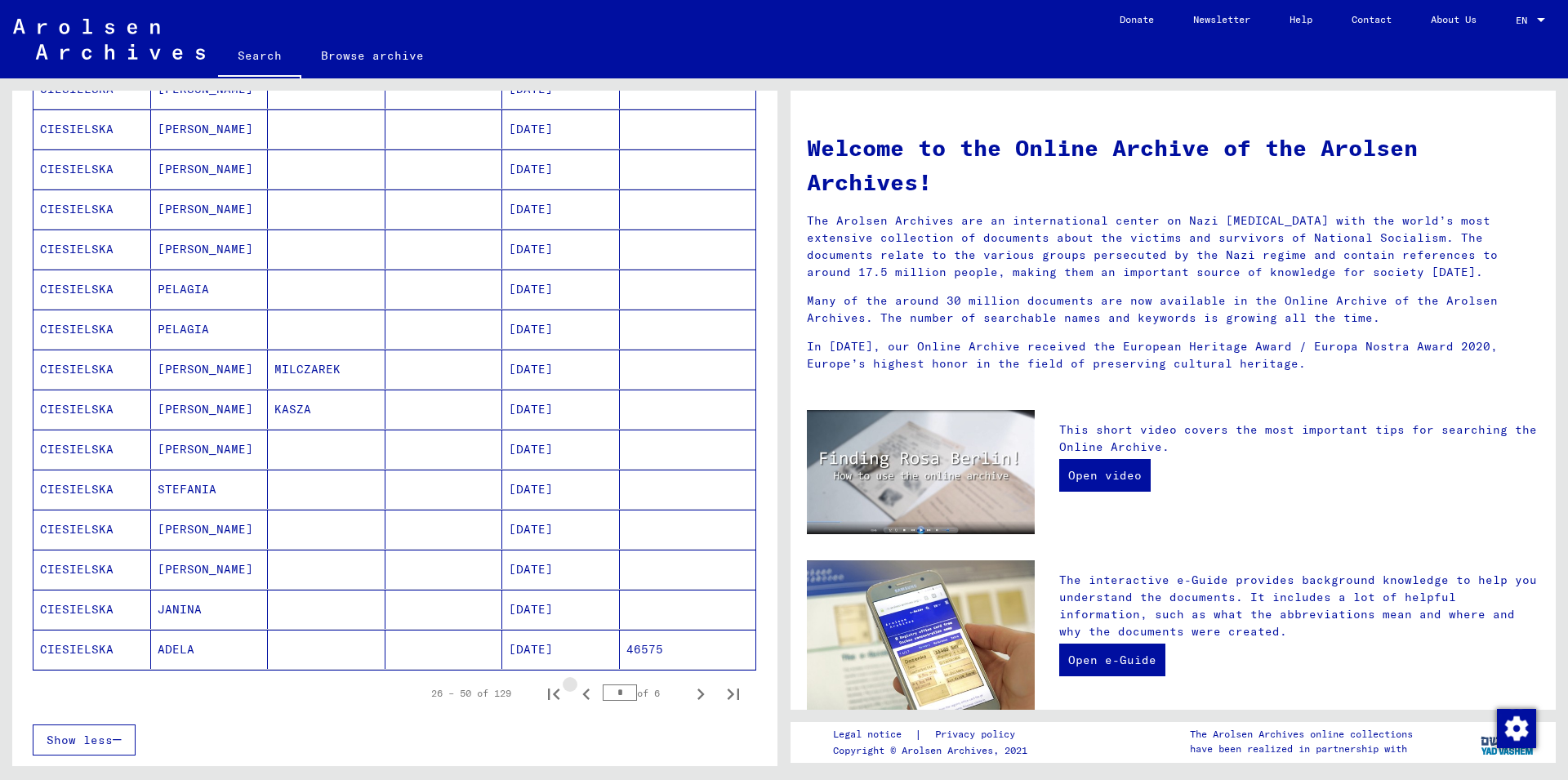
click at [578, 695] on icon "Previous page" at bounding box center [586, 694] width 23 height 23
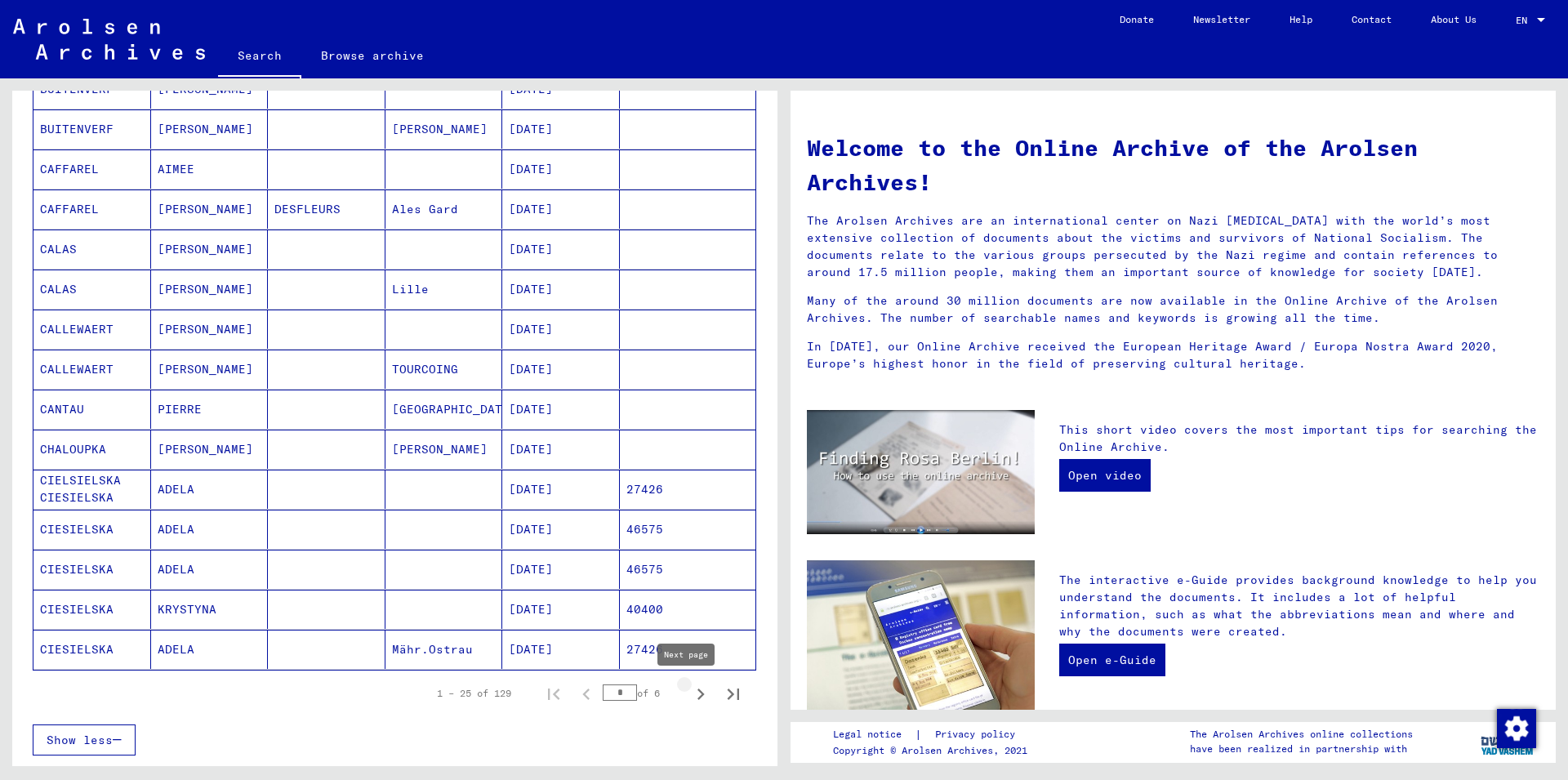
click at [689, 689] on icon "Next page" at bounding box center [700, 694] width 23 height 23
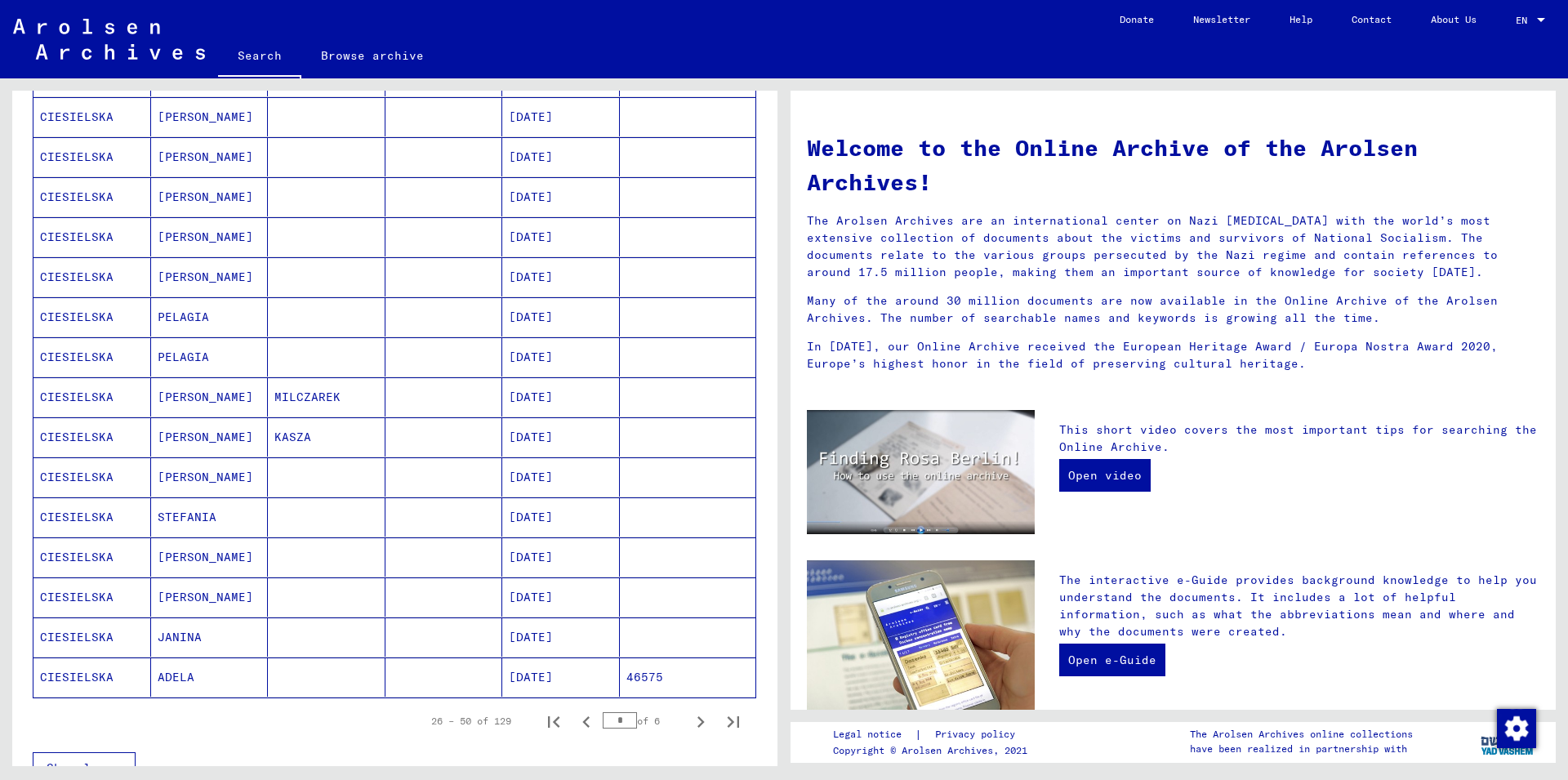
scroll to position [794, 0]
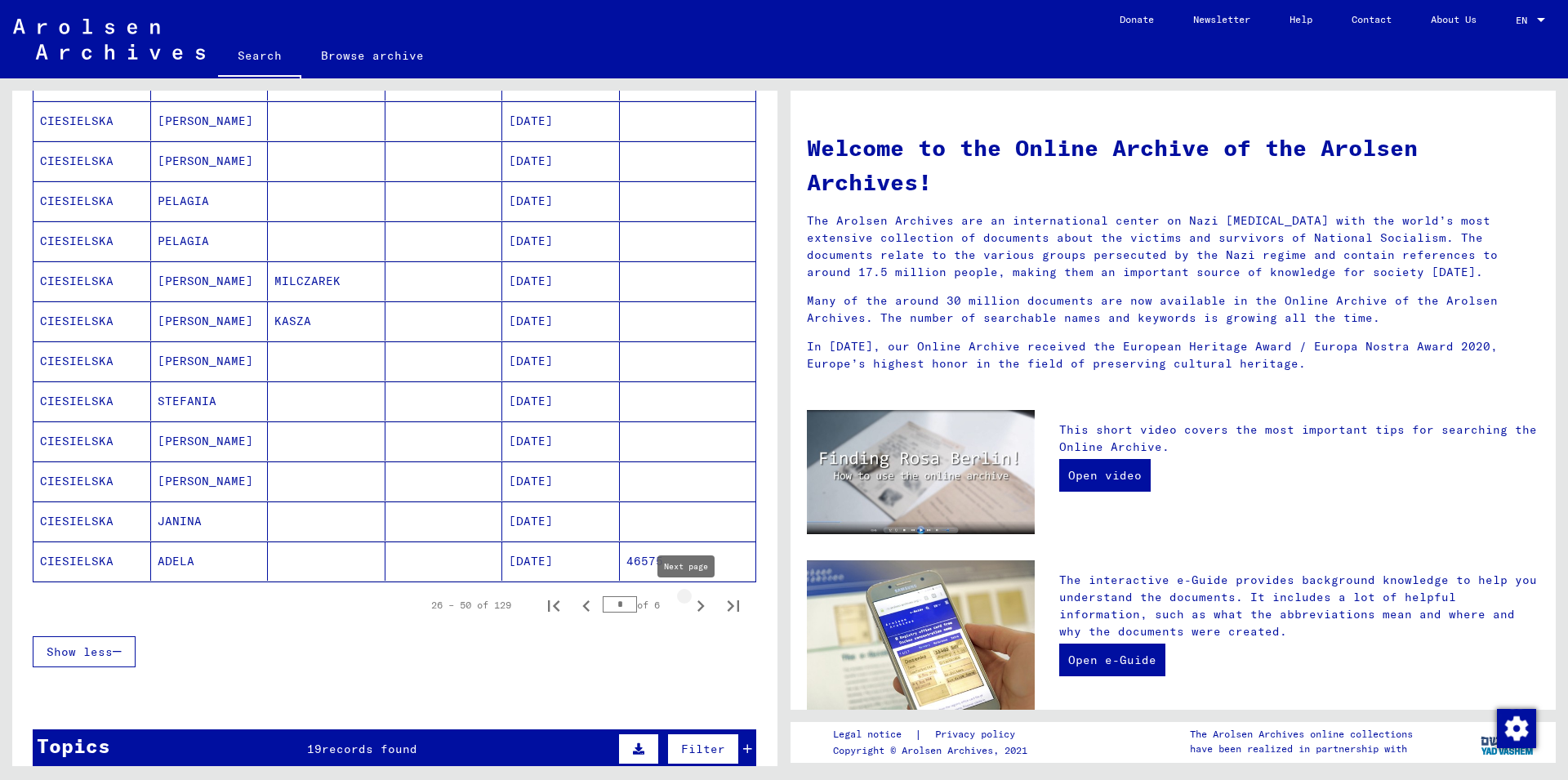
click at [689, 600] on icon "Next page" at bounding box center [700, 606] width 23 height 23
type input "*"
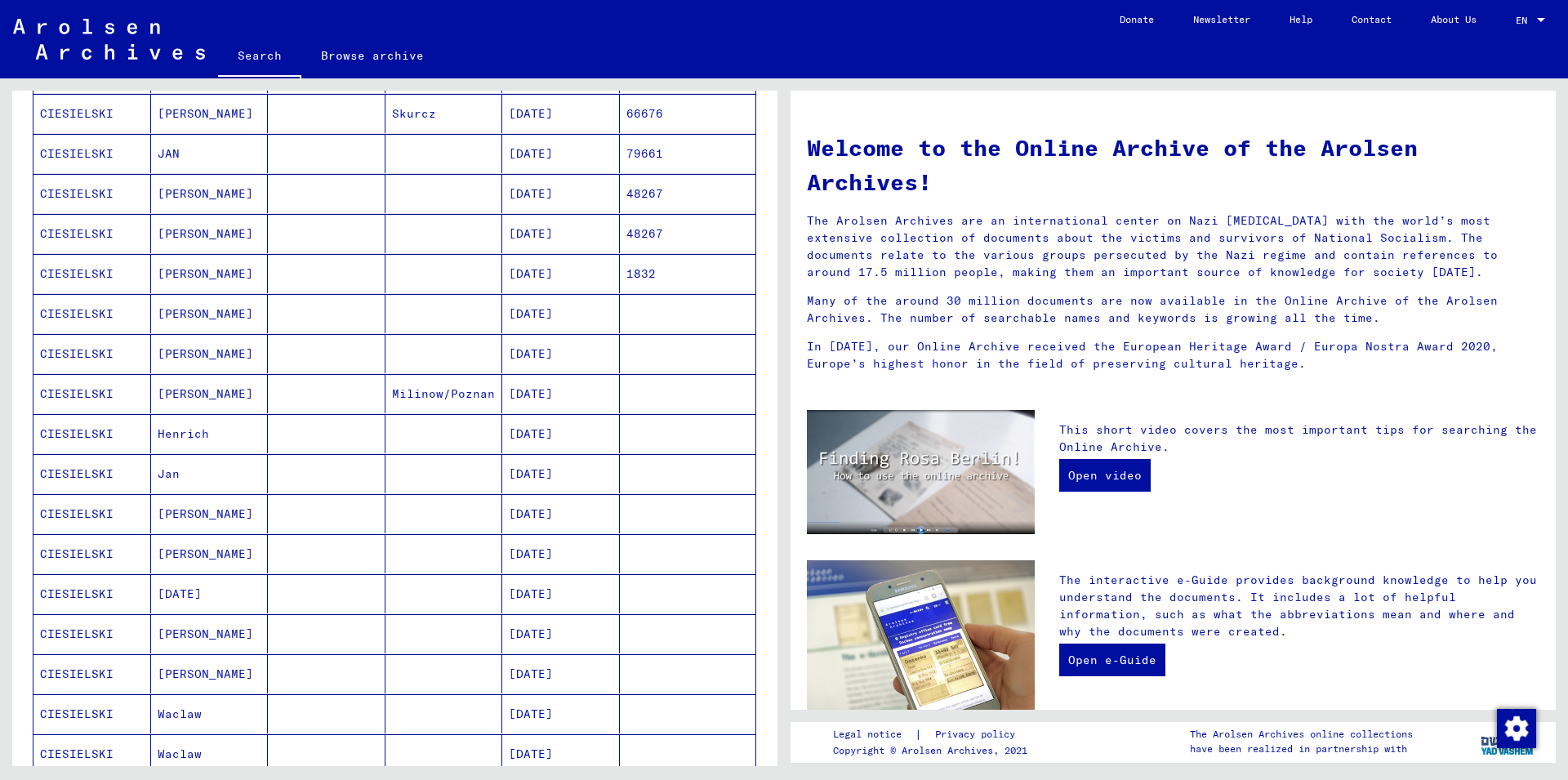
scroll to position [0, 0]
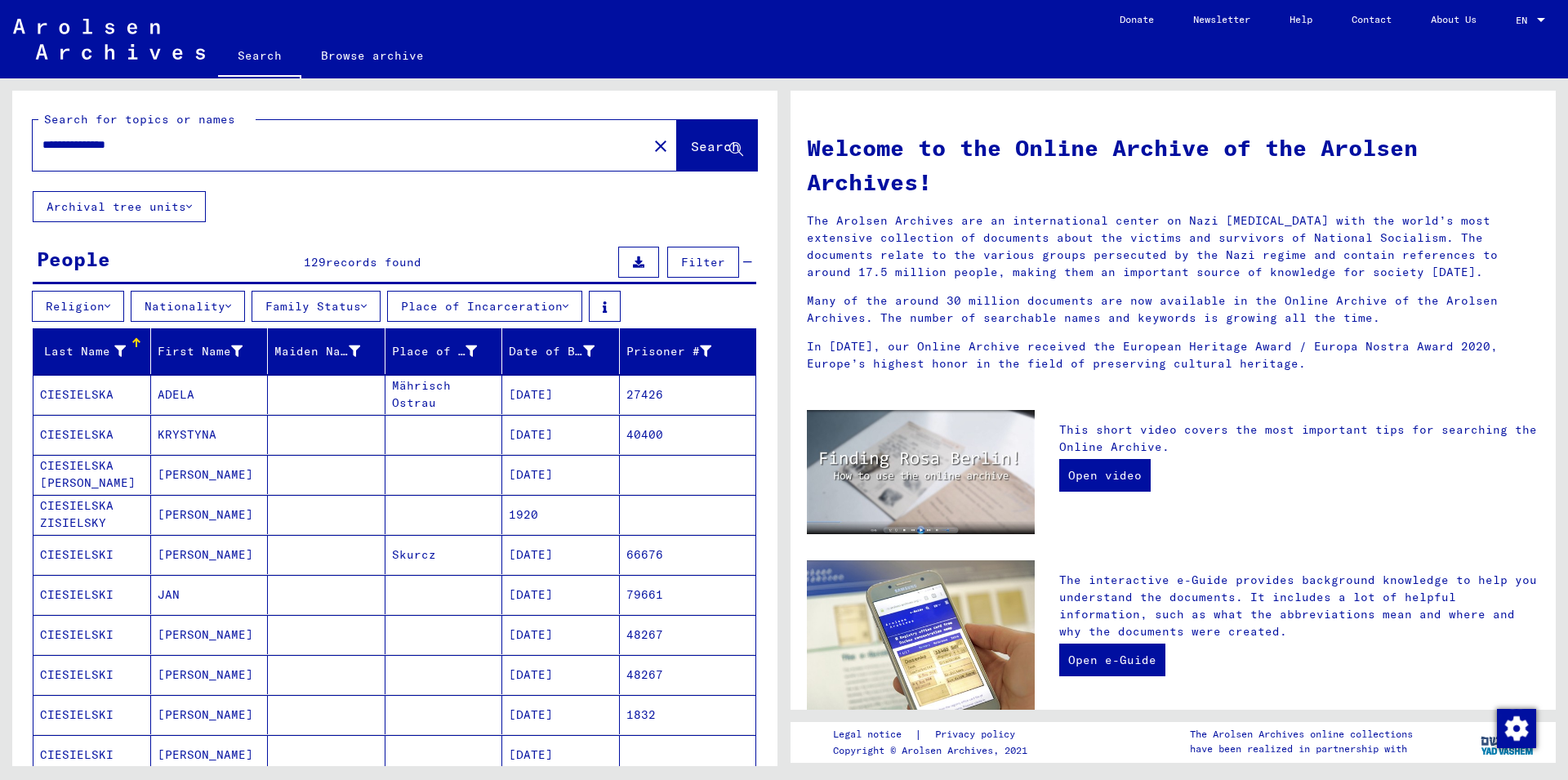
drag, startPoint x: 179, startPoint y: 133, endPoint x: 102, endPoint y: 126, distance: 77.3
click at [102, 126] on div "**********" at bounding box center [395, 141] width 725 height 60
click at [61, 153] on input "**********" at bounding box center [335, 144] width 586 height 17
paste input "text"
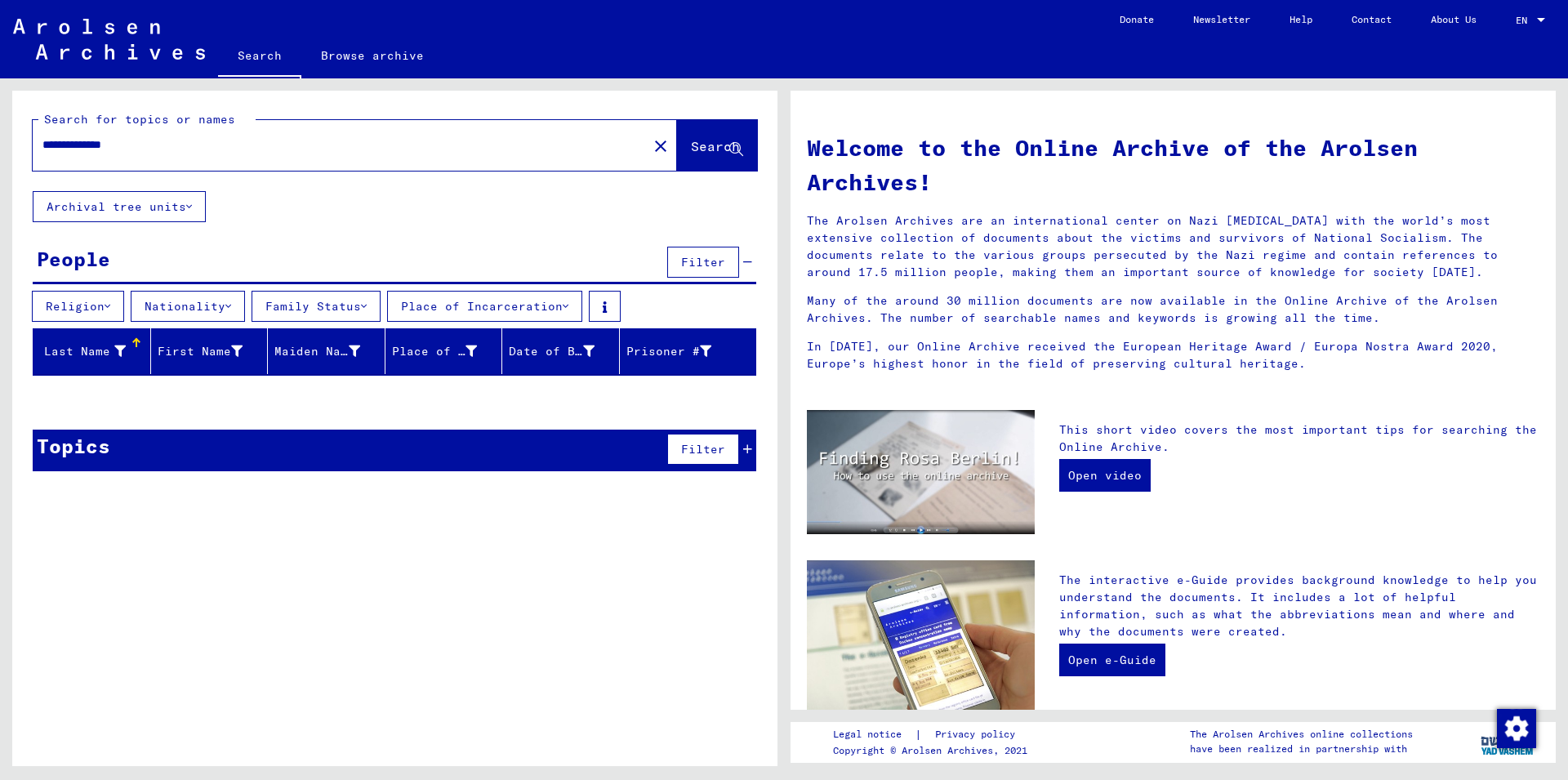
type input "**********"
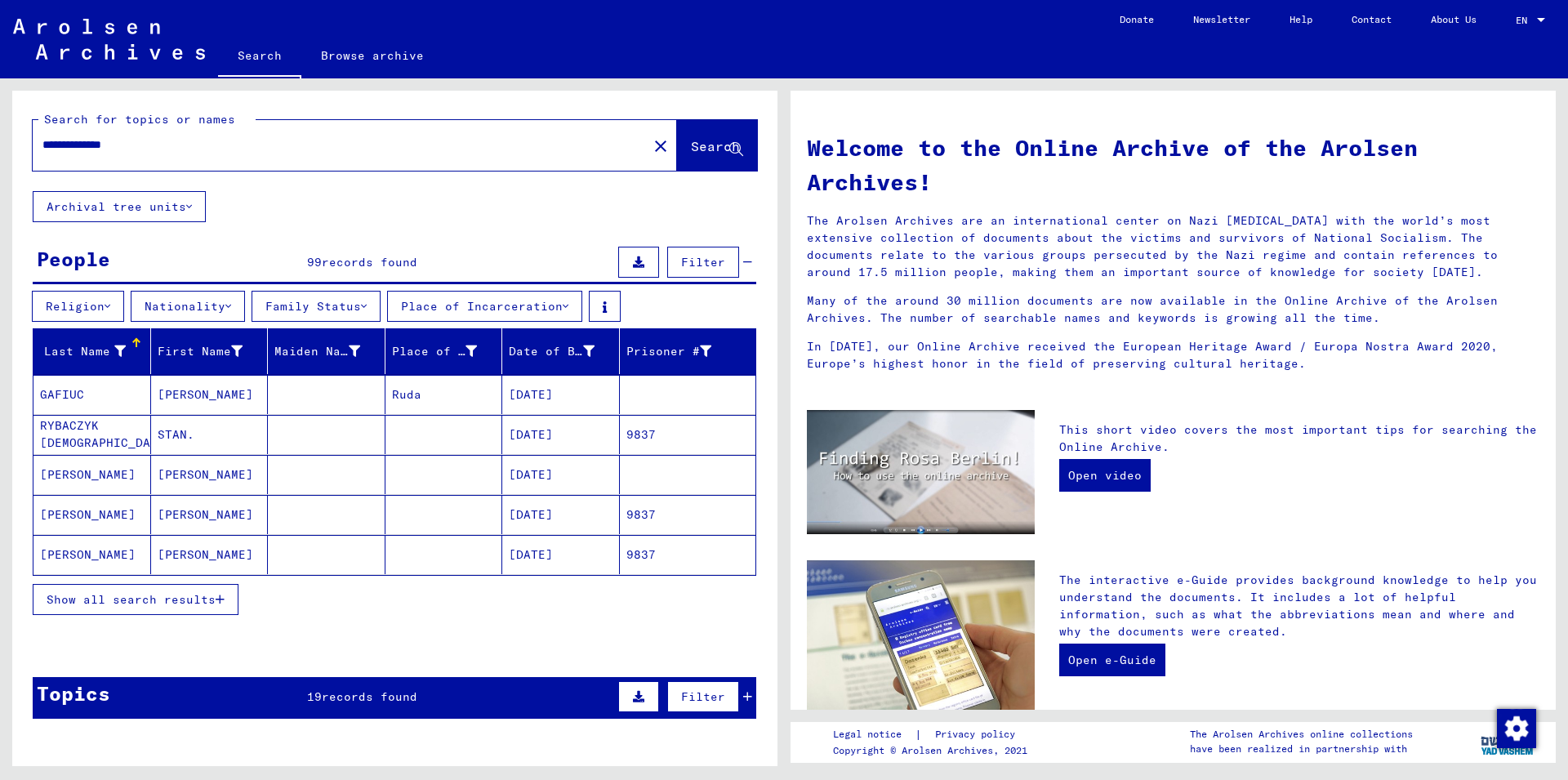
click at [141, 435] on mat-cell "RYBACZYK [DEMOGRAPHIC_DATA]" at bounding box center [93, 434] width 118 height 39
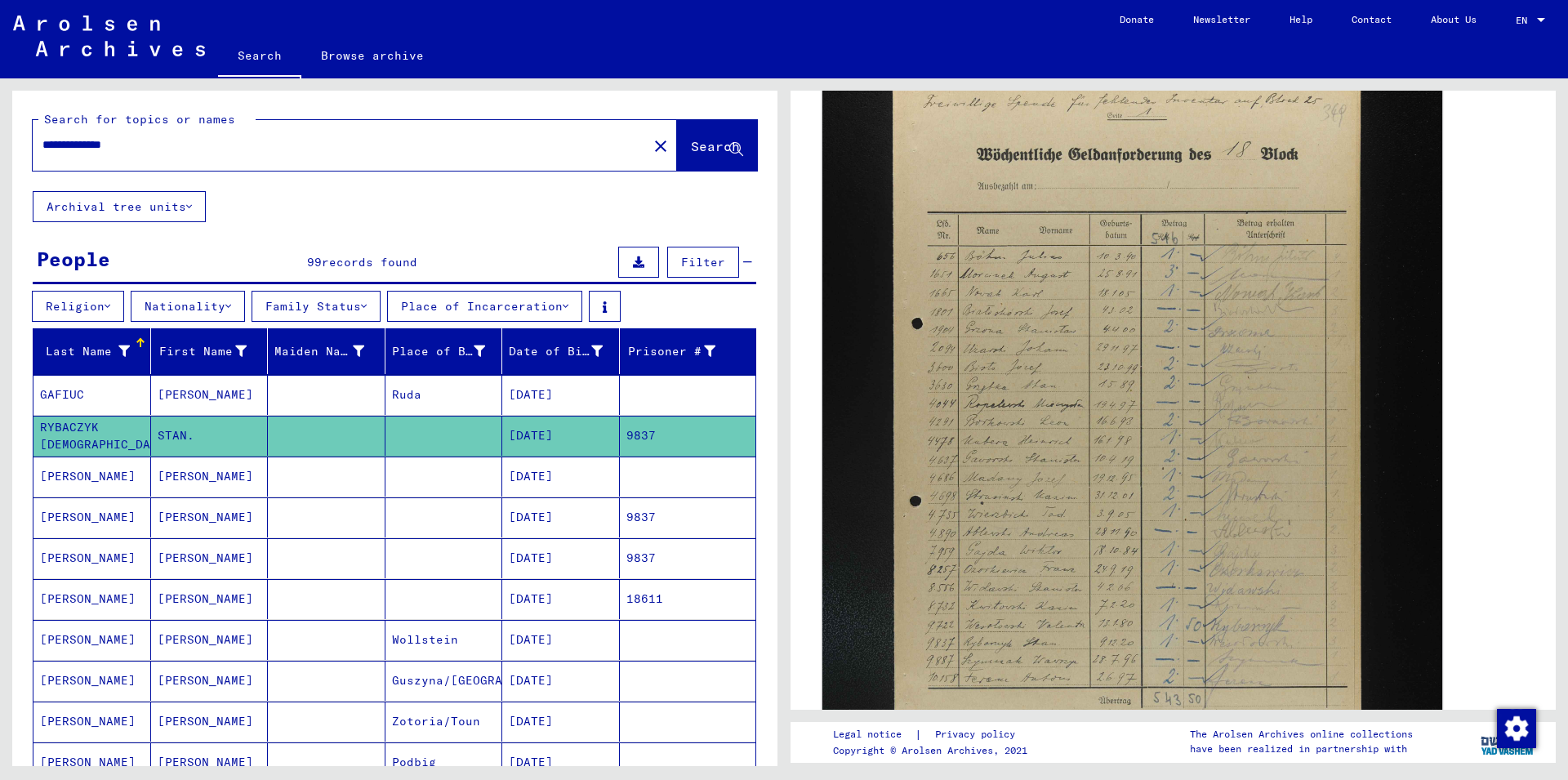
scroll to position [529, 0]
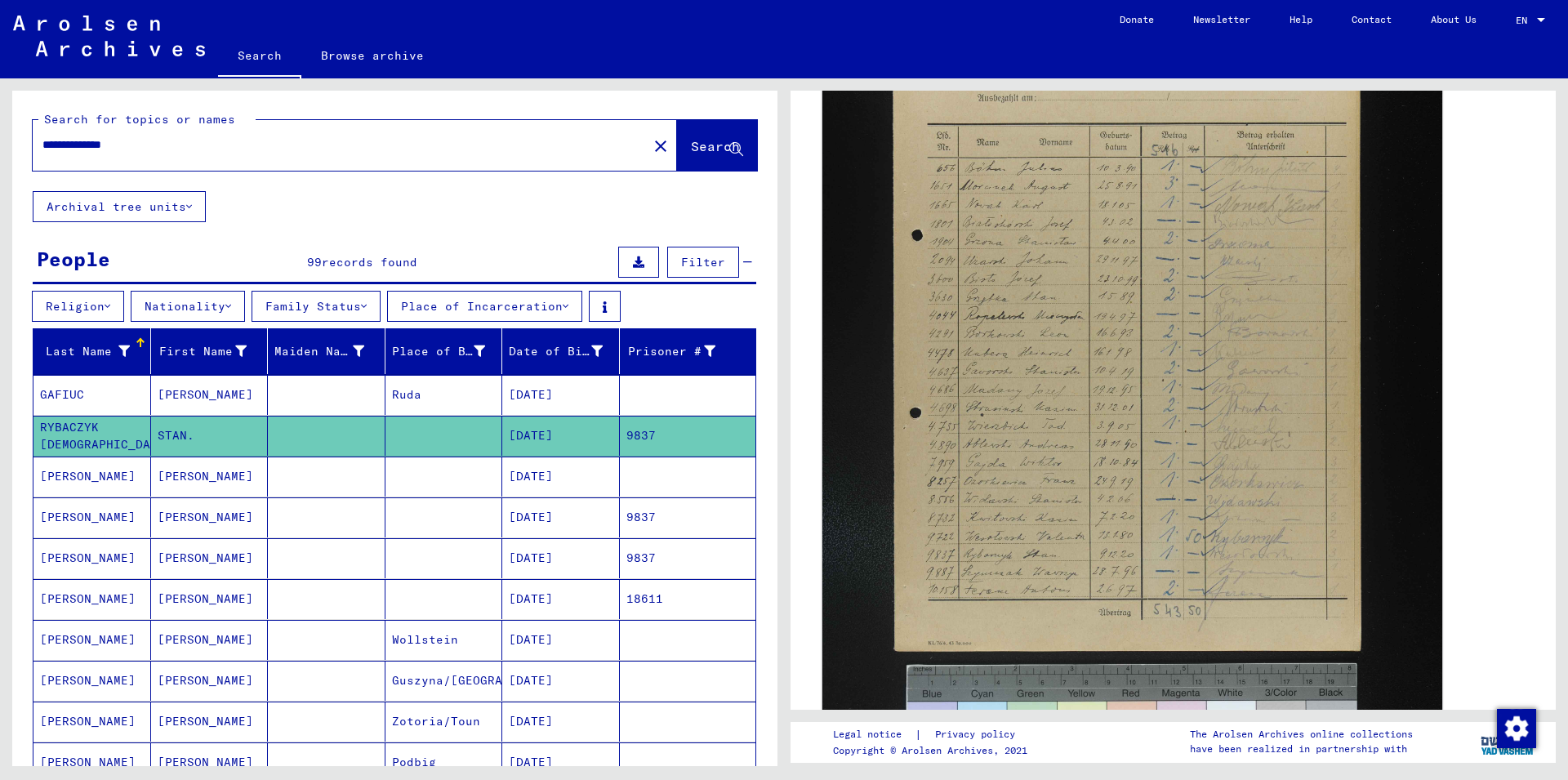
click at [1150, 441] on img at bounding box center [1132, 380] width 620 height 932
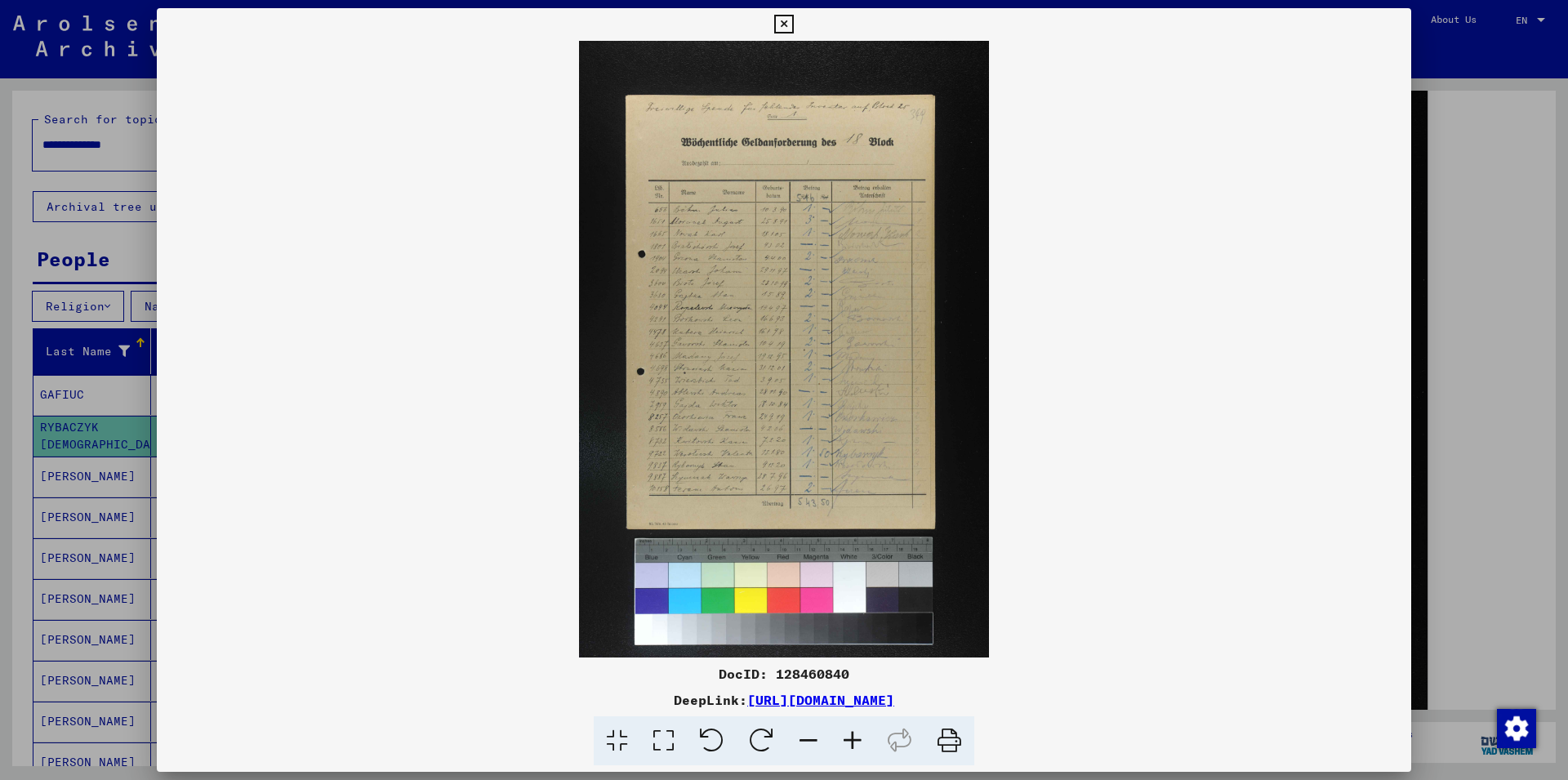
click at [843, 739] on icon at bounding box center [853, 741] width 44 height 50
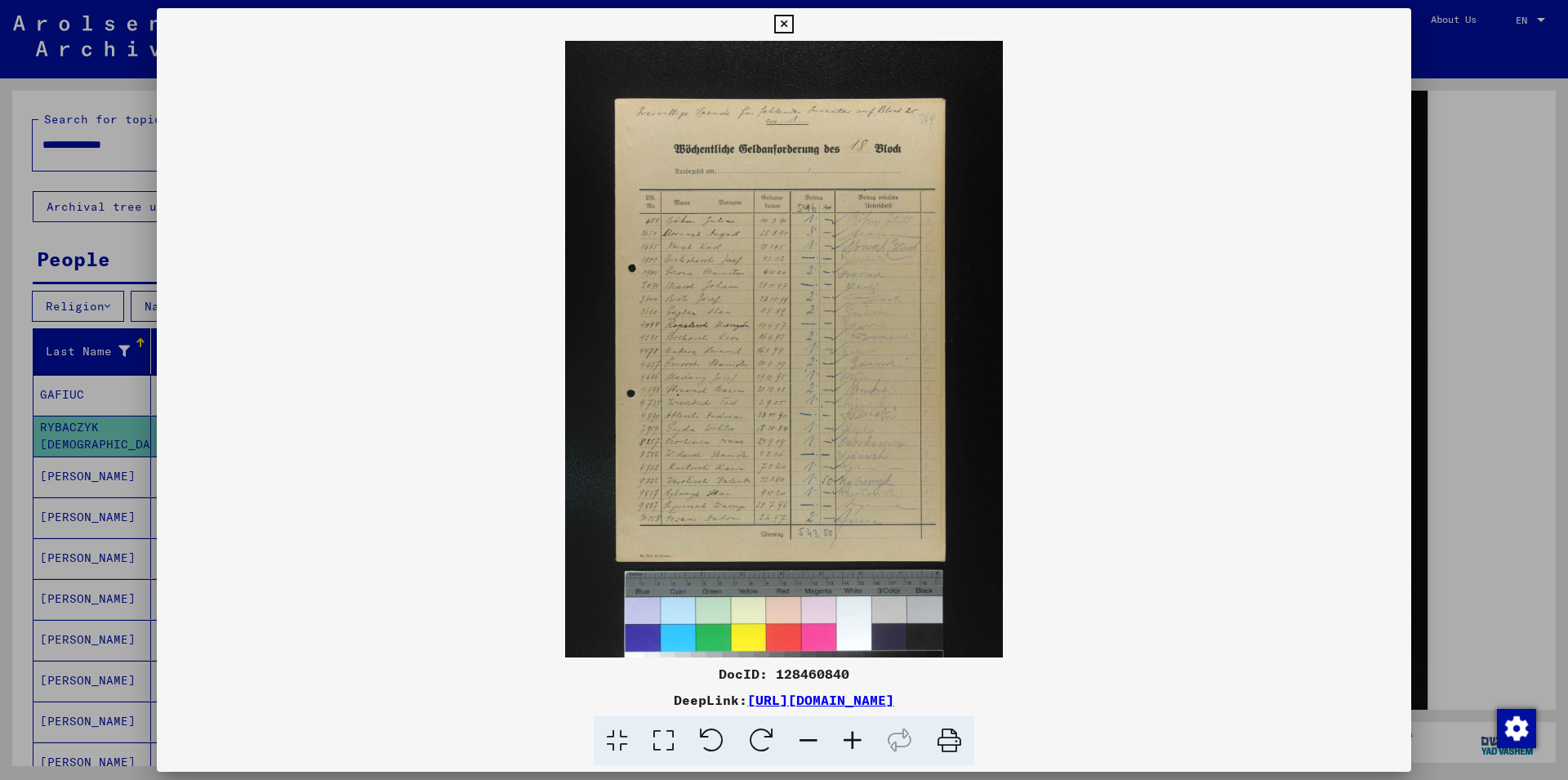
click at [843, 739] on icon at bounding box center [853, 741] width 44 height 50
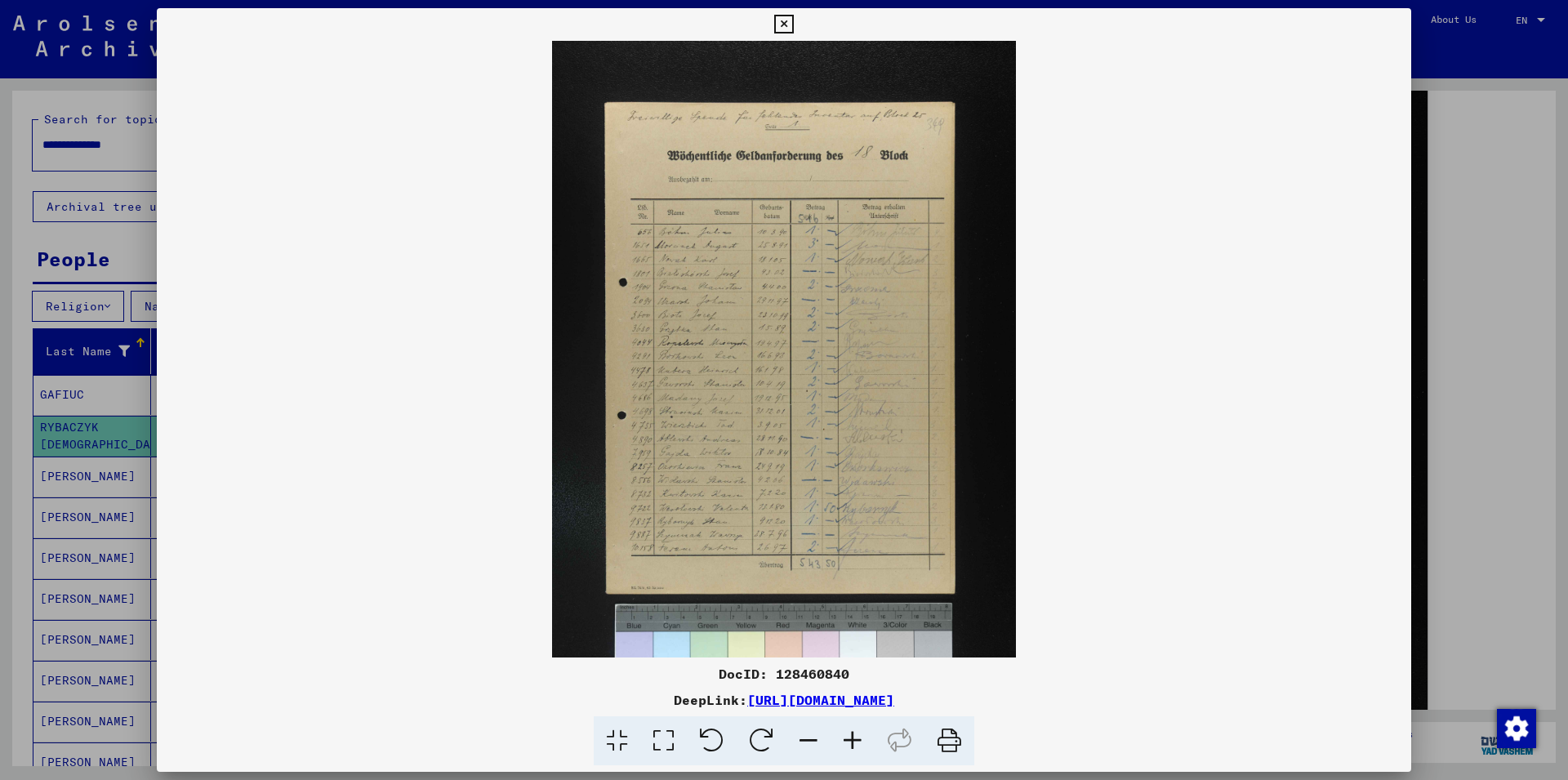
click at [843, 739] on icon at bounding box center [853, 741] width 44 height 50
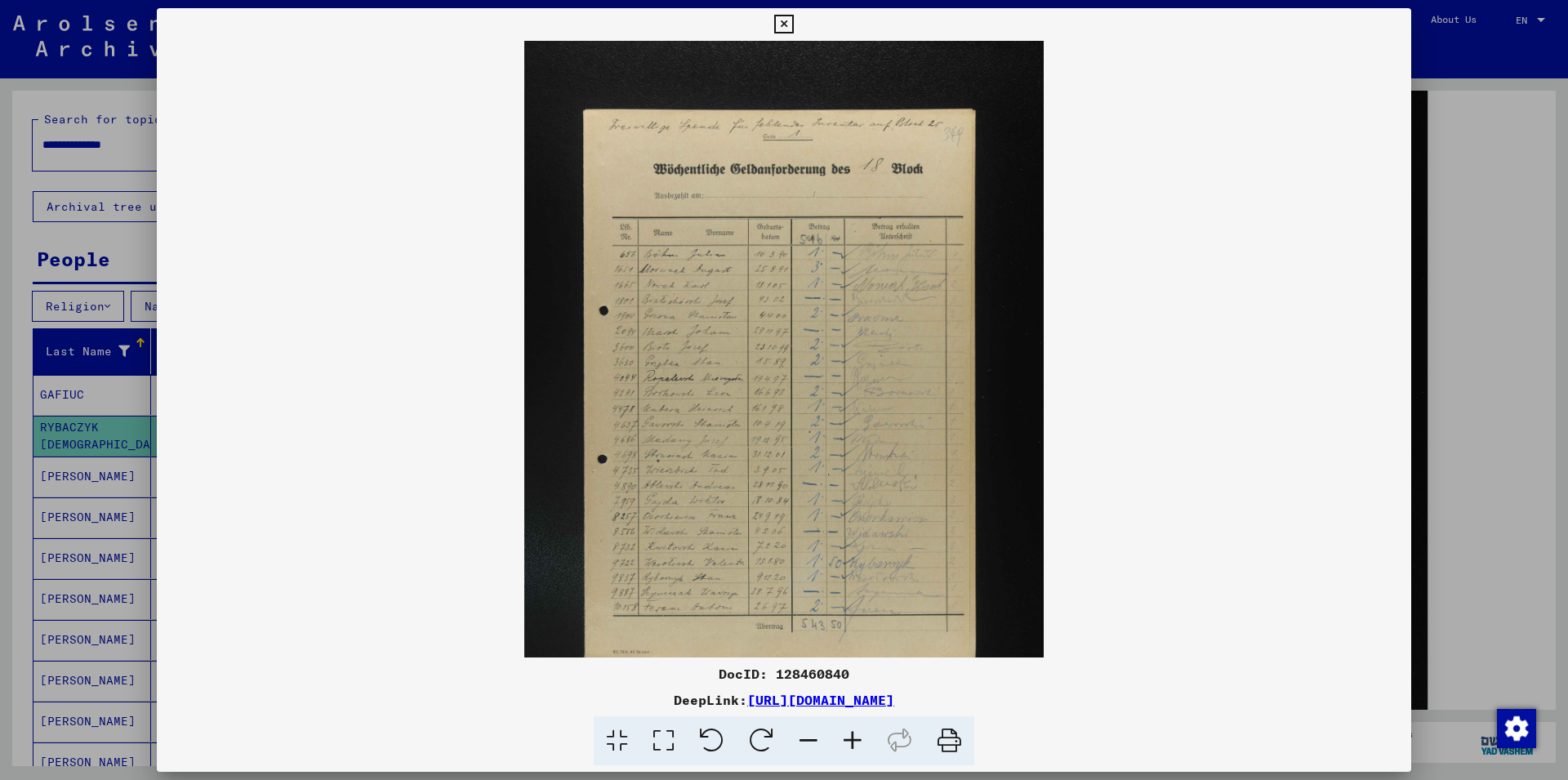
click at [843, 739] on icon at bounding box center [853, 741] width 44 height 50
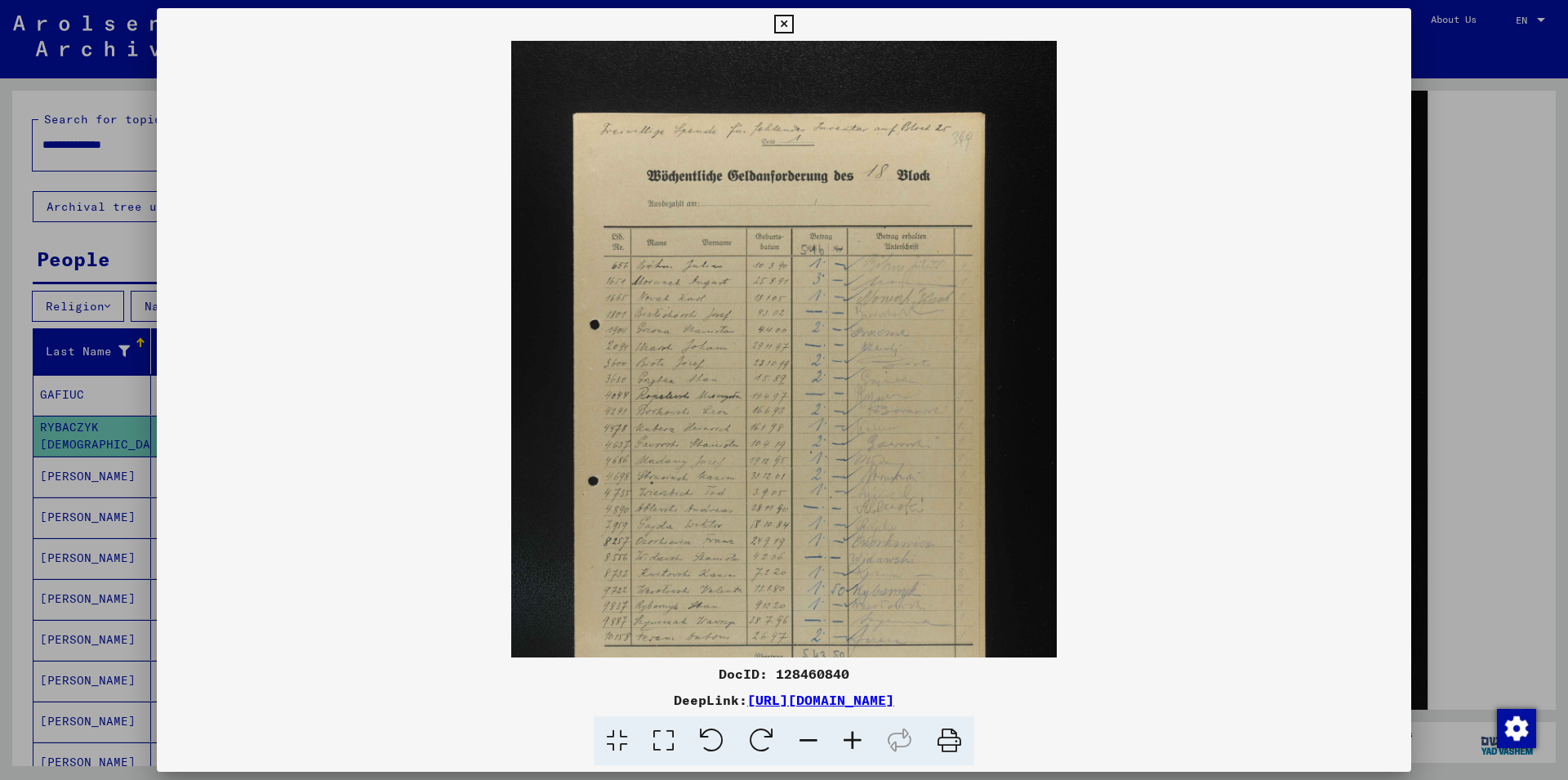
click at [843, 739] on icon at bounding box center [853, 741] width 44 height 50
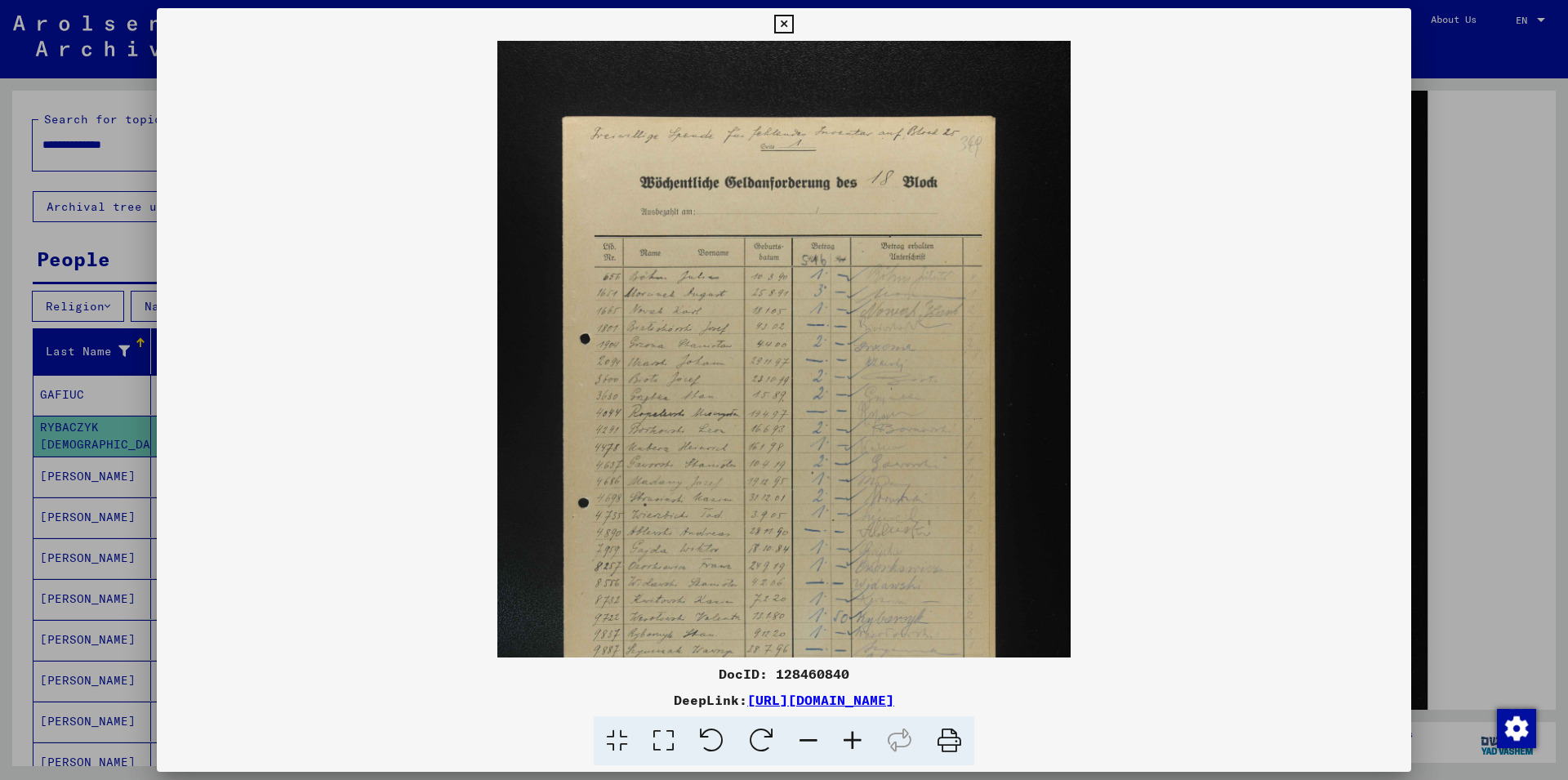
drag, startPoint x: 81, startPoint y: 243, endPoint x: 115, endPoint y: 199, distance: 55.6
click at [80, 242] on div at bounding box center [784, 390] width 1568 height 780
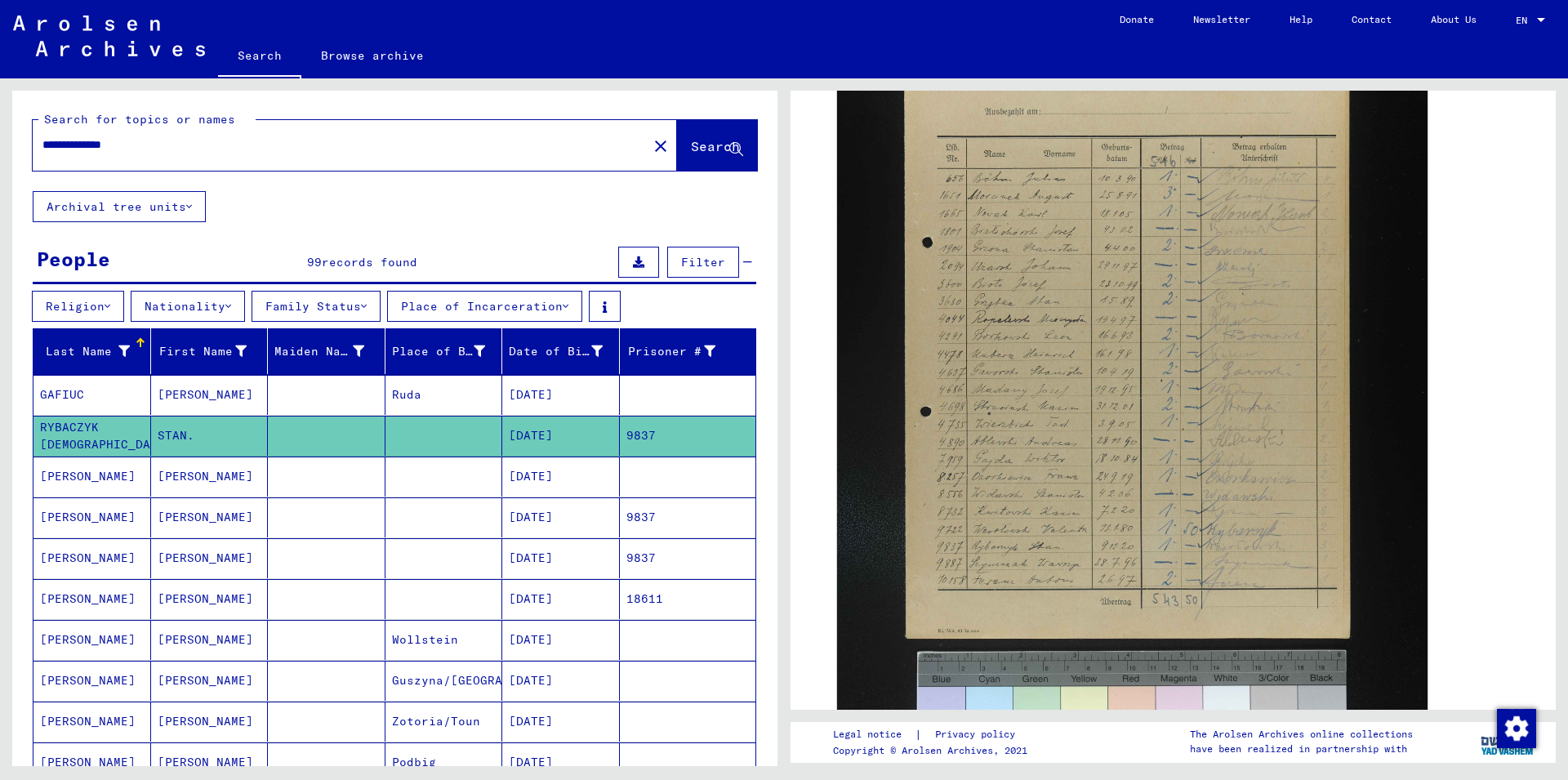
drag, startPoint x: 182, startPoint y: 143, endPoint x: 0, endPoint y: 126, distance: 182.8
click at [43, 136] on input "**********" at bounding box center [340, 144] width 596 height 17
type input "**********"
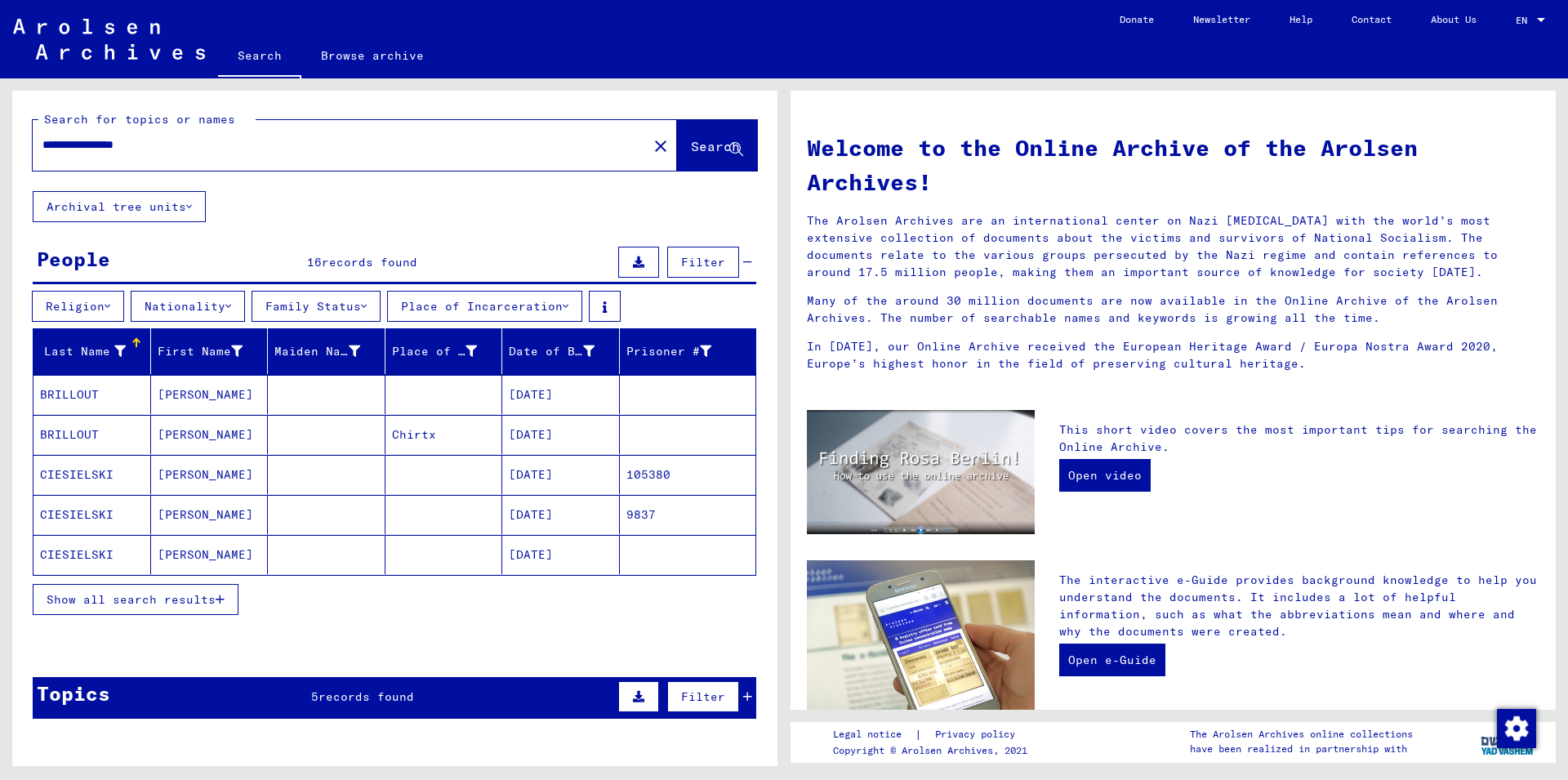
click at [176, 497] on mat-cell "[PERSON_NAME]" at bounding box center [210, 514] width 118 height 39
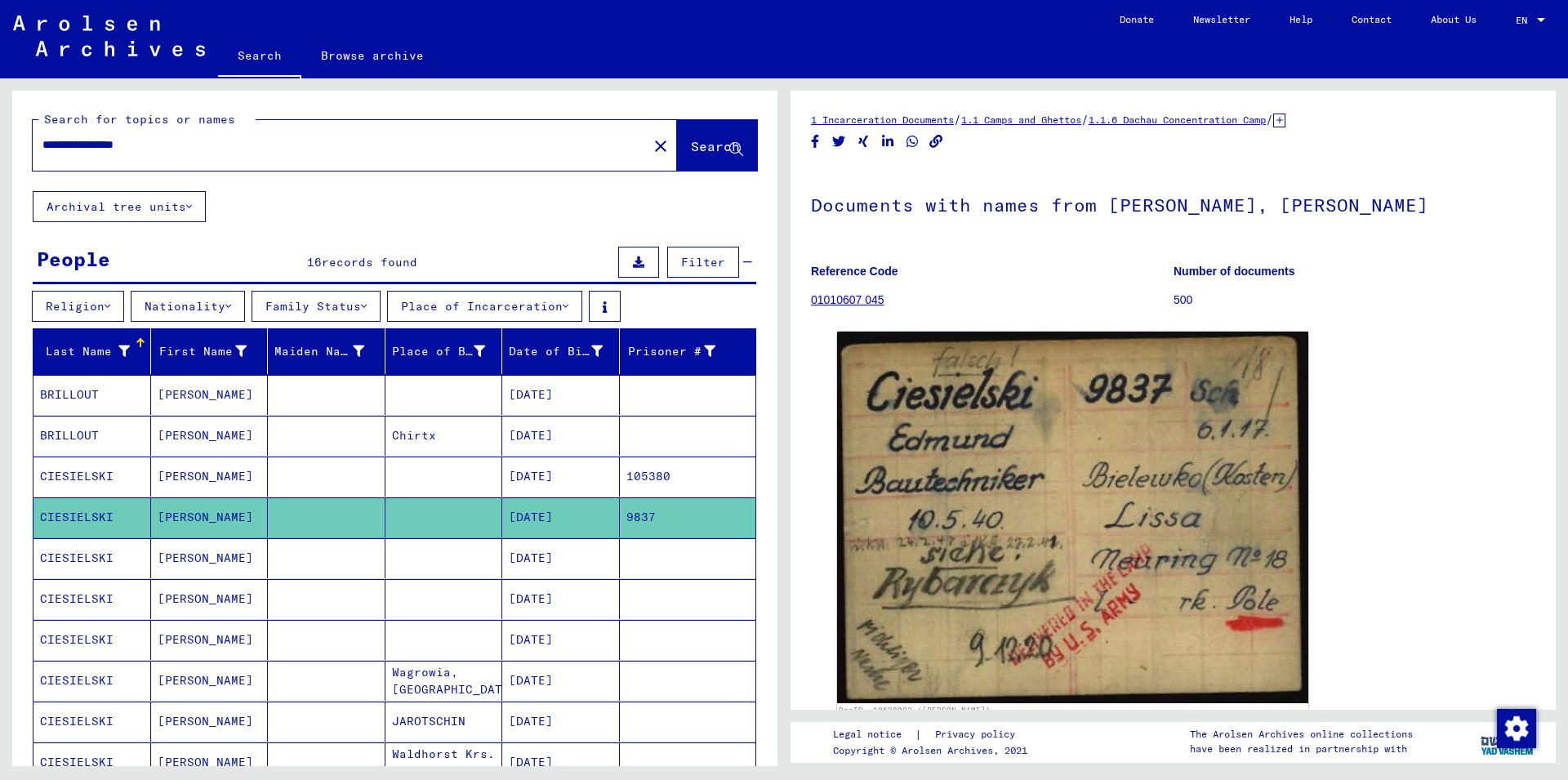
click at [202, 473] on mat-cell "[PERSON_NAME]" at bounding box center [210, 477] width 118 height 40
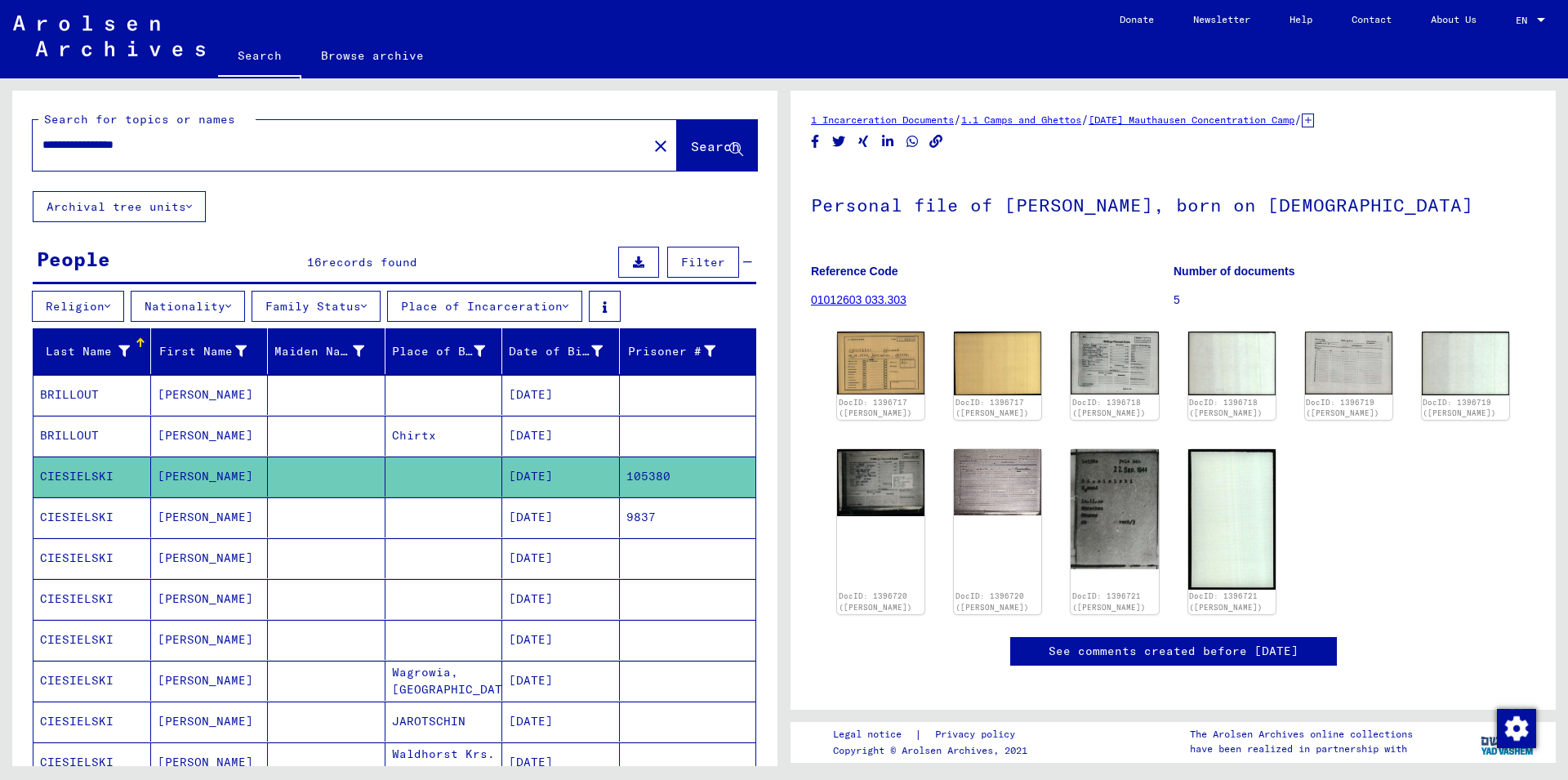
click at [255, 518] on mat-cell "[PERSON_NAME]" at bounding box center [210, 518] width 118 height 40
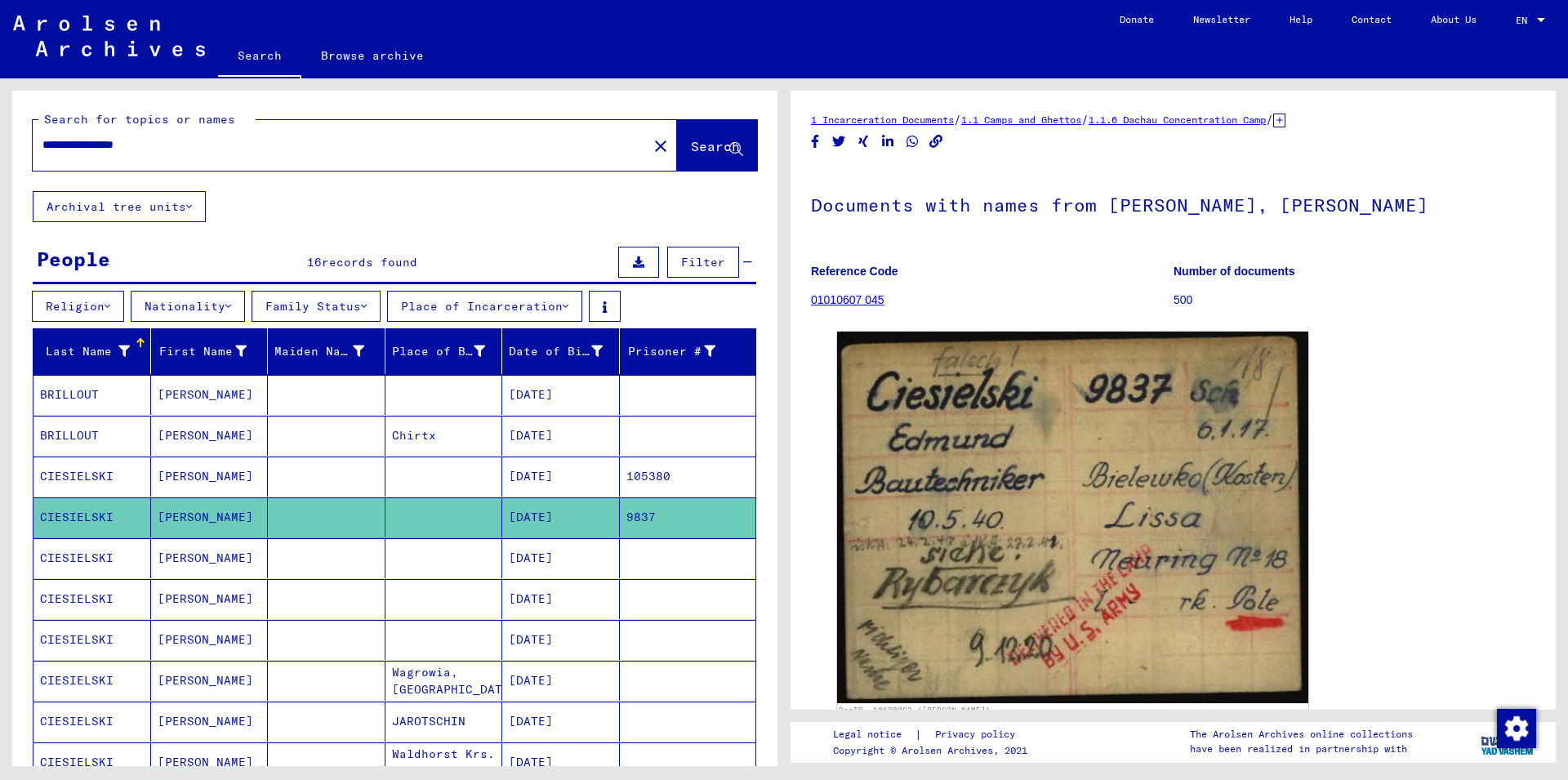
click at [262, 537] on mat-cell "[PERSON_NAME]" at bounding box center [210, 518] width 118 height 40
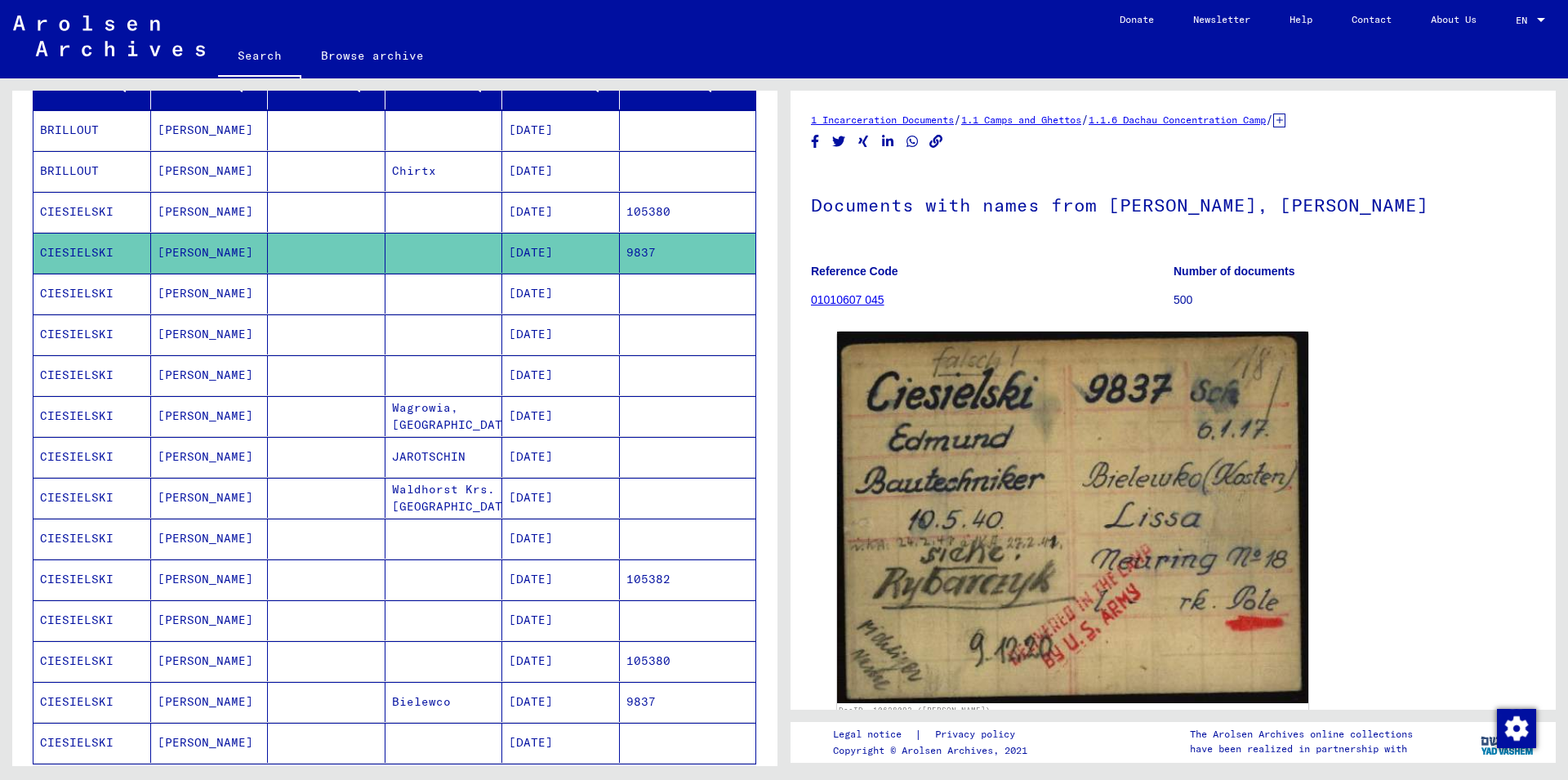
scroll to position [353, 0]
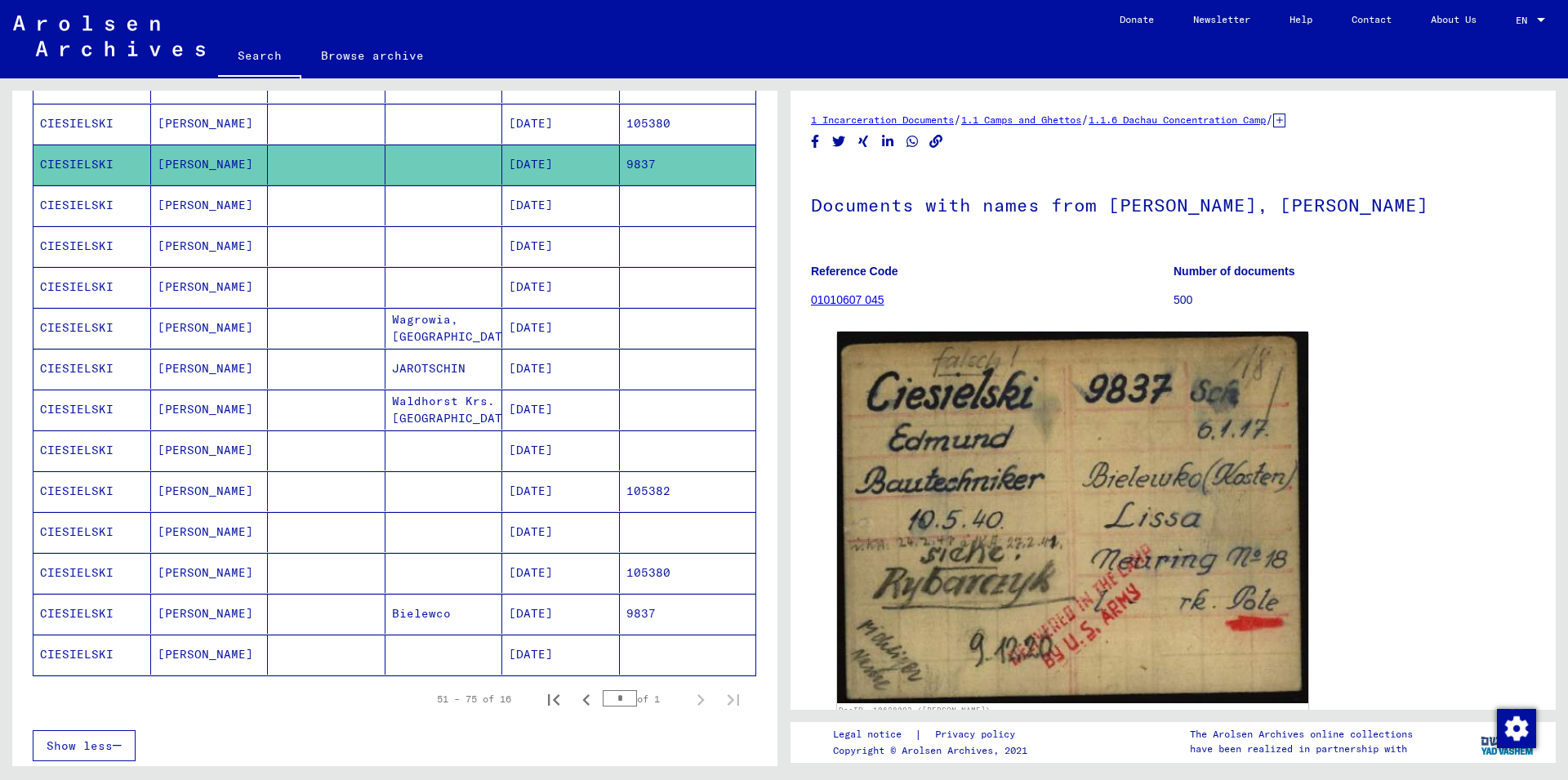
click at [256, 603] on mat-cell "[PERSON_NAME]" at bounding box center [210, 614] width 118 height 40
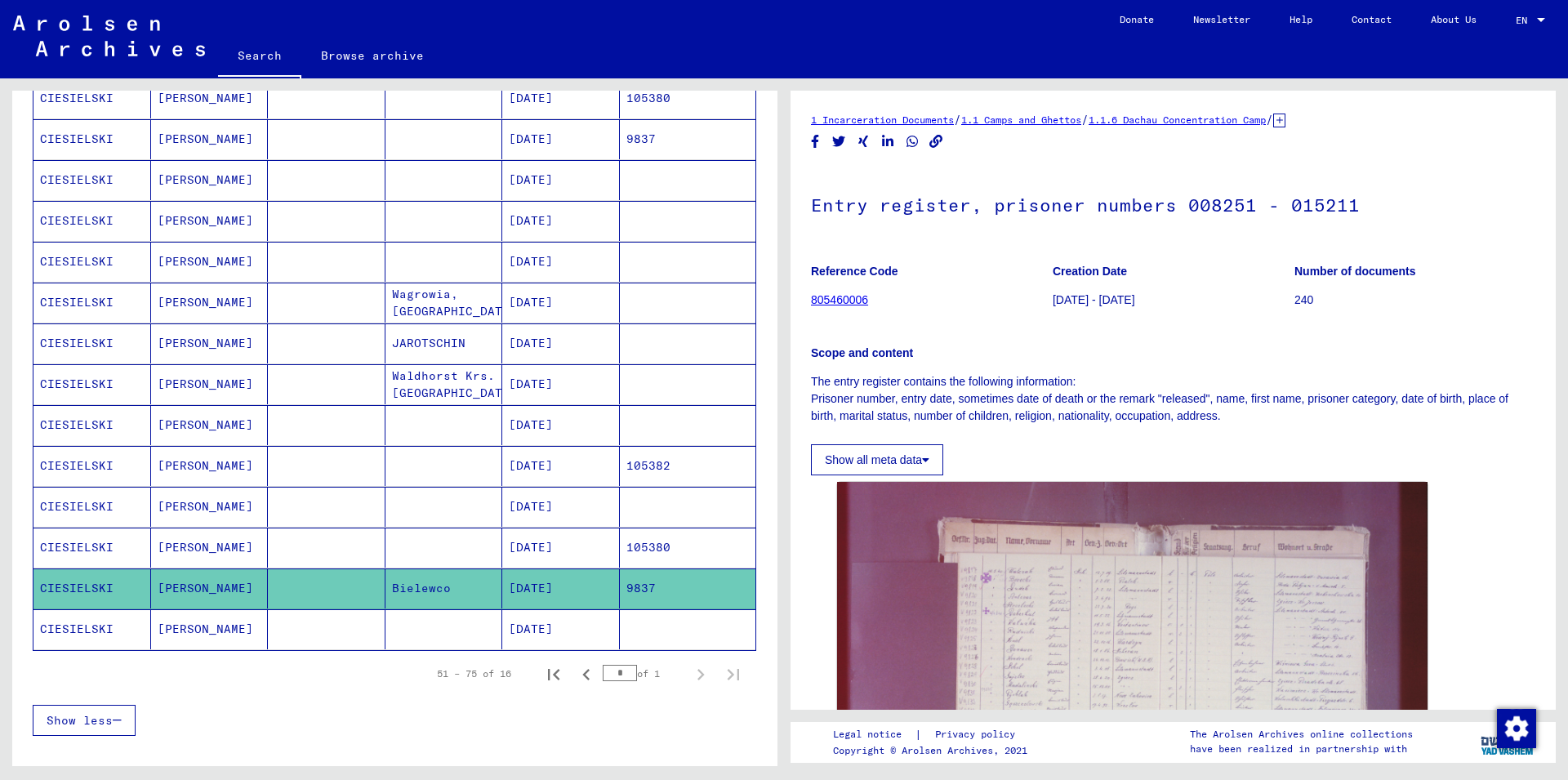
scroll to position [353, 0]
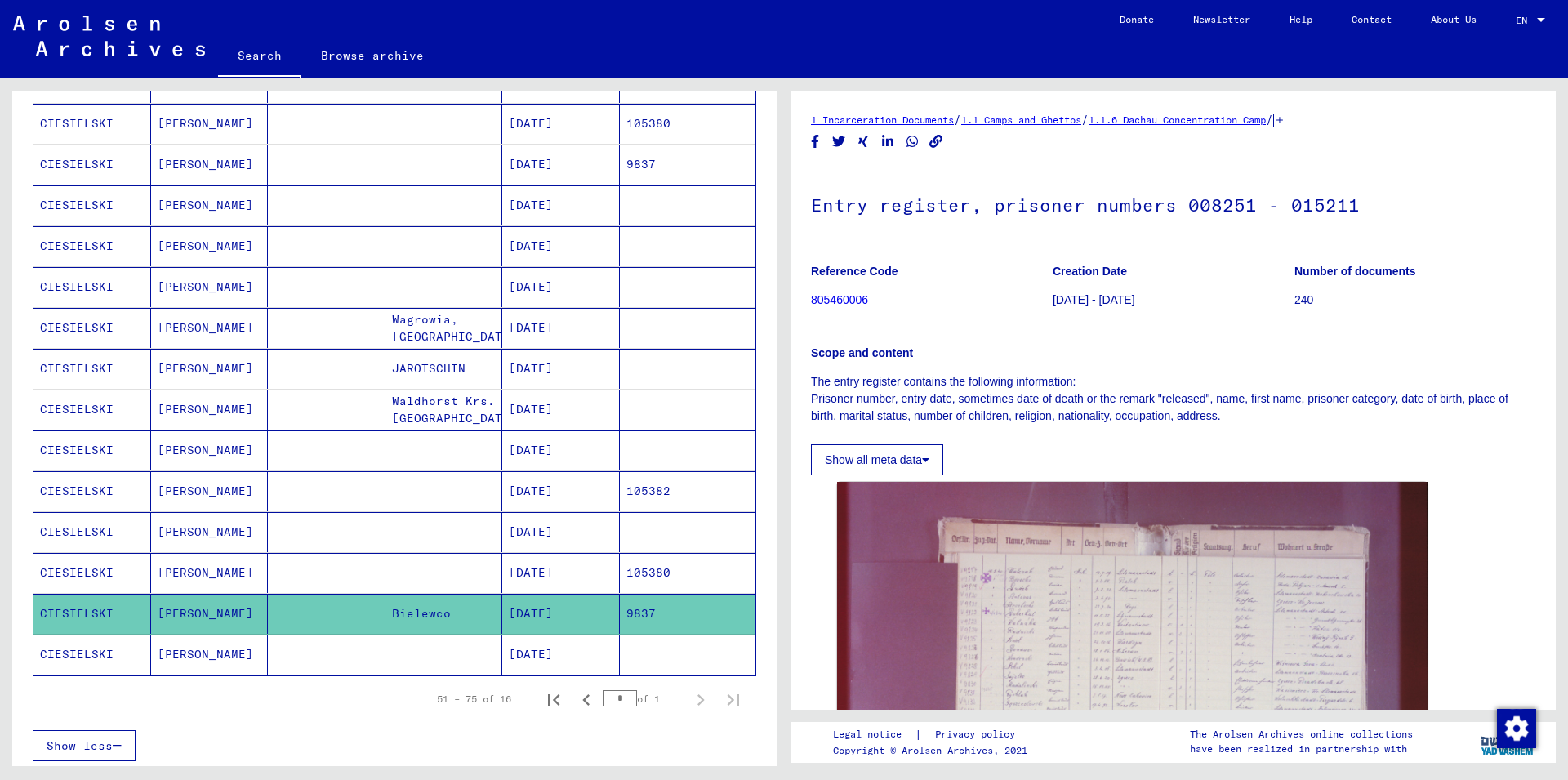
click at [438, 163] on mat-cell at bounding box center [445, 164] width 118 height 40
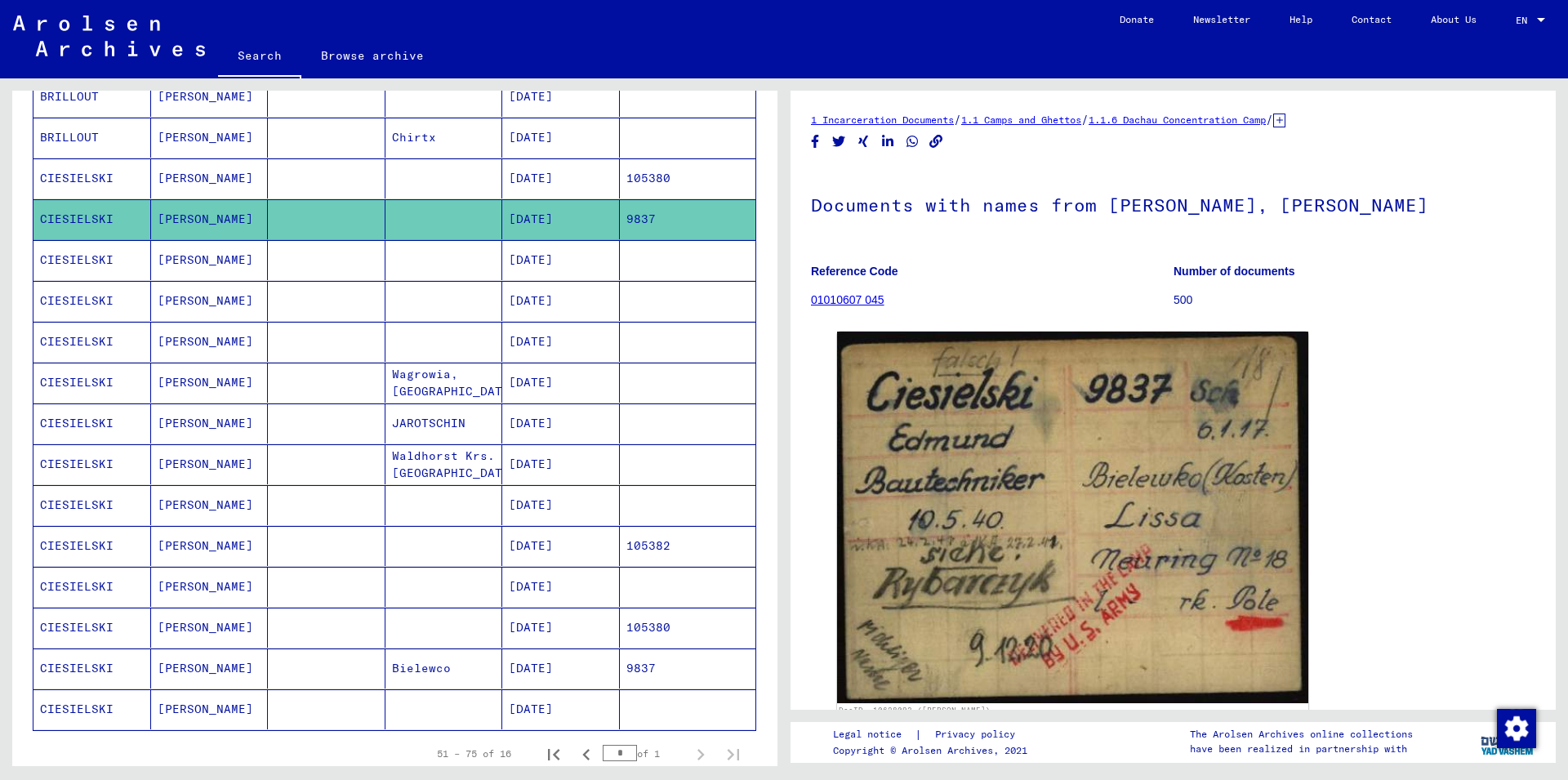
scroll to position [264, 0]
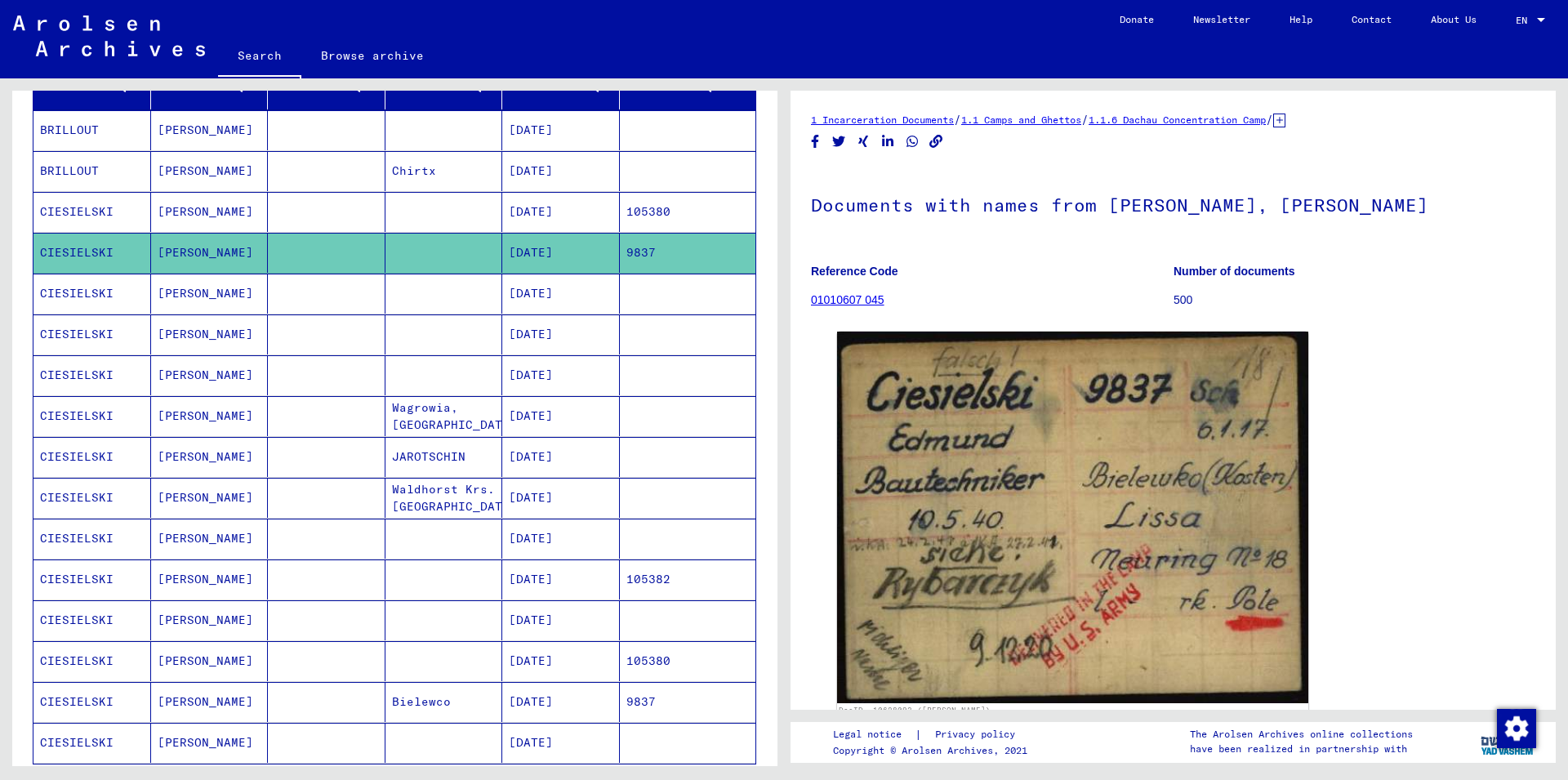
click at [547, 703] on mat-cell "[DATE]" at bounding box center [561, 702] width 118 height 40
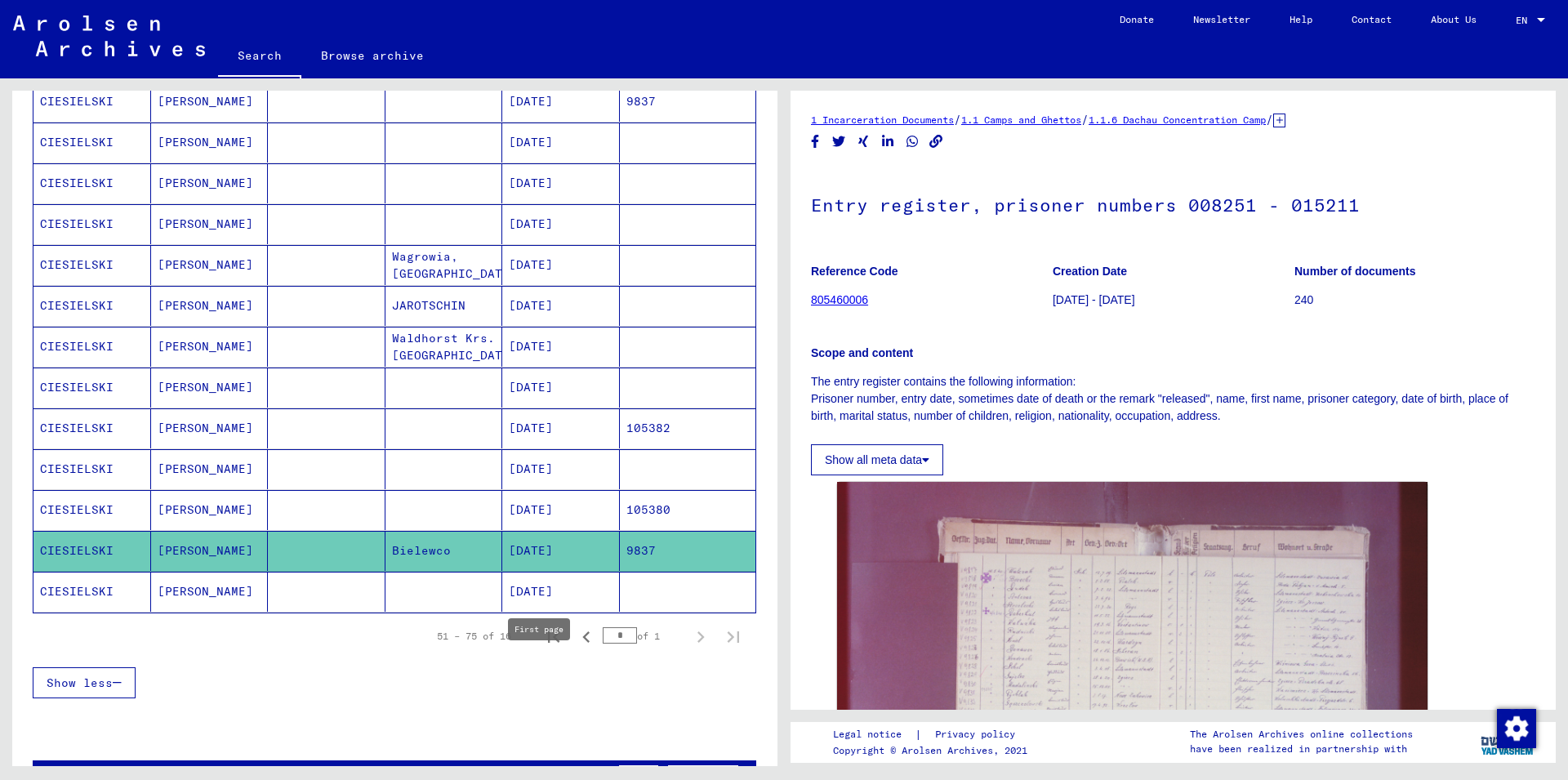
scroll to position [441, 0]
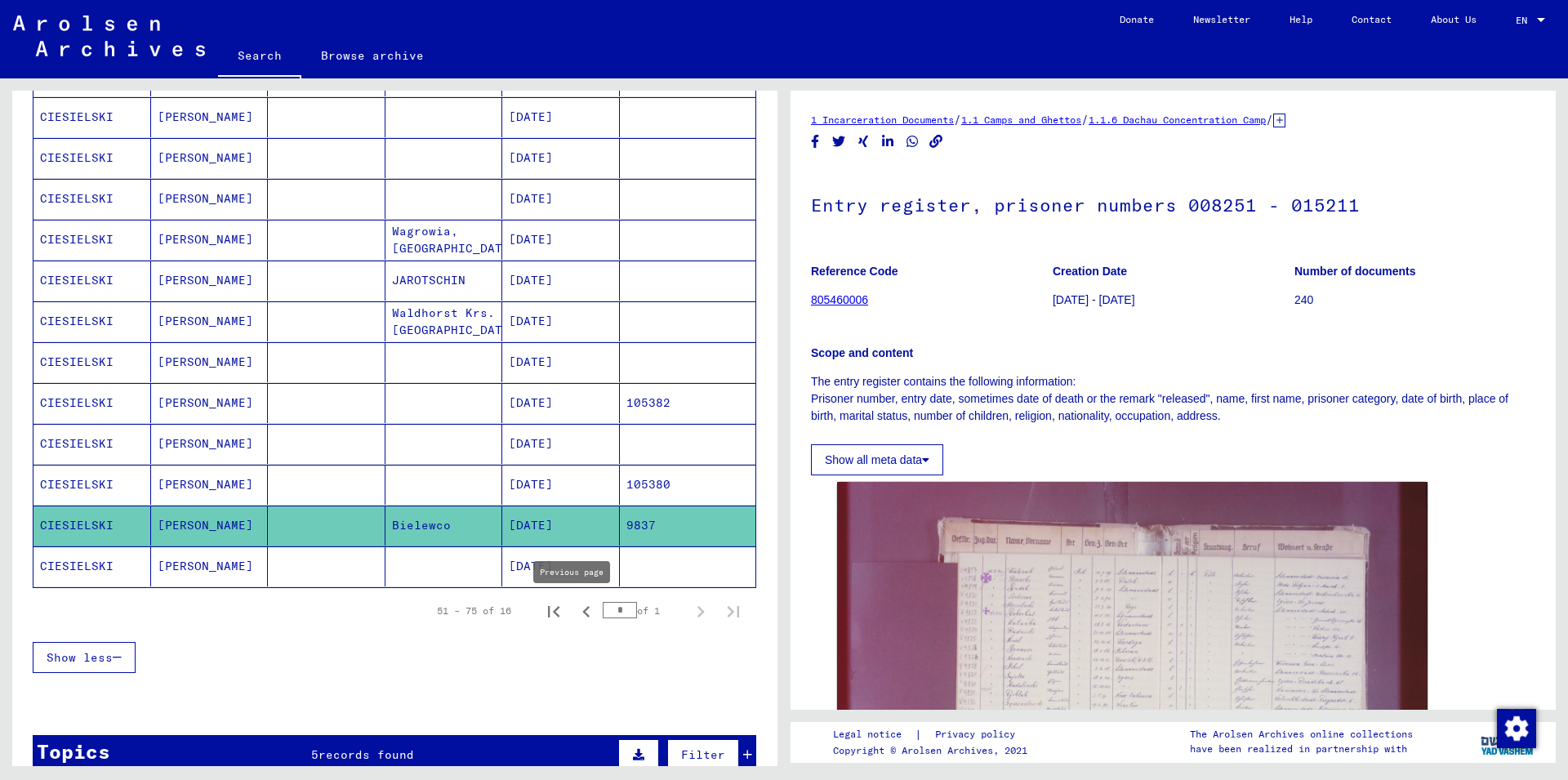
click at [580, 614] on icon "Previous page" at bounding box center [586, 611] width 23 height 23
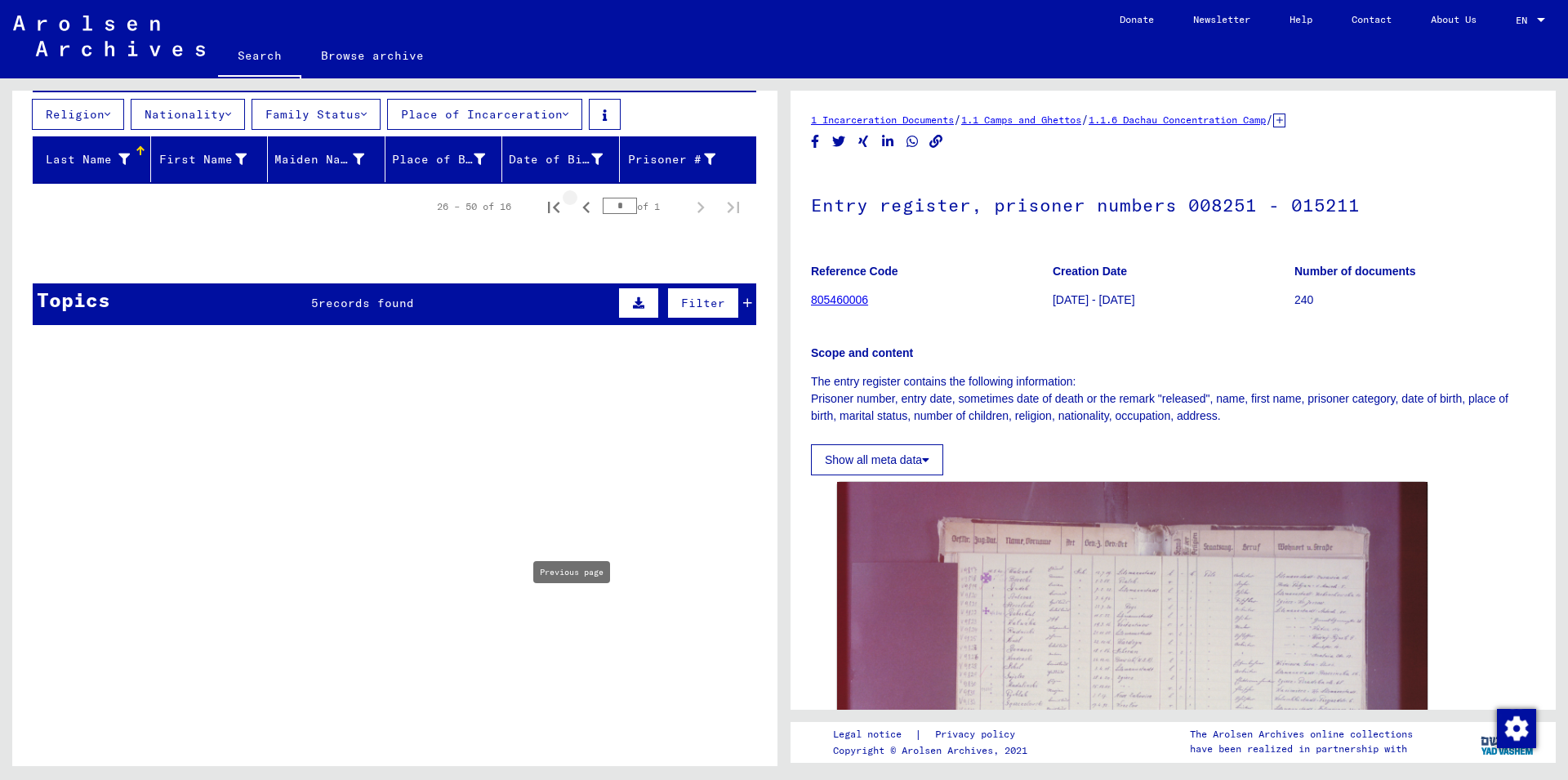
scroll to position [0, 0]
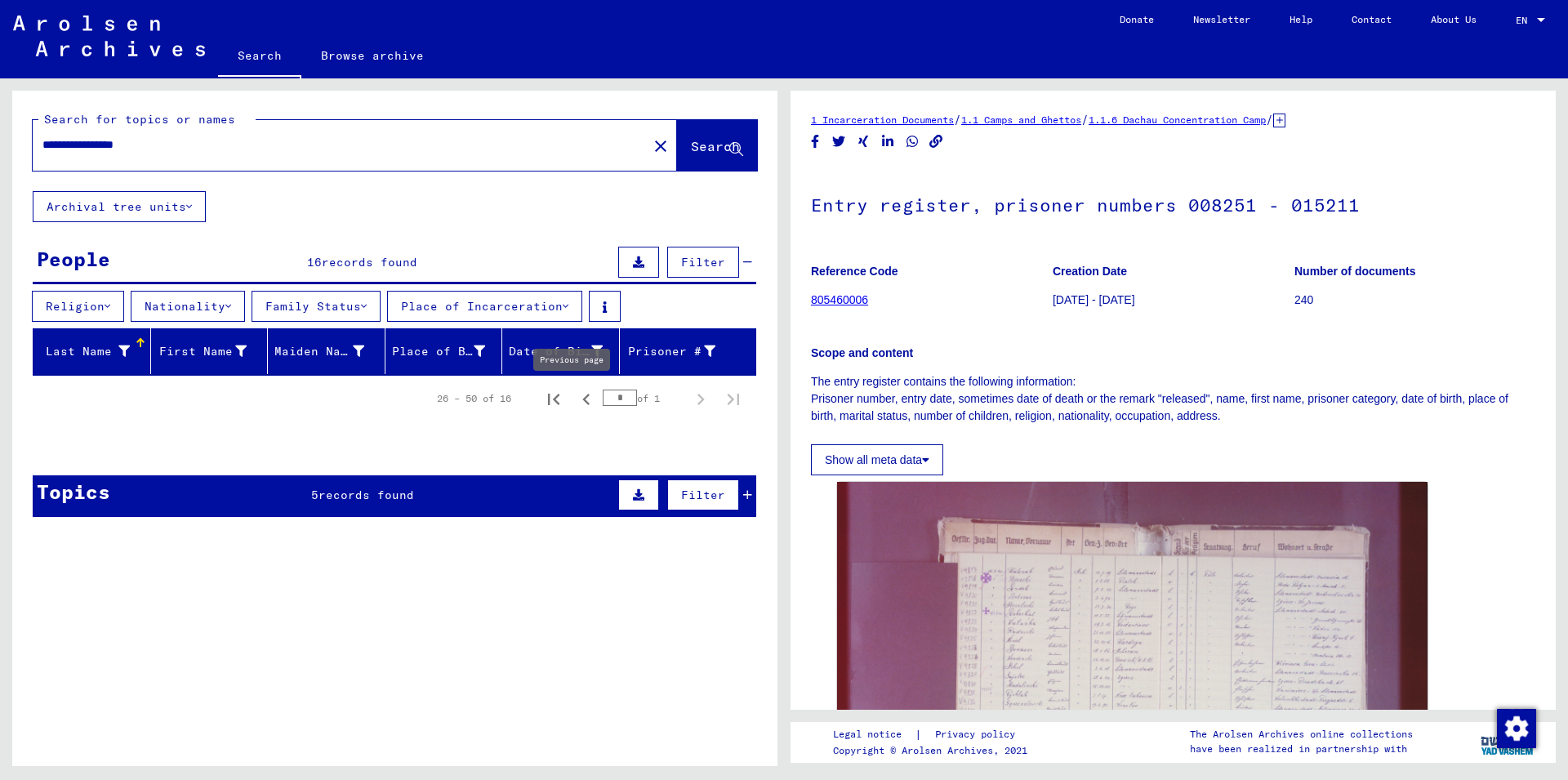
click at [575, 406] on icon "Previous page" at bounding box center [586, 399] width 23 height 23
type input "*"
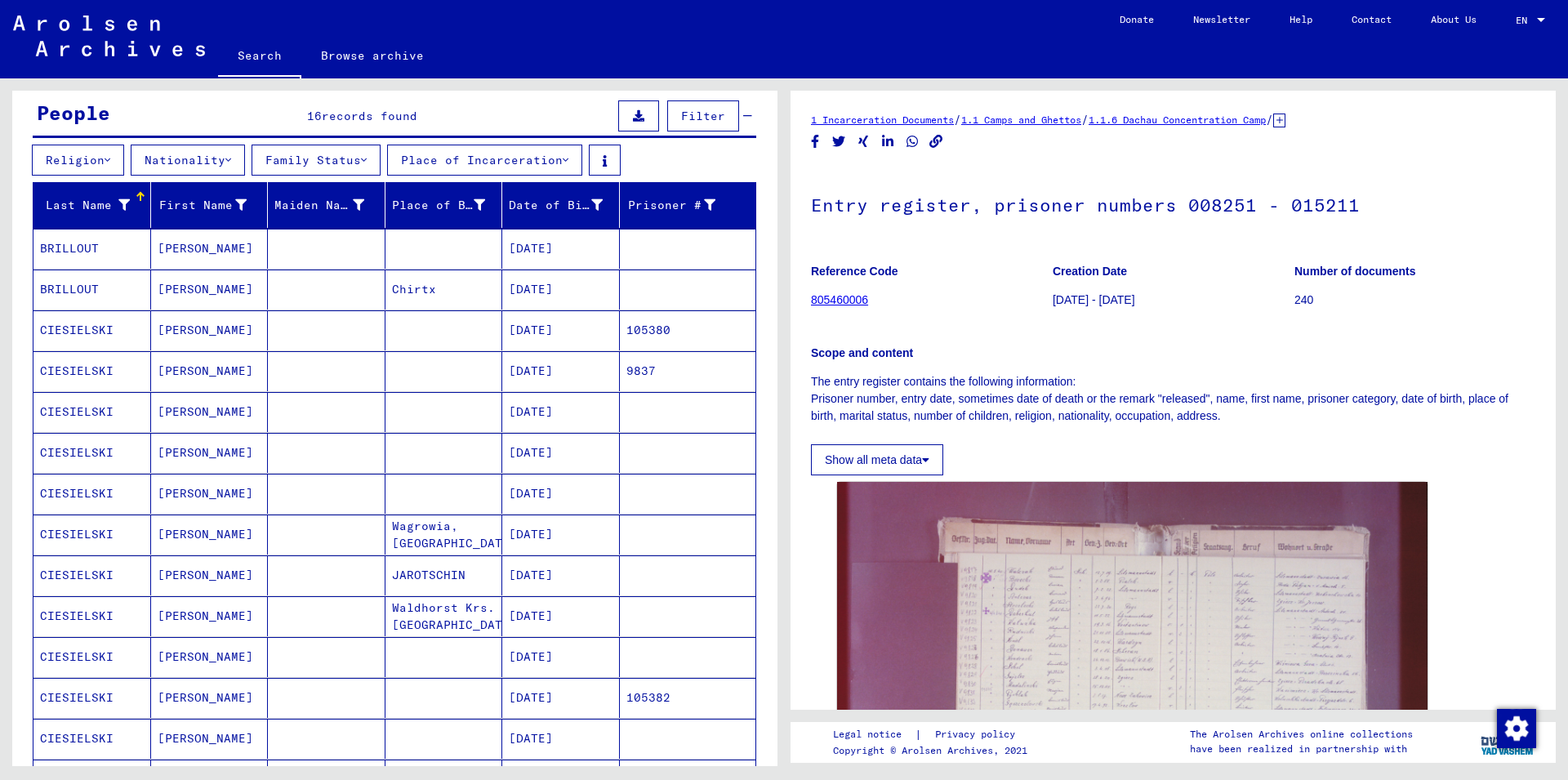
scroll to position [353, 0]
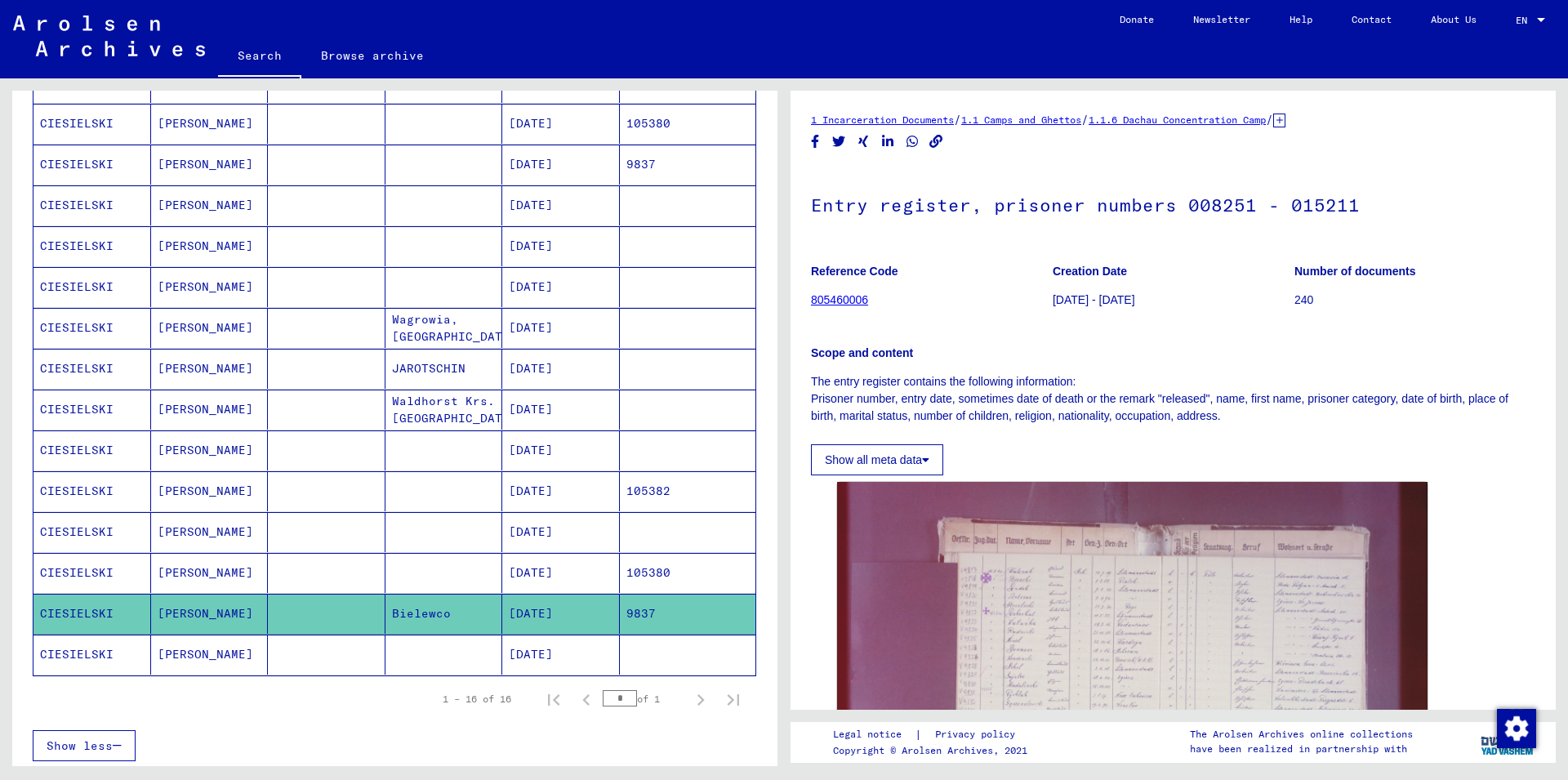
click at [502, 666] on mat-cell "[DATE]" at bounding box center [561, 655] width 118 height 40
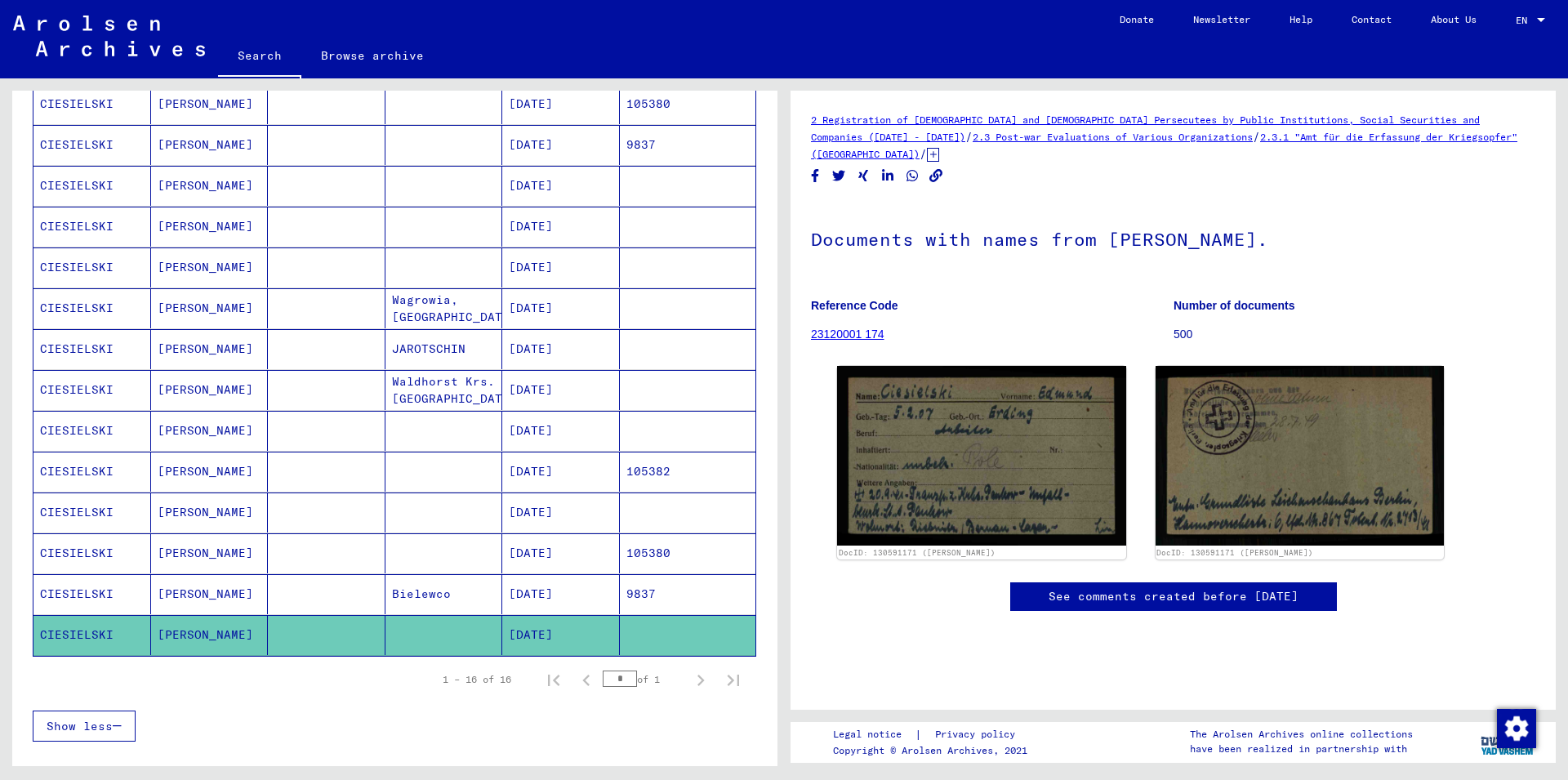
scroll to position [353, 0]
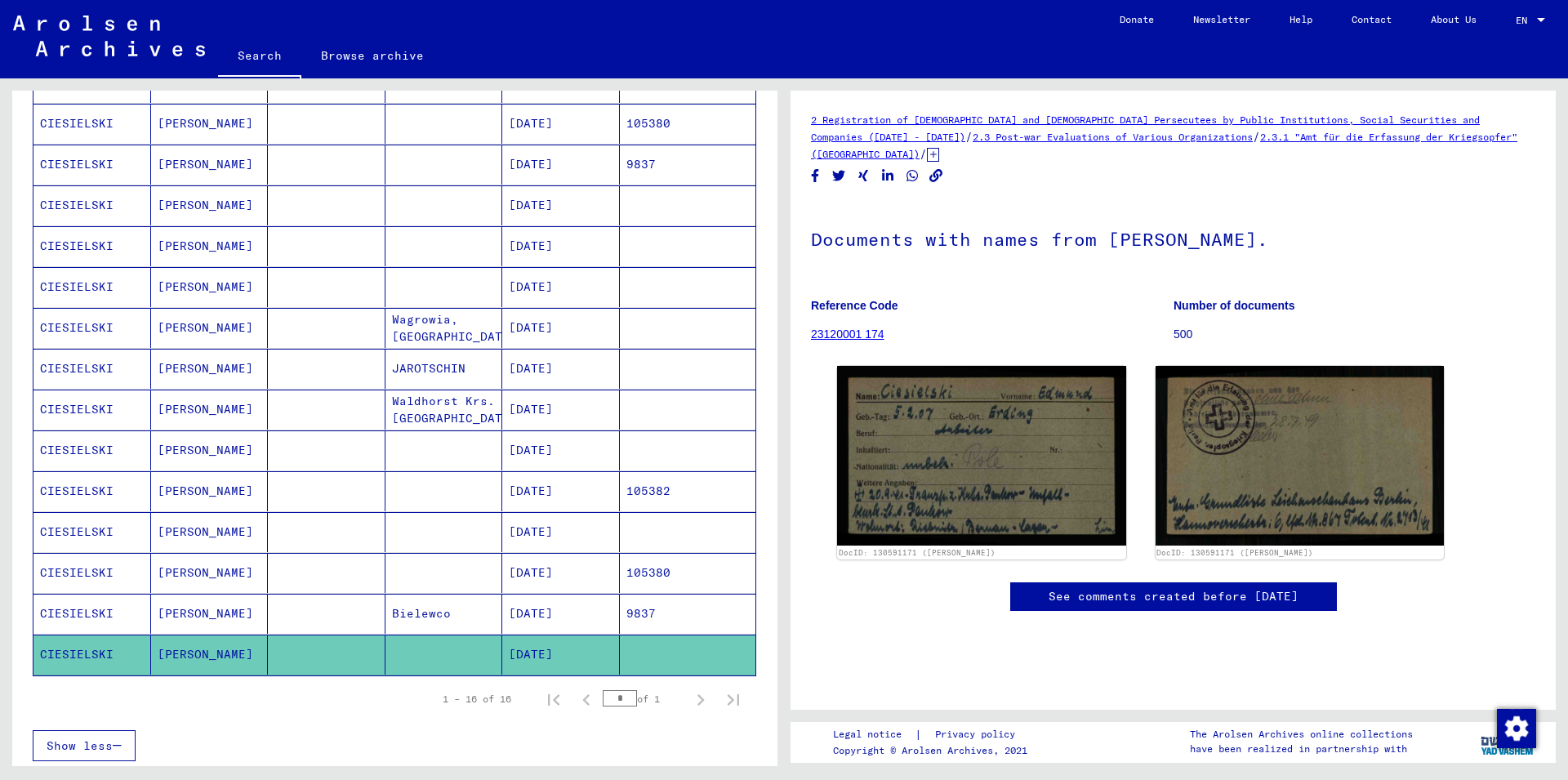
click at [268, 161] on mat-cell at bounding box center [327, 164] width 118 height 40
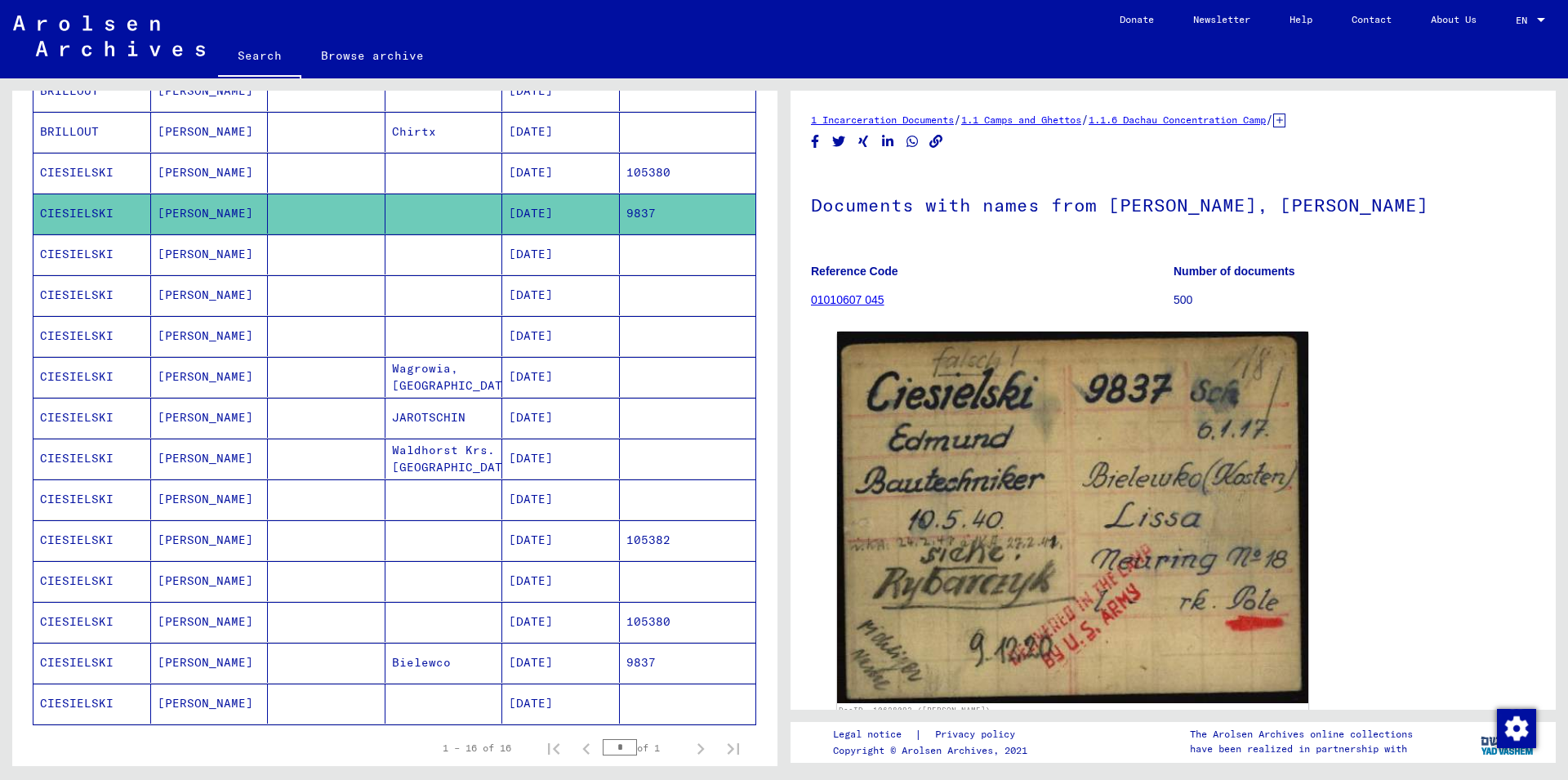
scroll to position [264, 0]
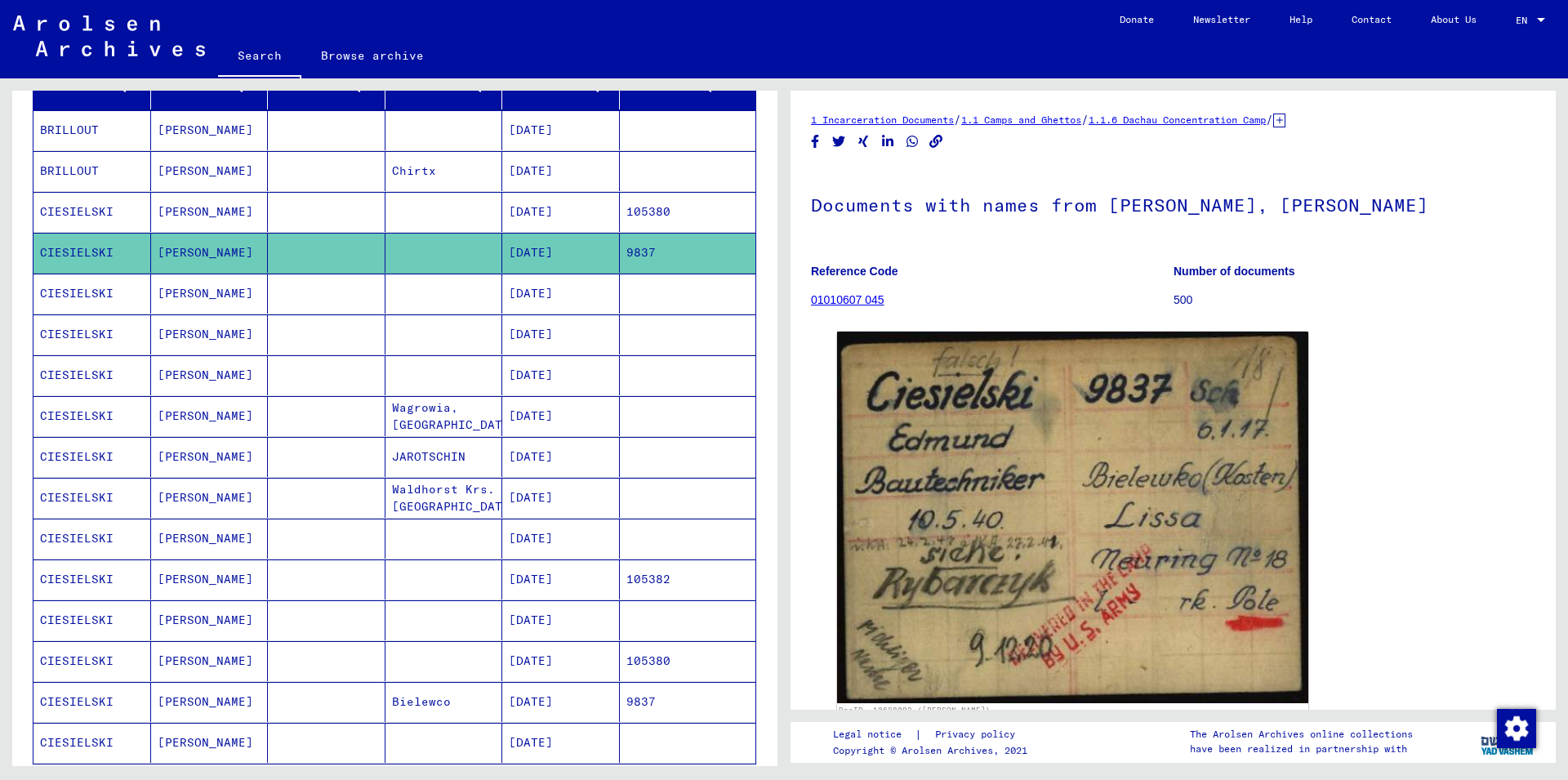
click at [220, 212] on mat-cell "[PERSON_NAME]" at bounding box center [210, 212] width 118 height 40
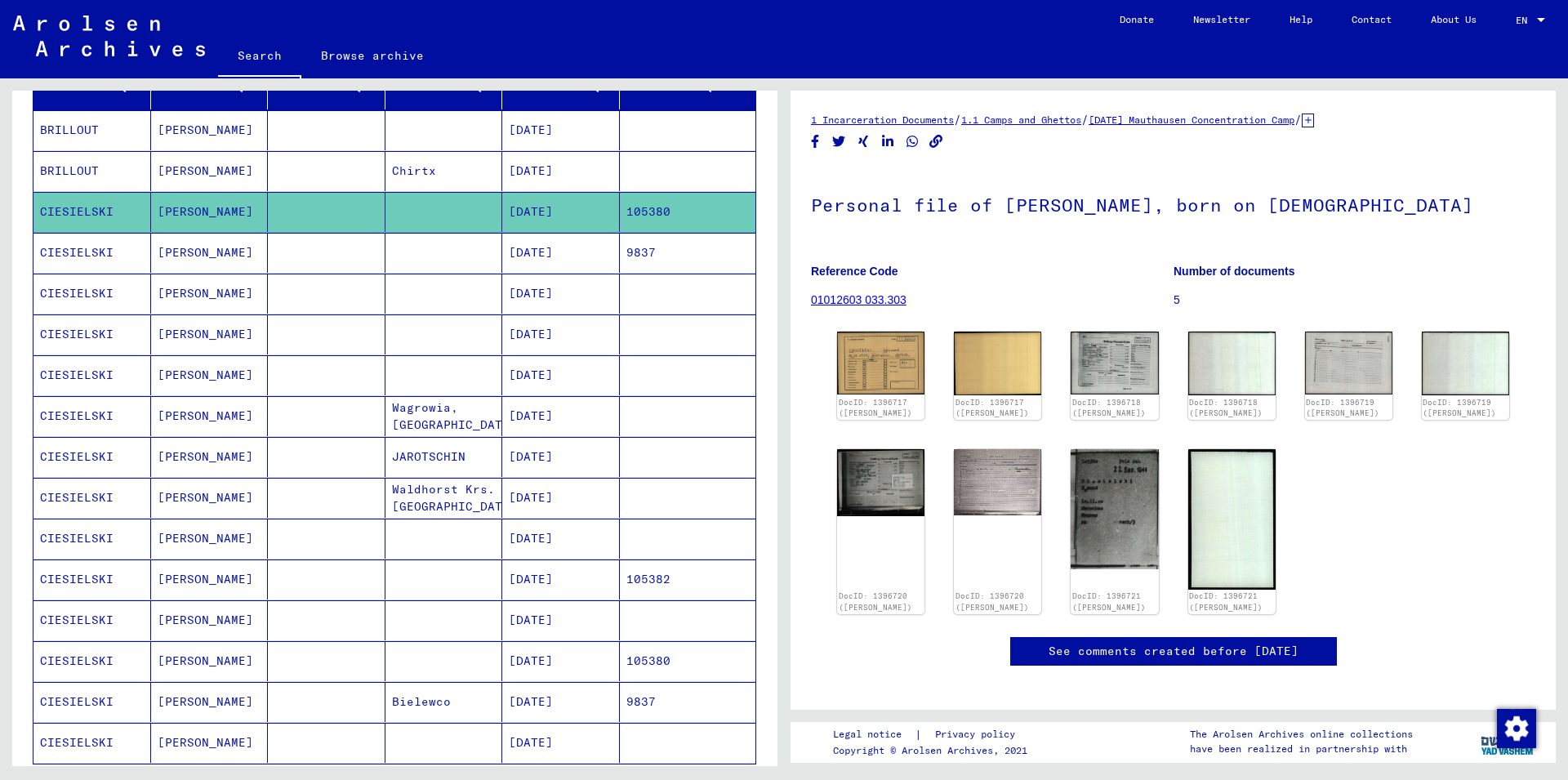
click at [1059, 519] on div "DocID: 1396717 ([PERSON_NAME]) DocID: 1396717 ([PERSON_NAME]) DocID: 1396718 ([…" at bounding box center [1173, 473] width 685 height 296
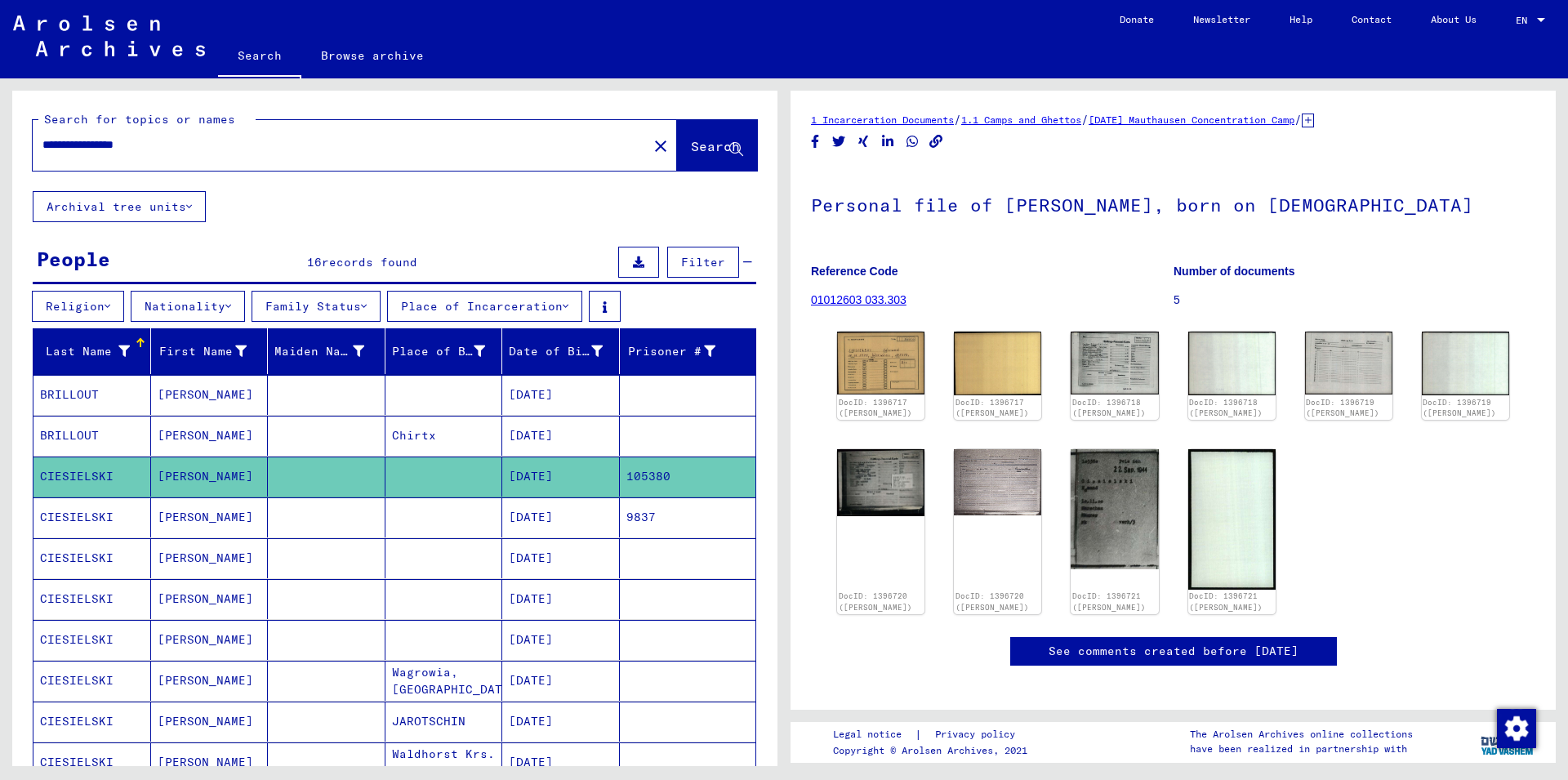
drag, startPoint x: 257, startPoint y: 143, endPoint x: 0, endPoint y: 123, distance: 257.8
click at [43, 136] on input "**********" at bounding box center [340, 144] width 596 height 17
paste input "**********"
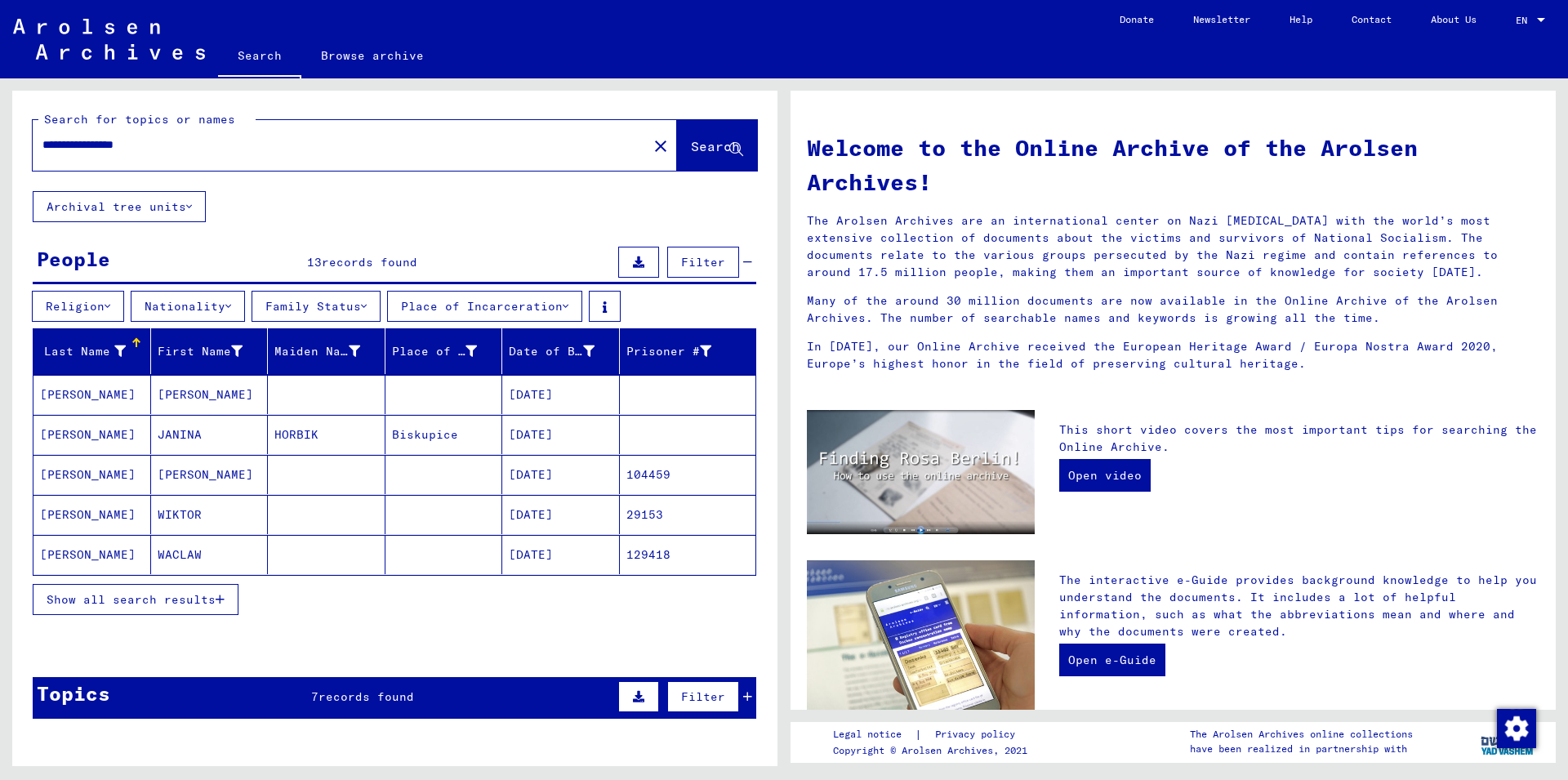
click at [202, 604] on span "Show all search results" at bounding box center [131, 599] width 169 height 15
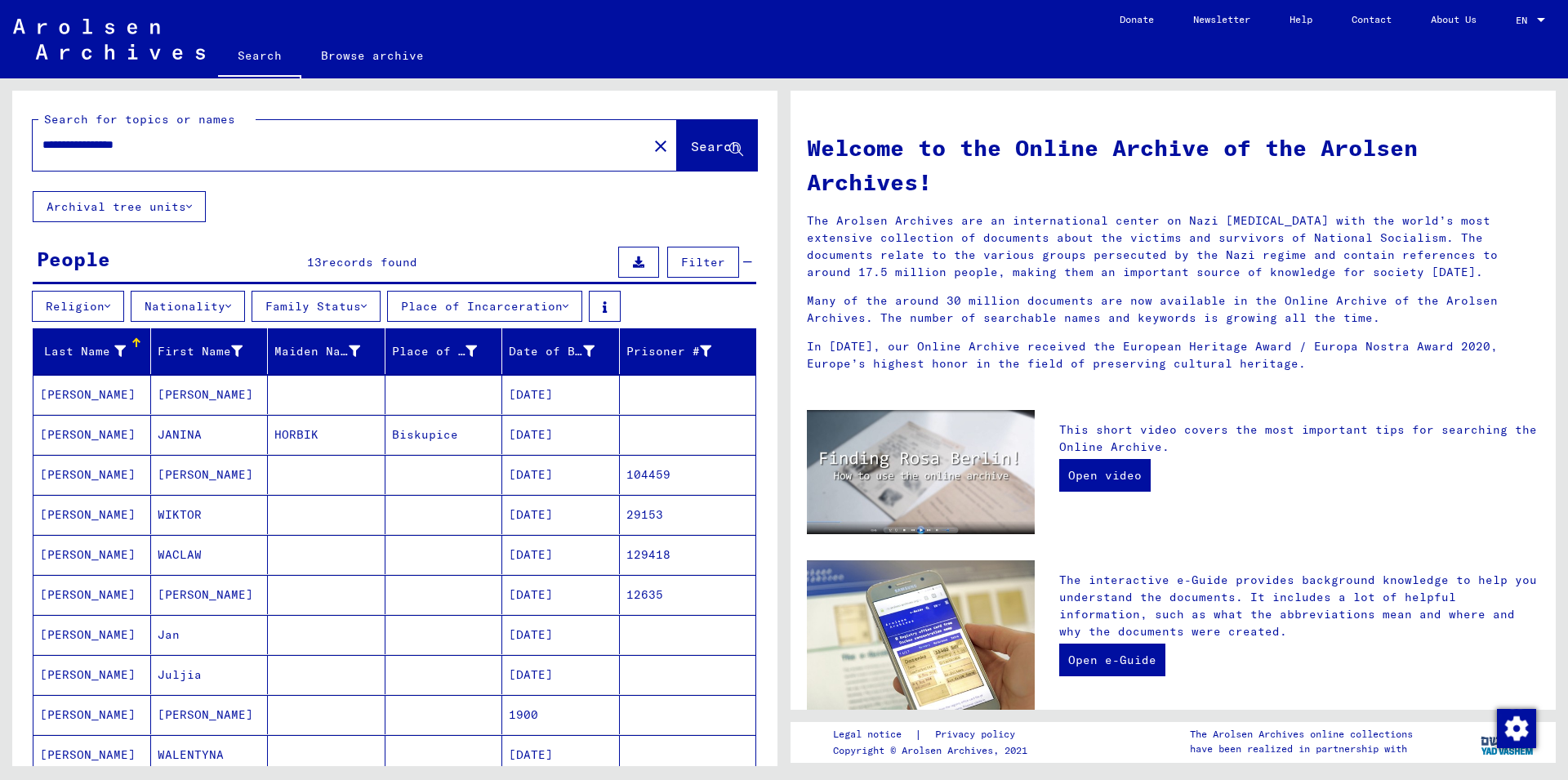
click at [243, 607] on mat-cell "[PERSON_NAME]" at bounding box center [210, 594] width 118 height 39
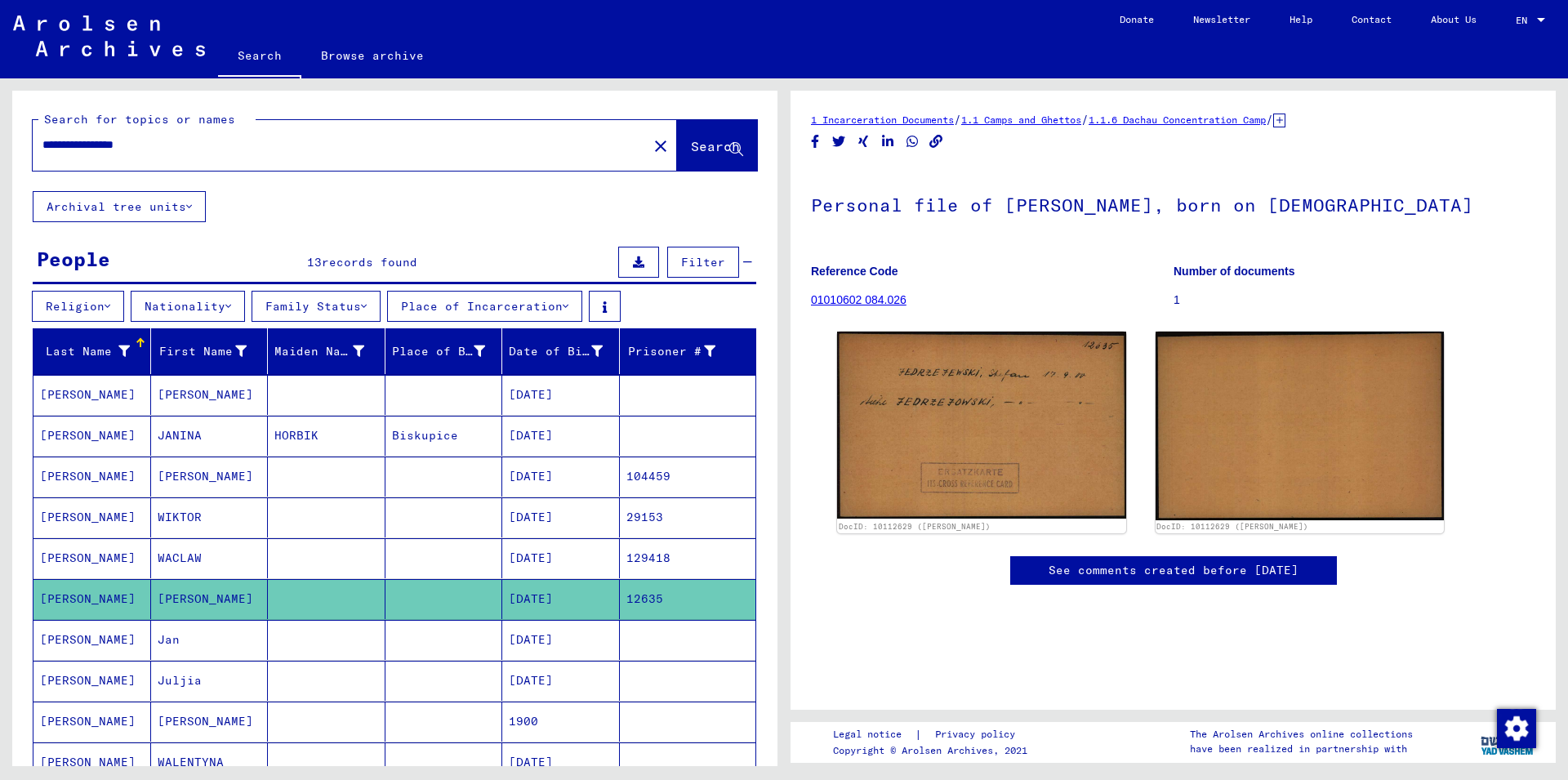
scroll to position [88, 0]
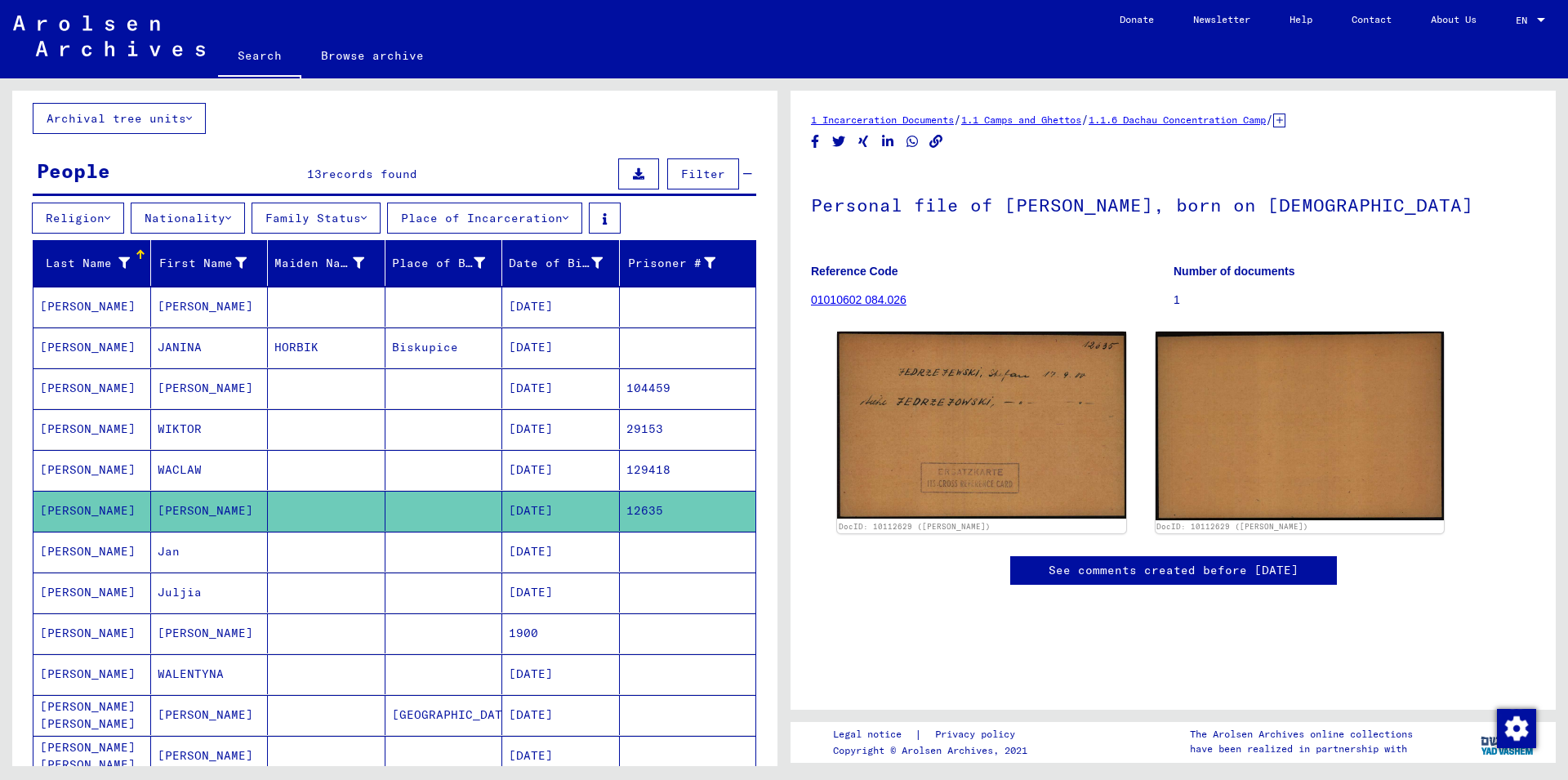
click at [532, 557] on mat-cell "[DATE]" at bounding box center [561, 552] width 118 height 40
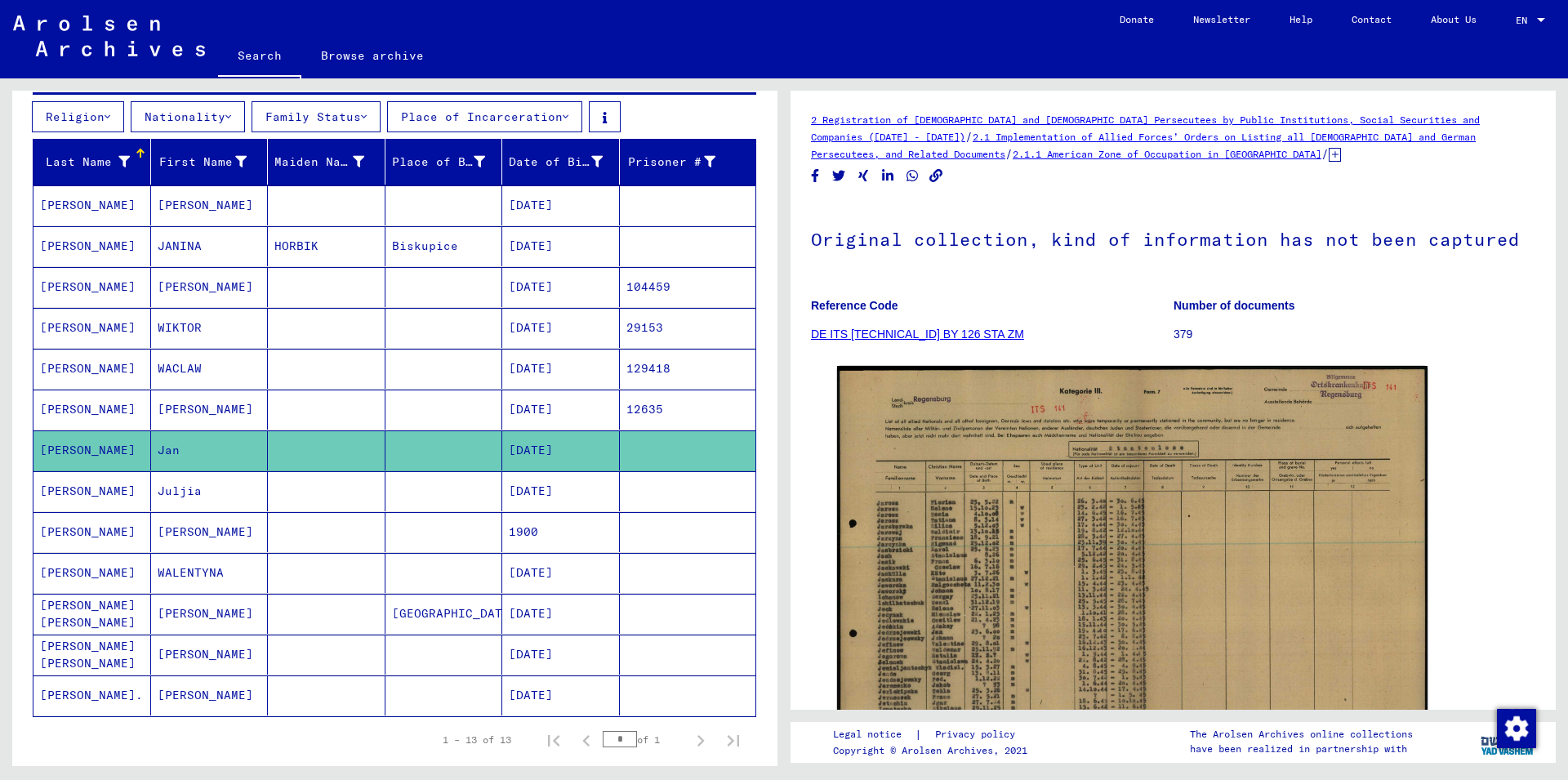
scroll to position [353, 0]
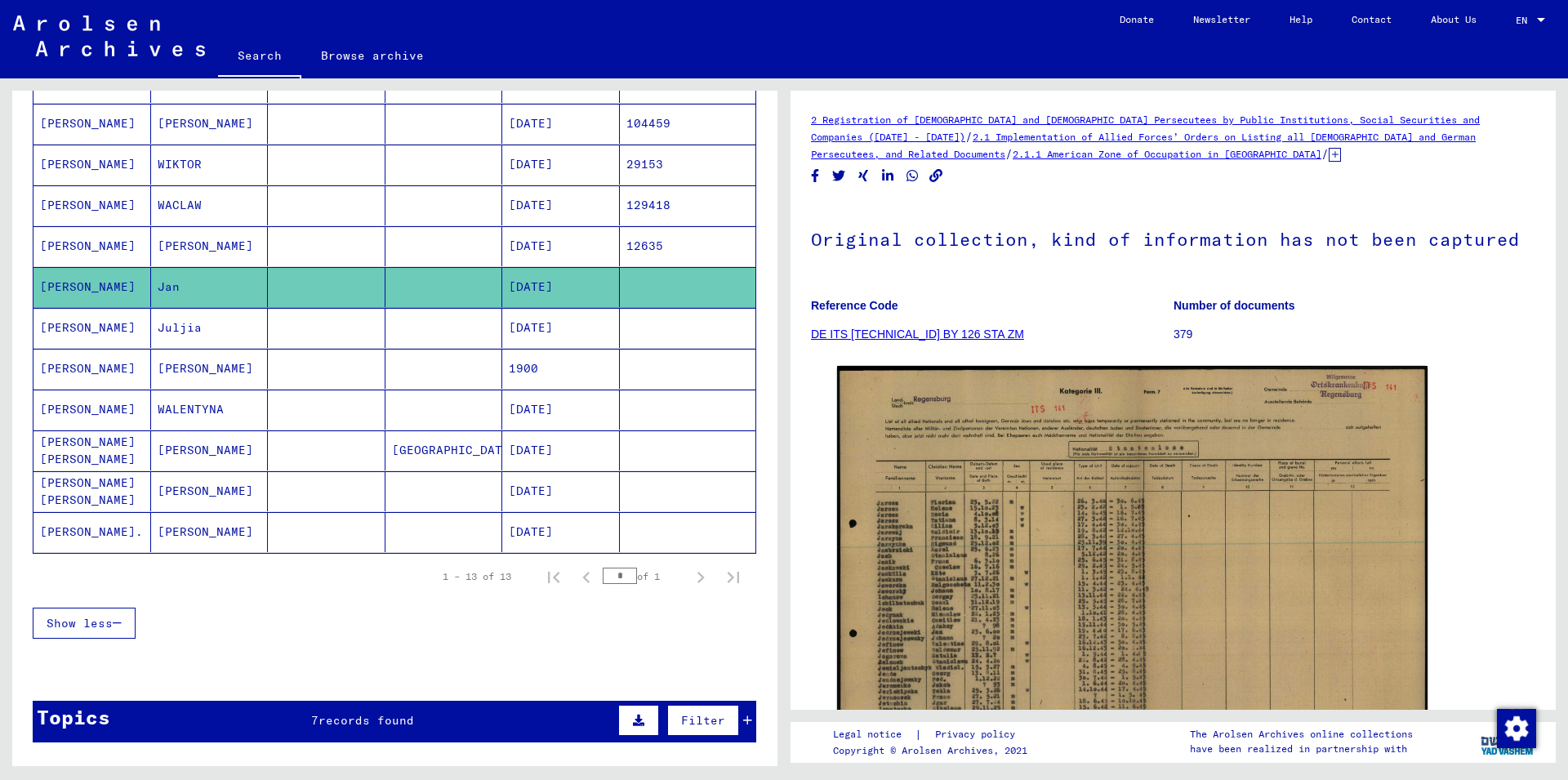
click at [534, 536] on mat-cell "[DATE]" at bounding box center [561, 532] width 118 height 40
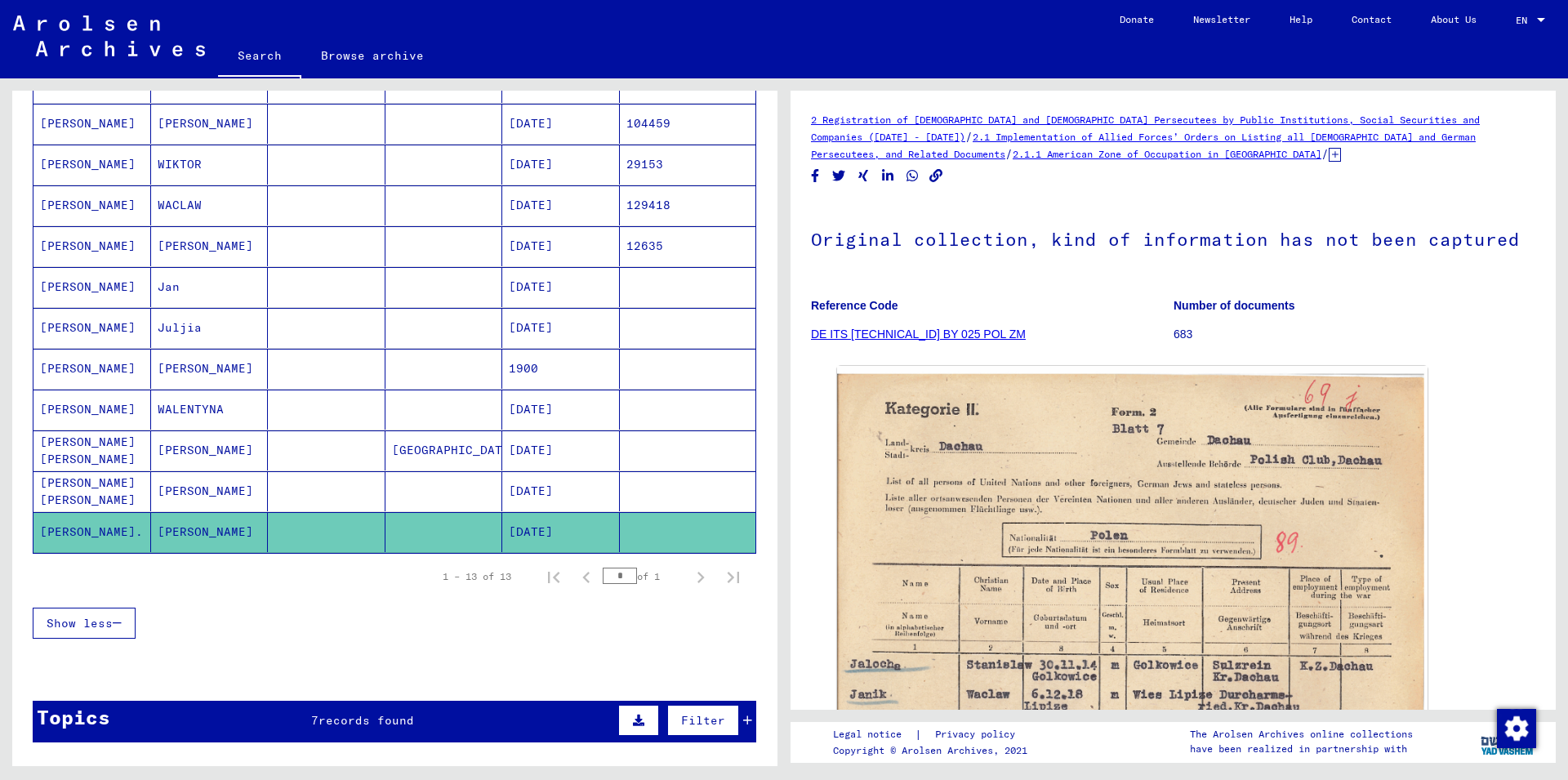
click at [549, 377] on mat-cell "1900" at bounding box center [561, 369] width 118 height 40
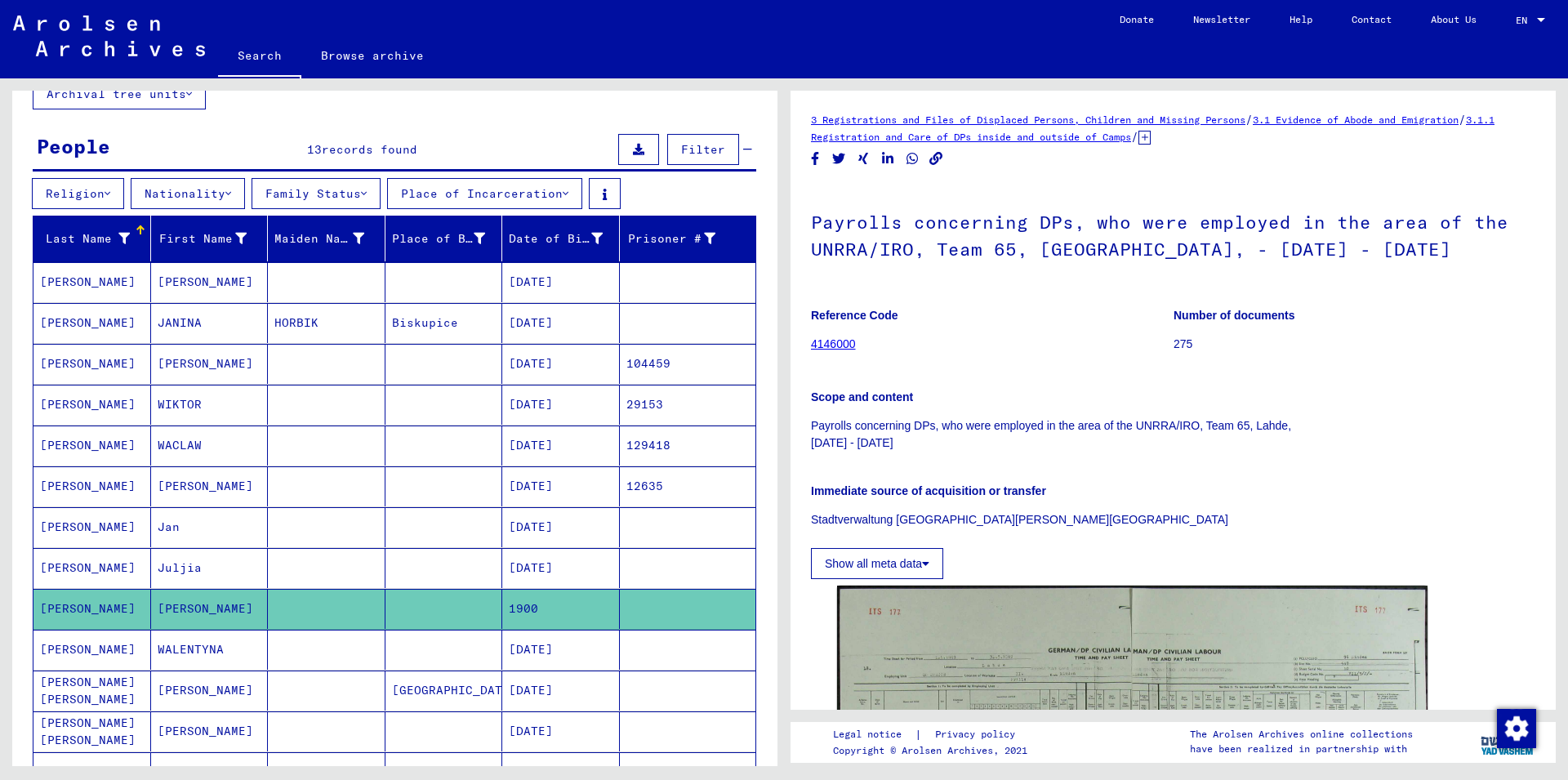
scroll to position [88, 0]
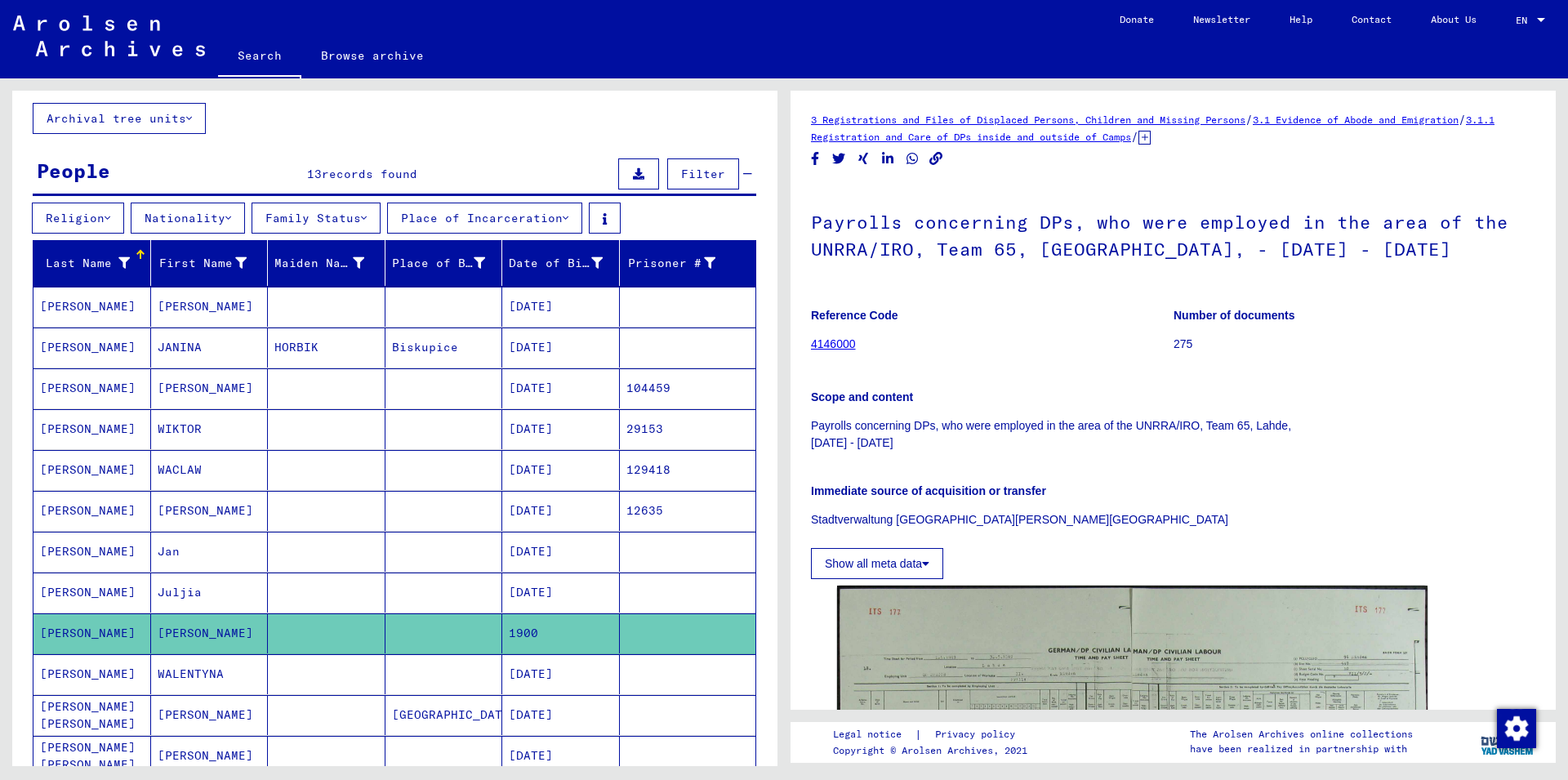
click at [443, 410] on mat-cell at bounding box center [445, 429] width 118 height 40
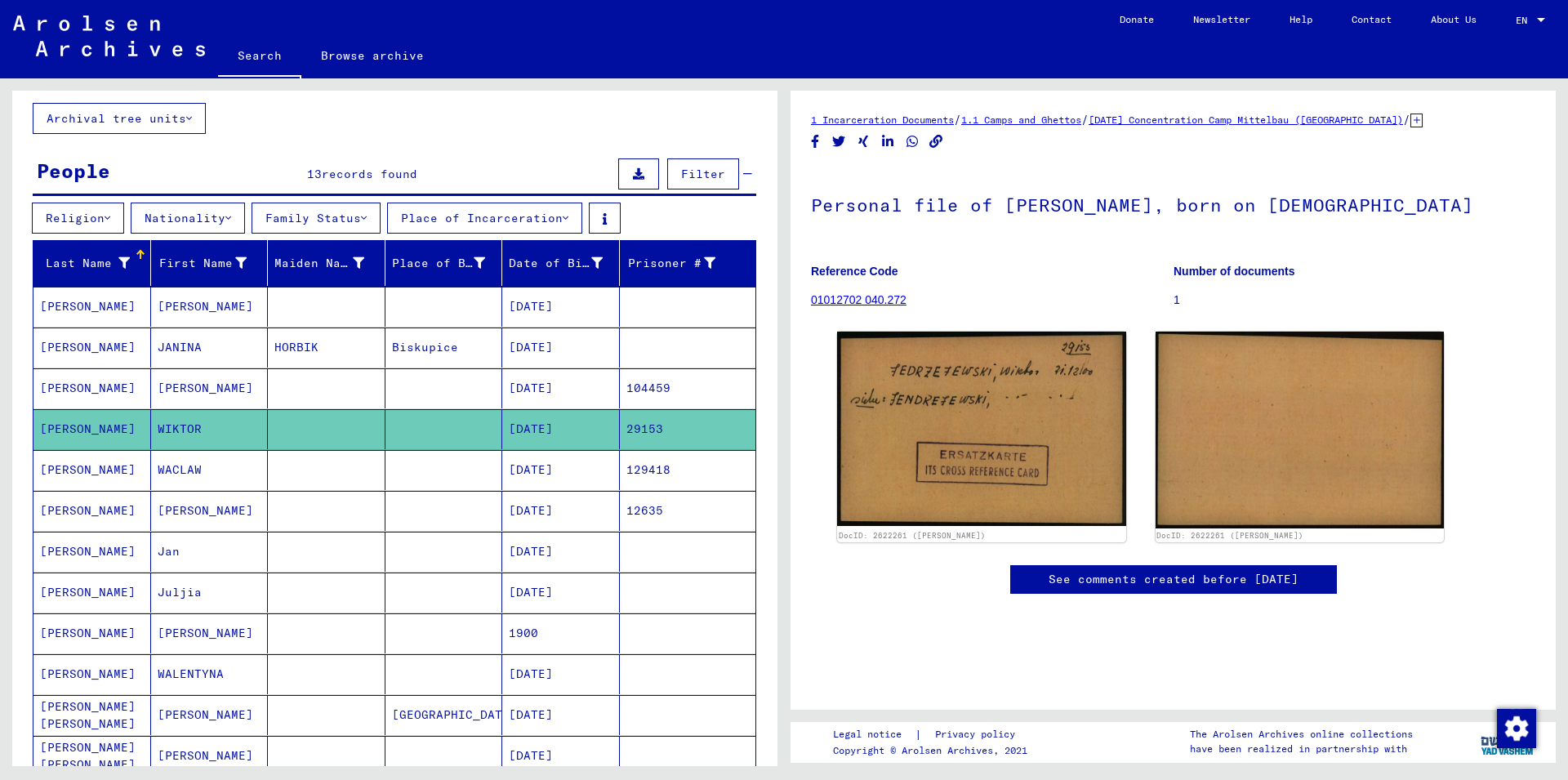
click at [395, 487] on mat-cell at bounding box center [445, 470] width 118 height 40
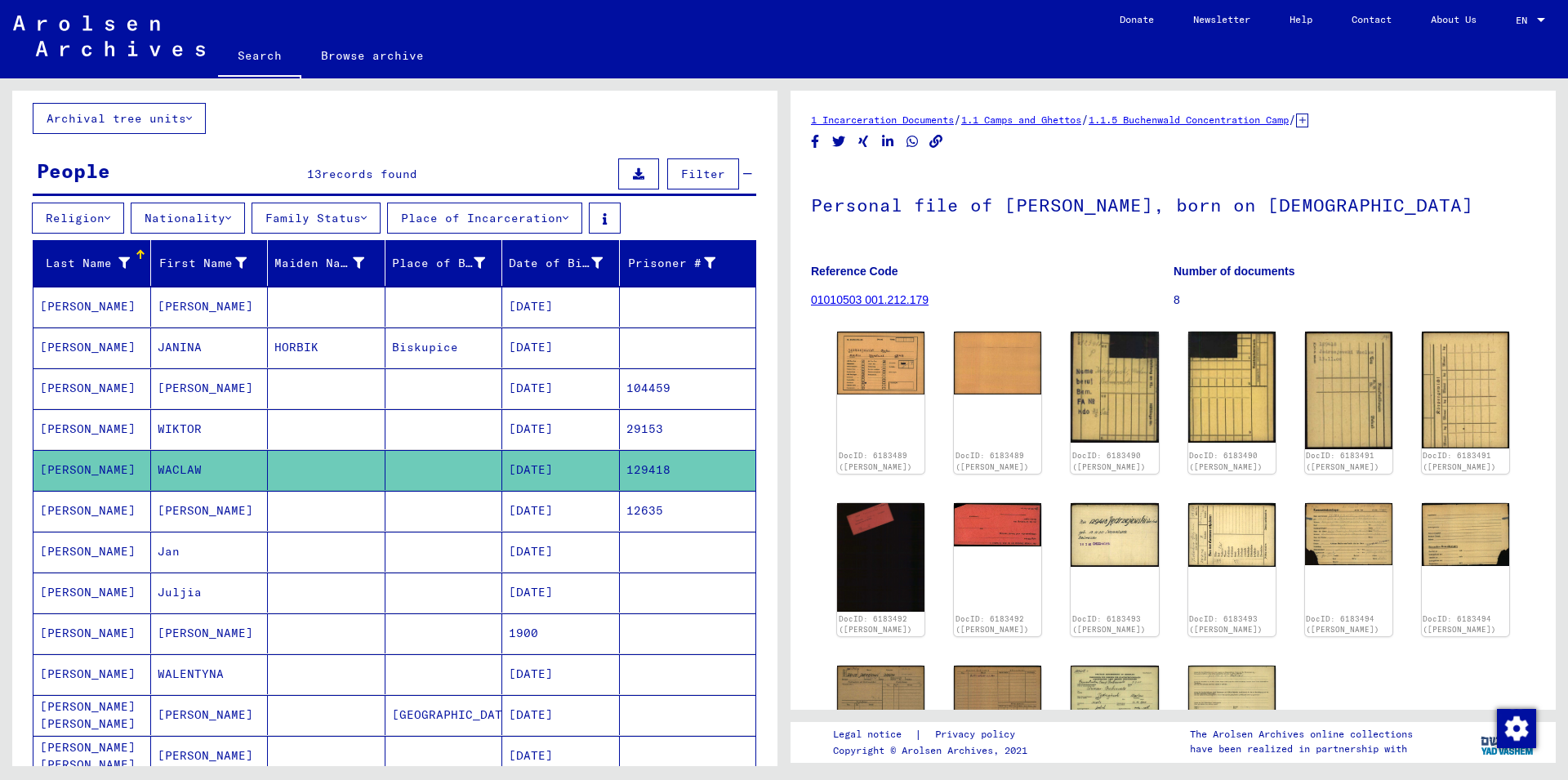
click at [394, 501] on mat-cell at bounding box center [445, 511] width 118 height 40
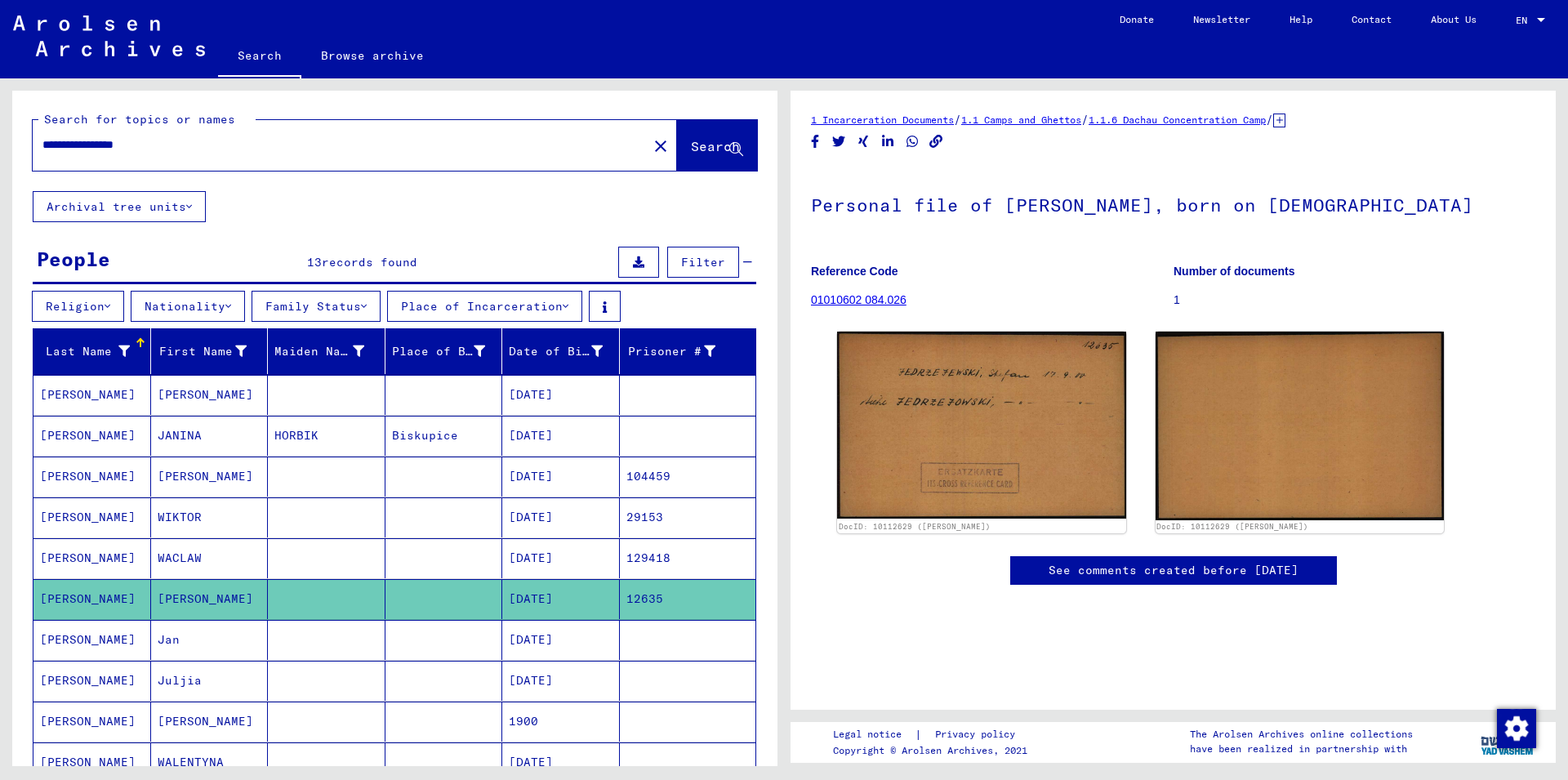
click at [179, 152] on input "**********" at bounding box center [340, 144] width 596 height 17
type input "**********"
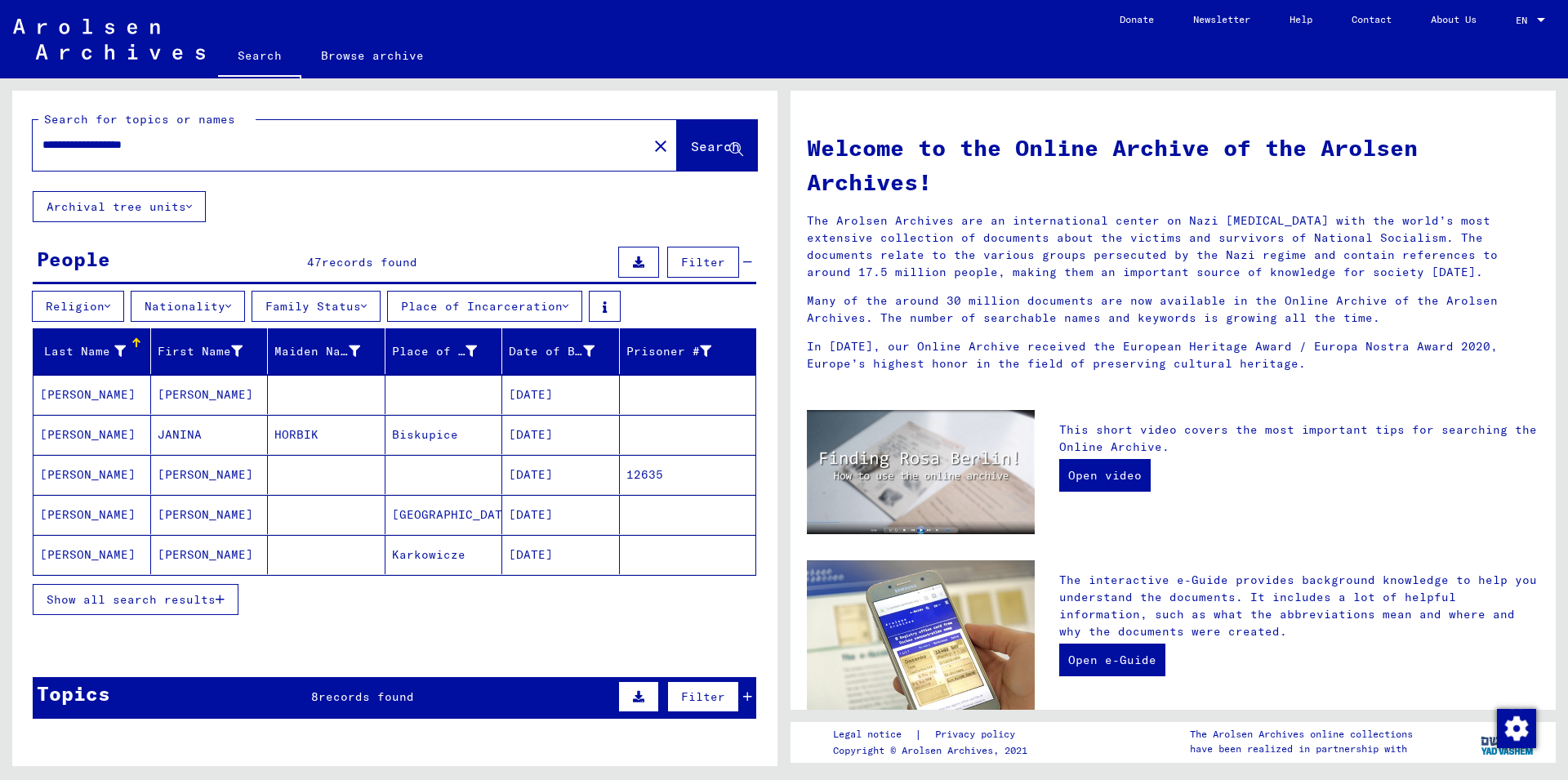
click at [104, 459] on mat-cell "[PERSON_NAME]" at bounding box center [93, 474] width 118 height 39
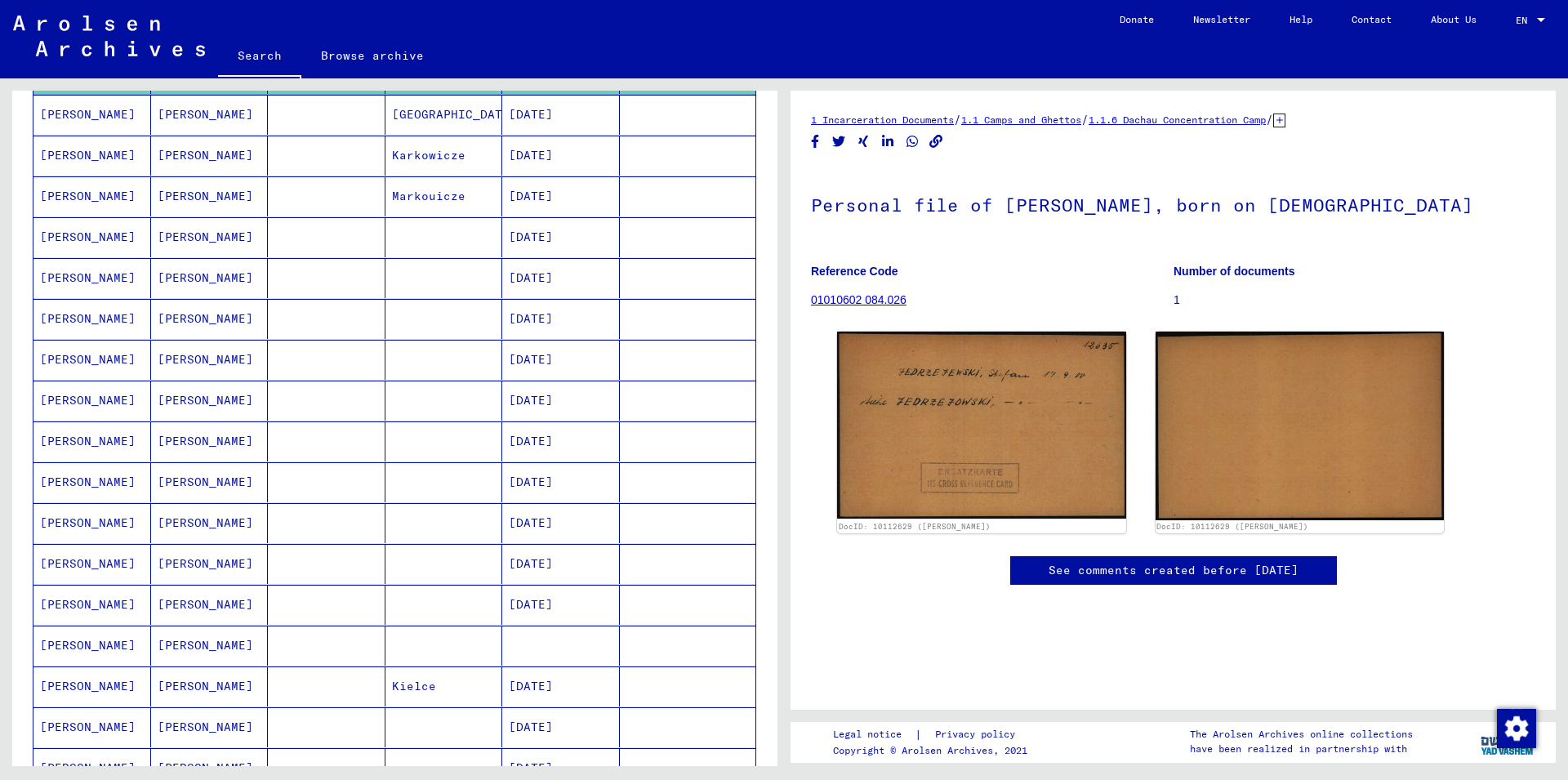
scroll to position [441, 0]
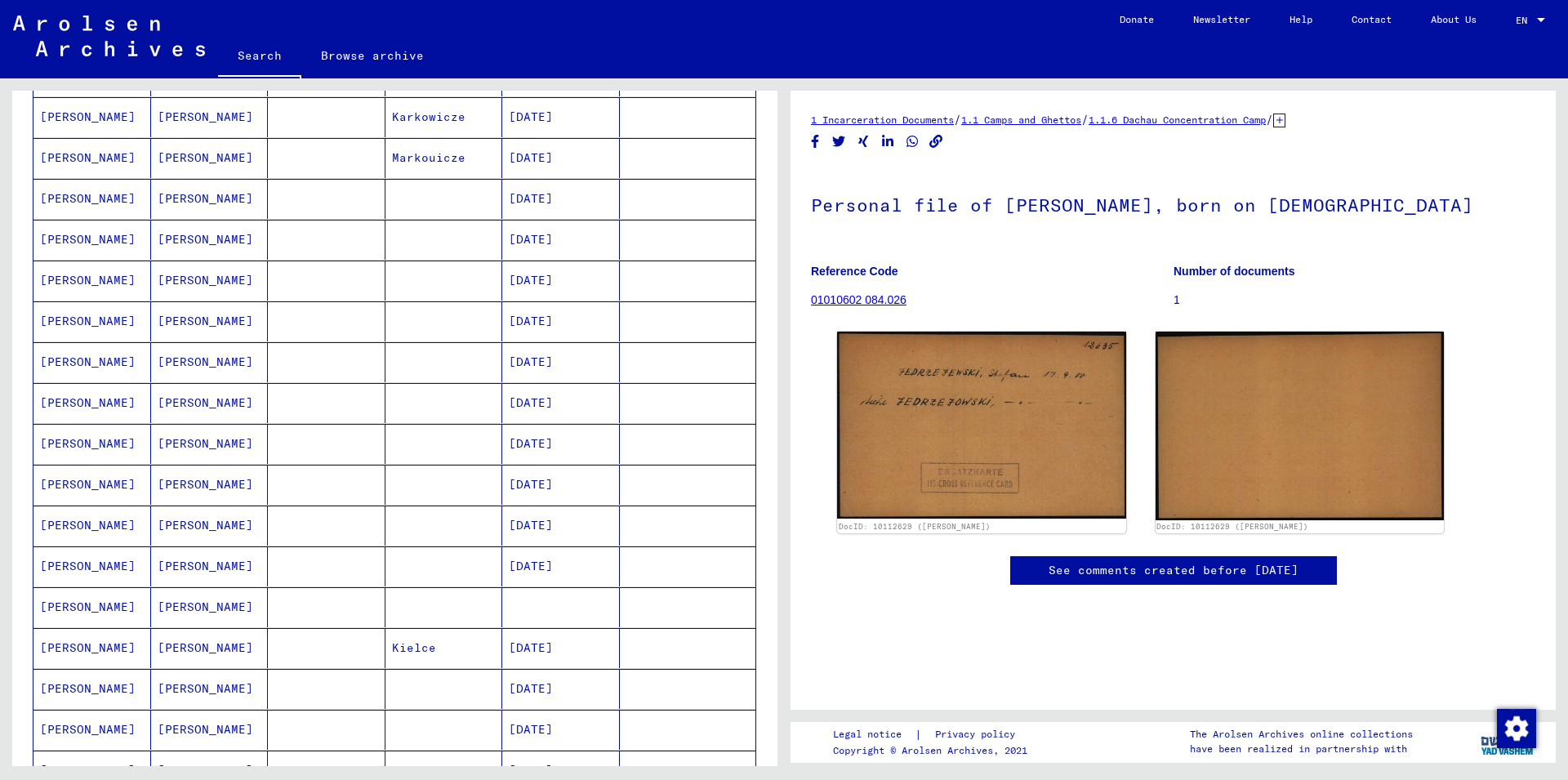
click at [206, 597] on mat-cell "[PERSON_NAME]" at bounding box center [210, 607] width 118 height 40
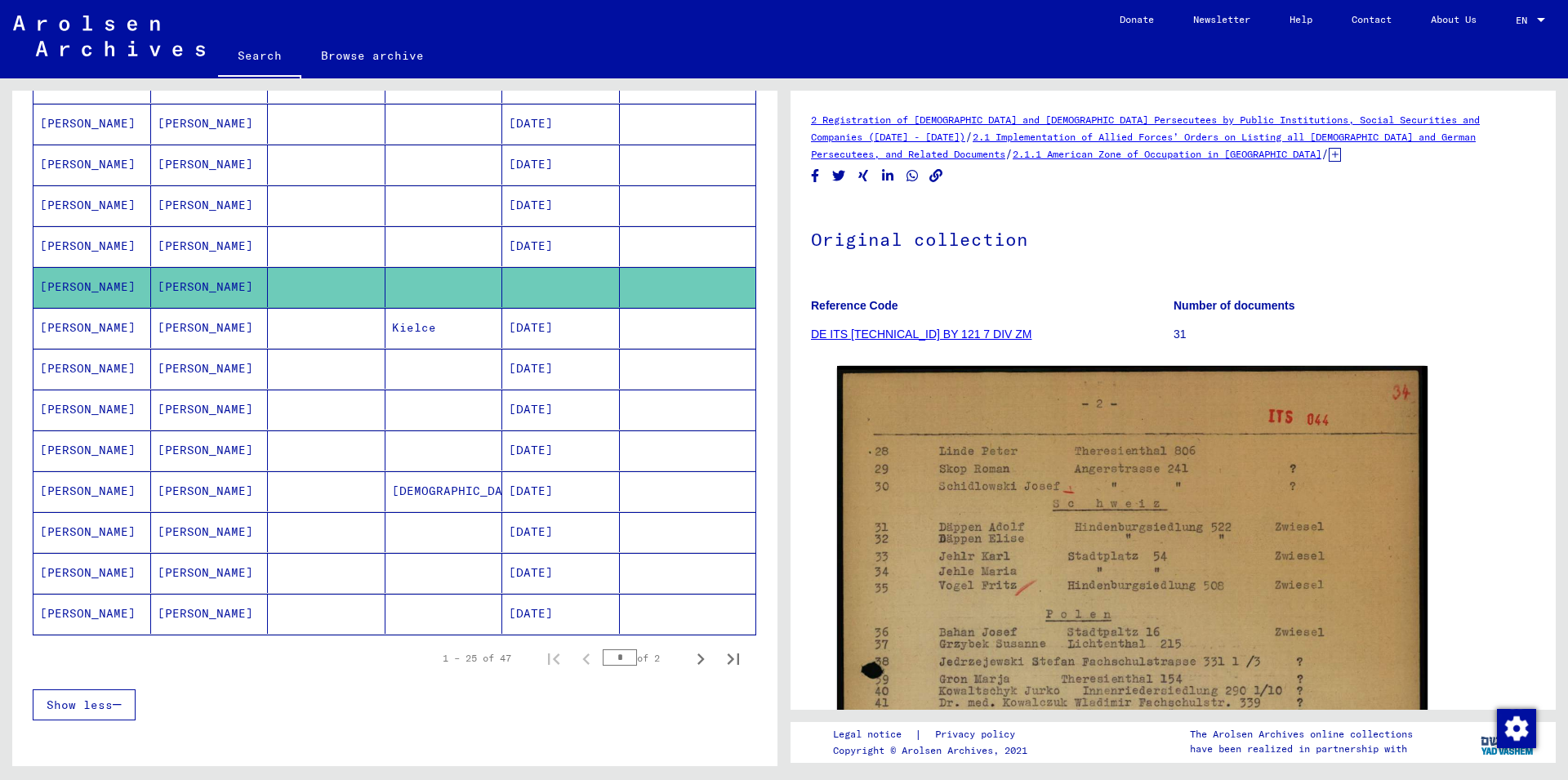
scroll to position [794, 0]
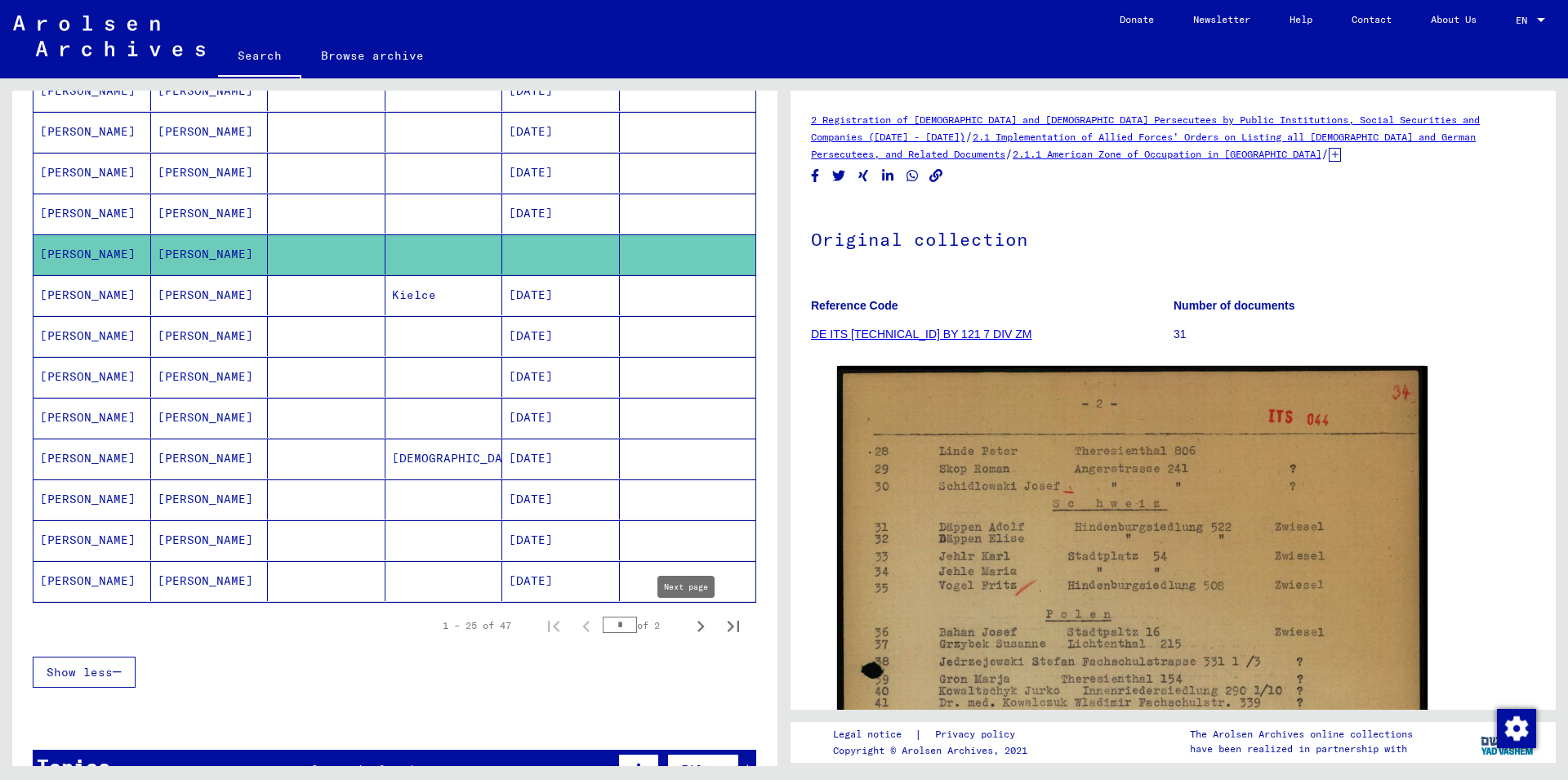
click at [700, 627] on button "Next page" at bounding box center [701, 626] width 33 height 33
type input "*"
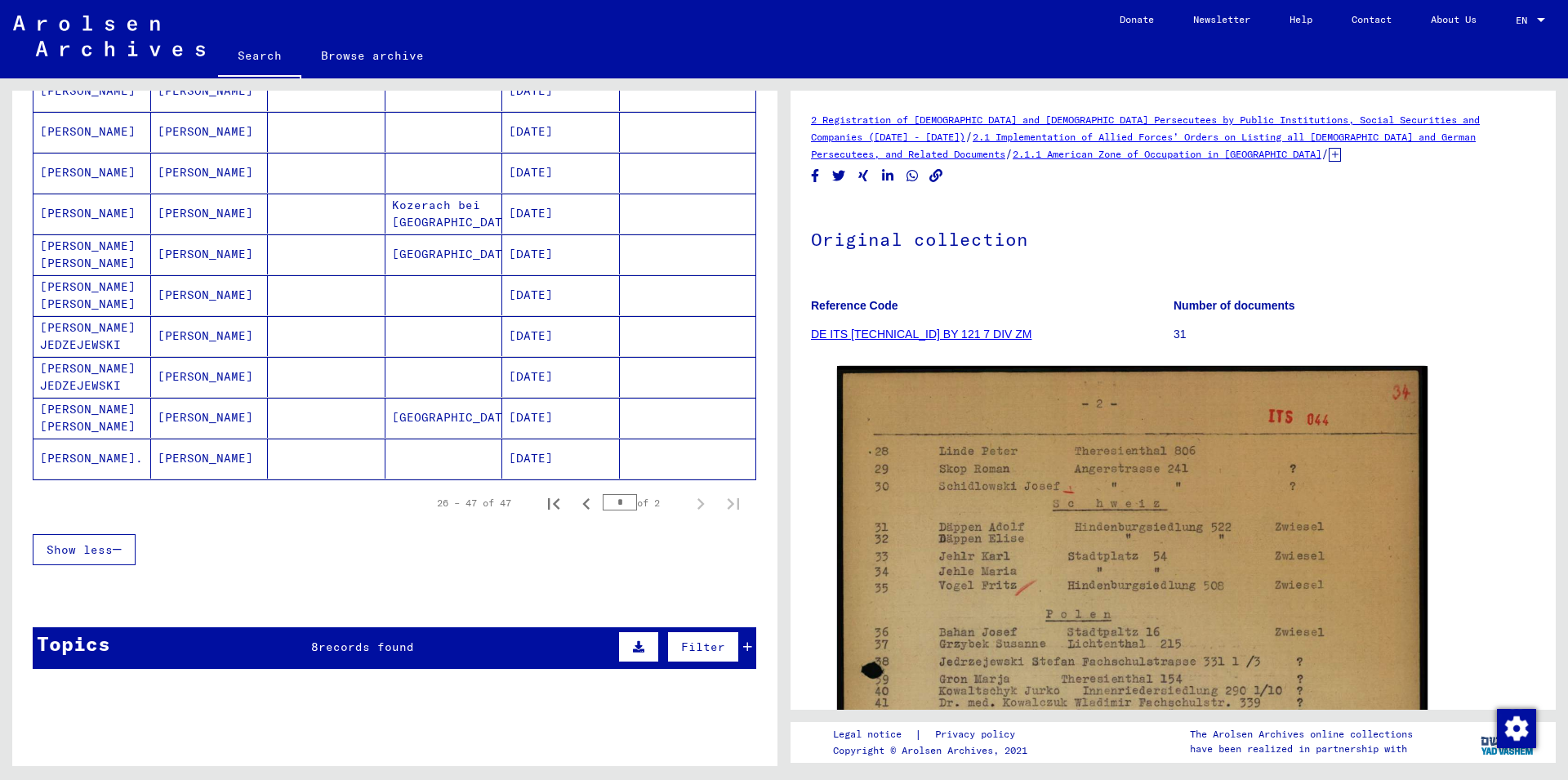
click at [259, 449] on mat-cell "[PERSON_NAME]" at bounding box center [210, 459] width 118 height 40
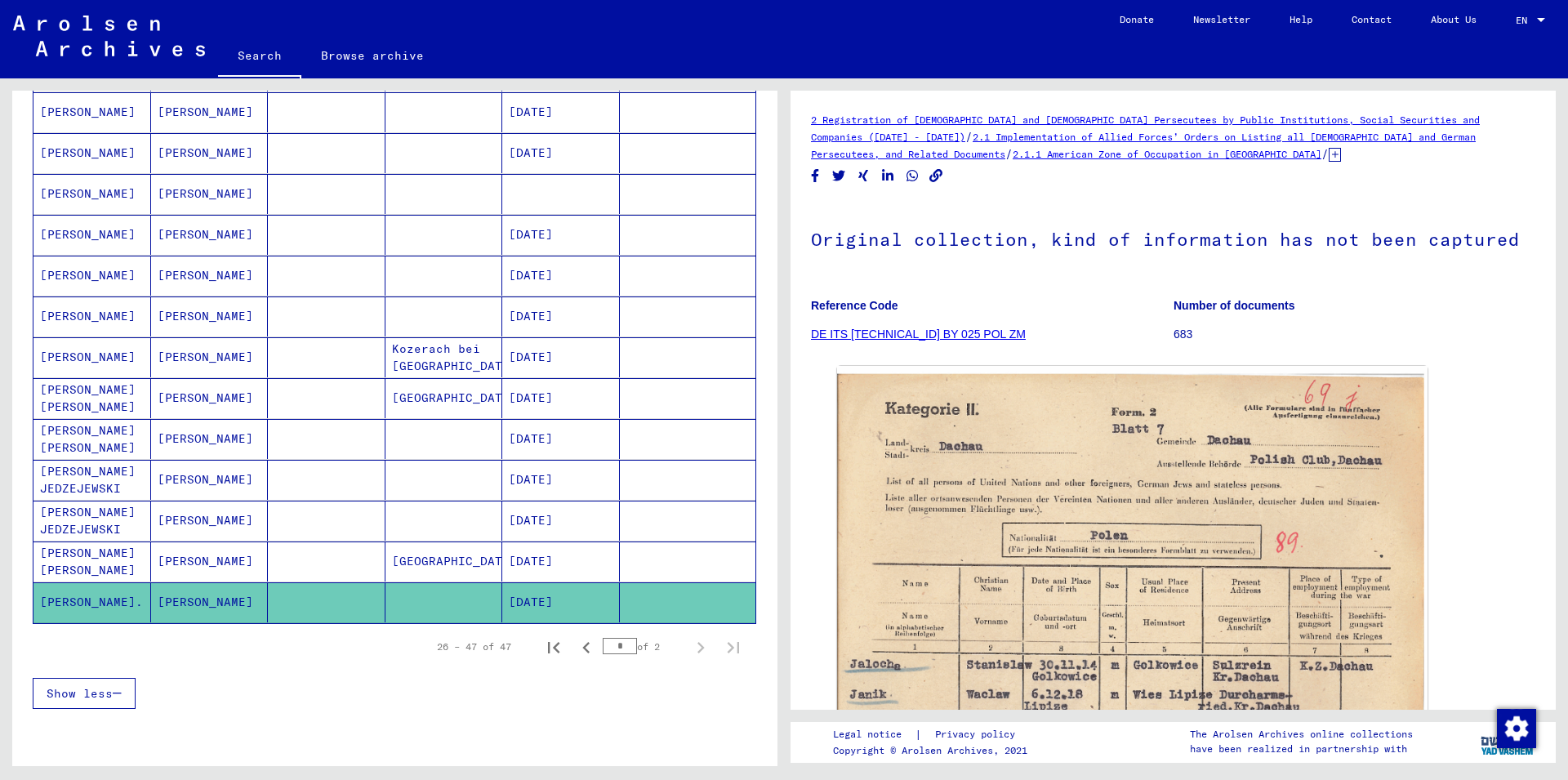
scroll to position [617, 0]
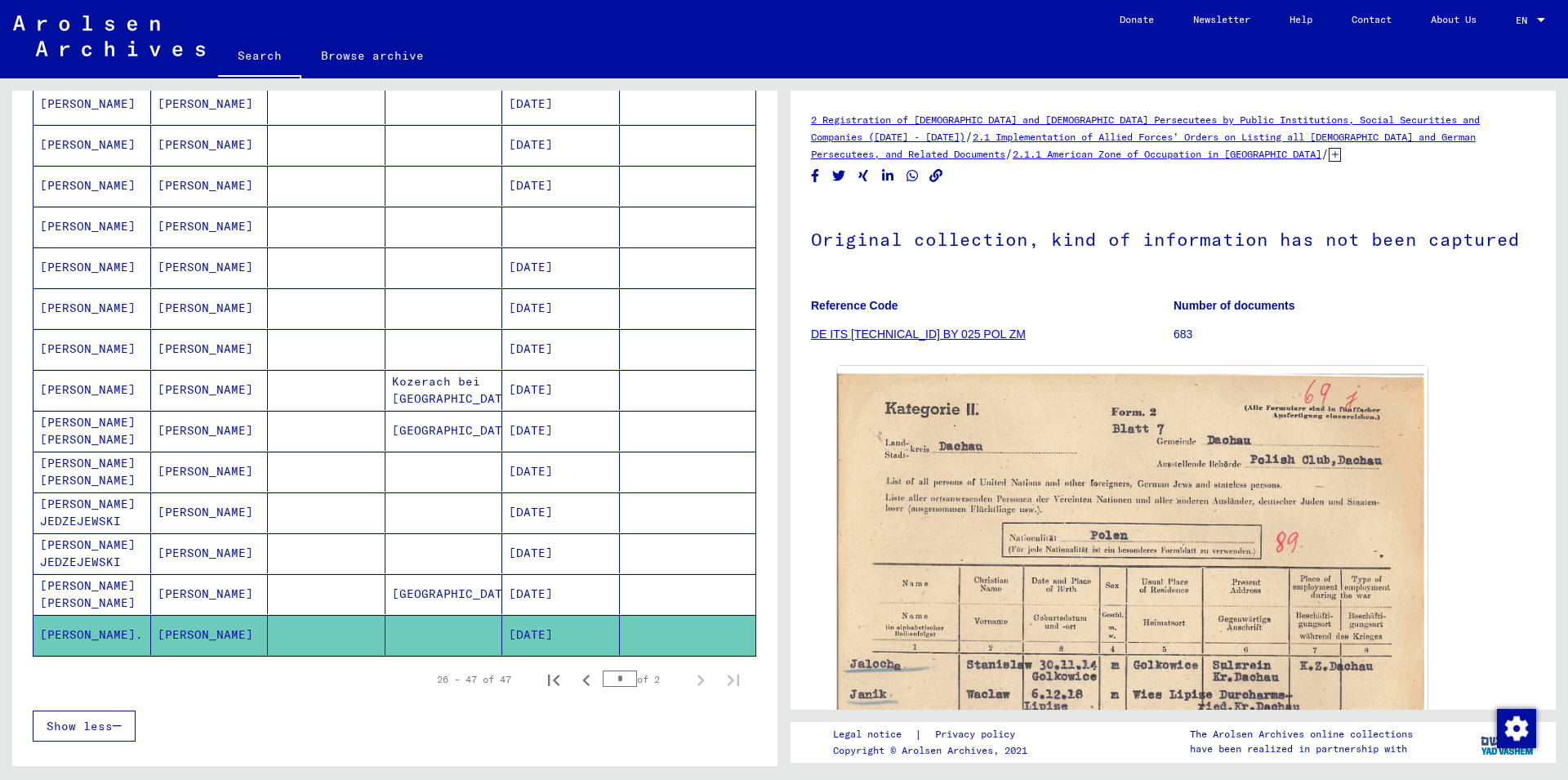
click at [286, 216] on mat-cell at bounding box center [327, 227] width 118 height 40
